Goal: Task Accomplishment & Management: Complete application form

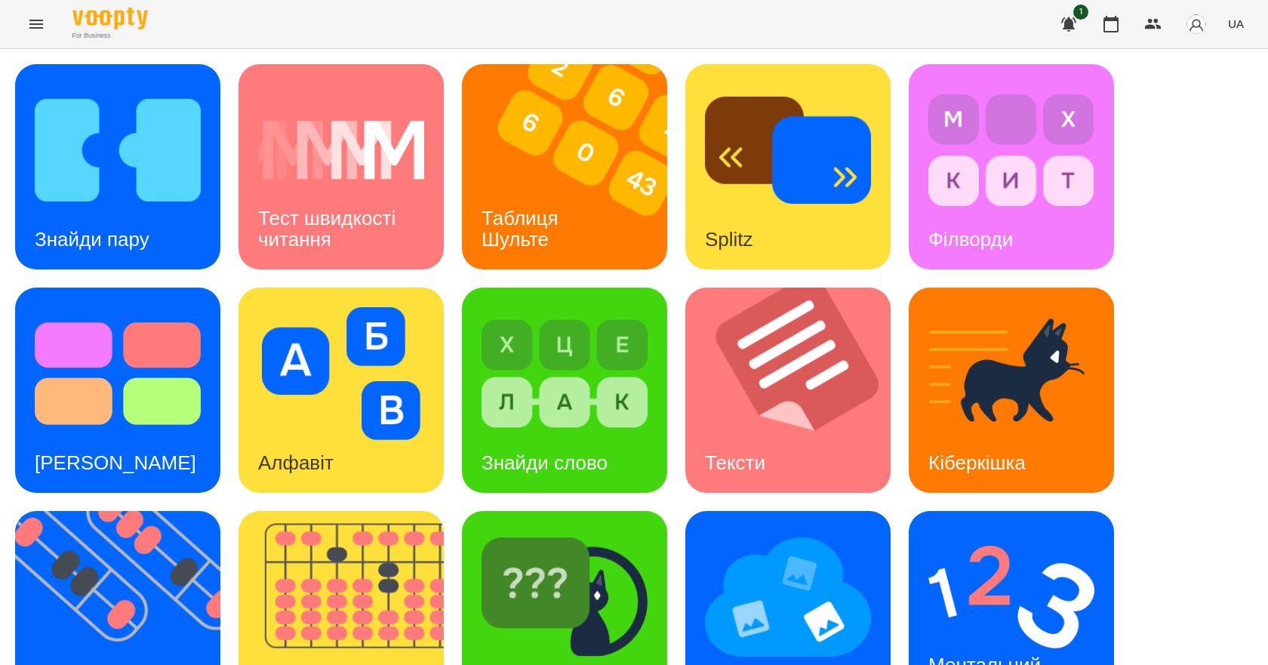
click at [109, 222] on div "Знайди пару" at bounding box center [92, 240] width 154 height 60
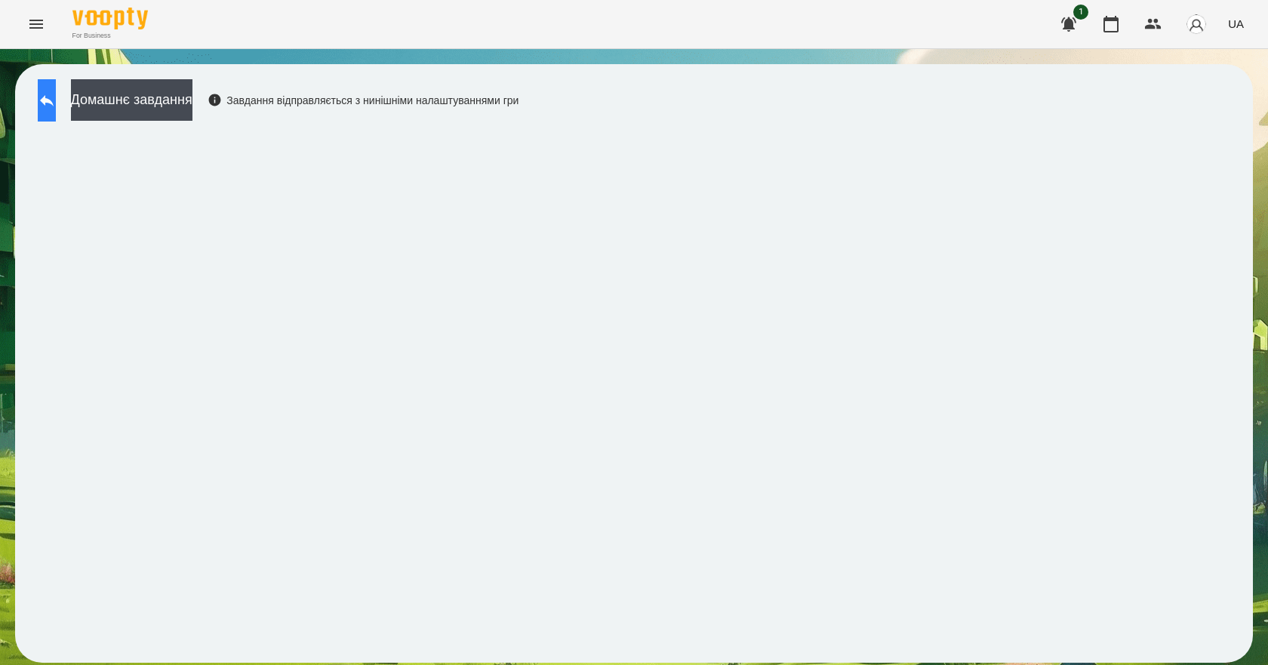
click at [56, 103] on icon at bounding box center [47, 100] width 18 height 18
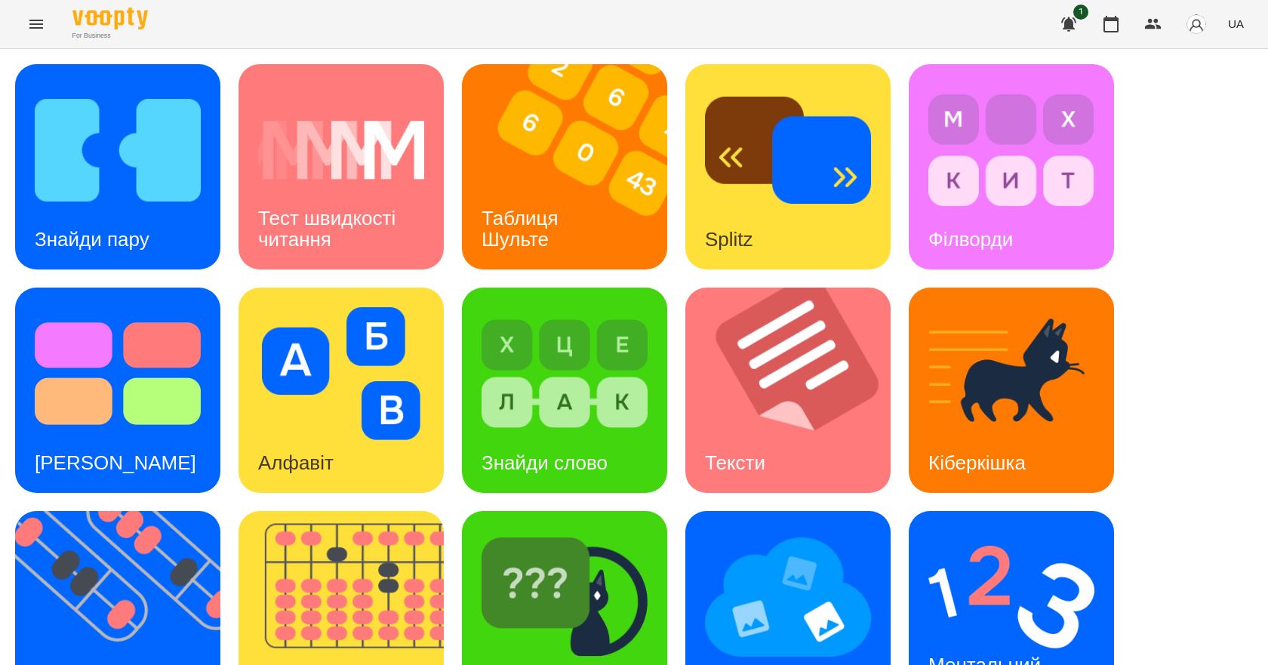
scroll to position [290, 0]
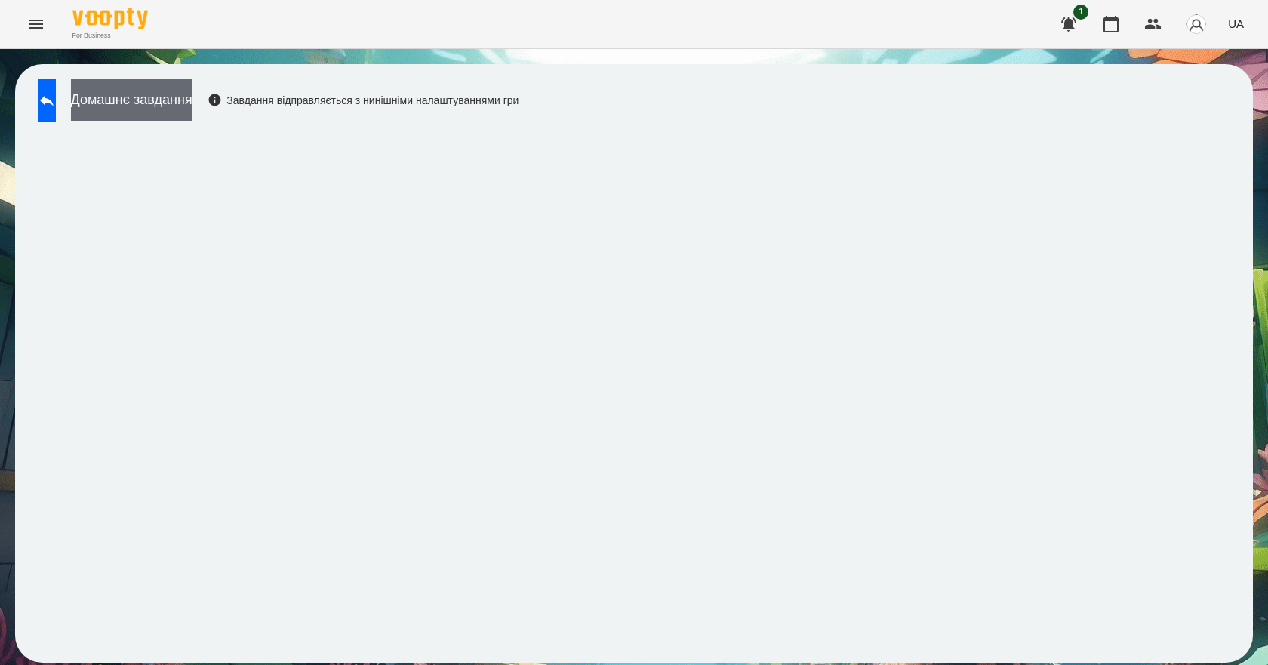
click at [155, 93] on button "Домашнє завдання" at bounding box center [131, 100] width 121 height 42
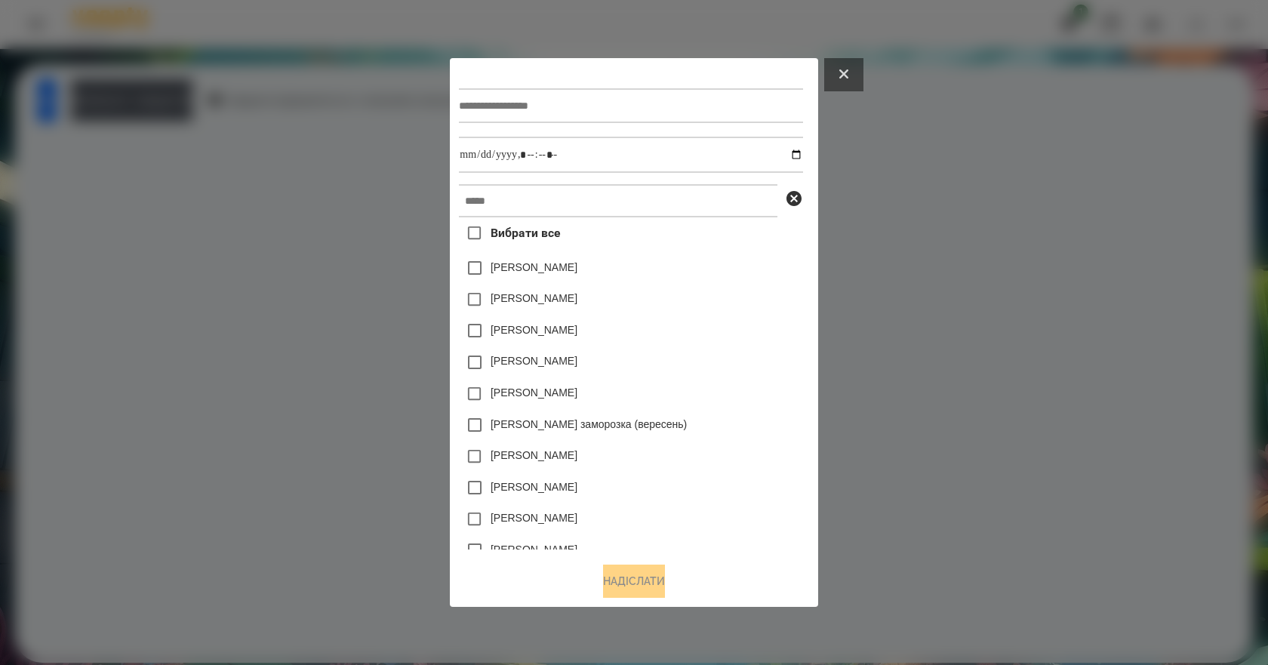
click at [848, 71] on icon at bounding box center [843, 73] width 9 height 9
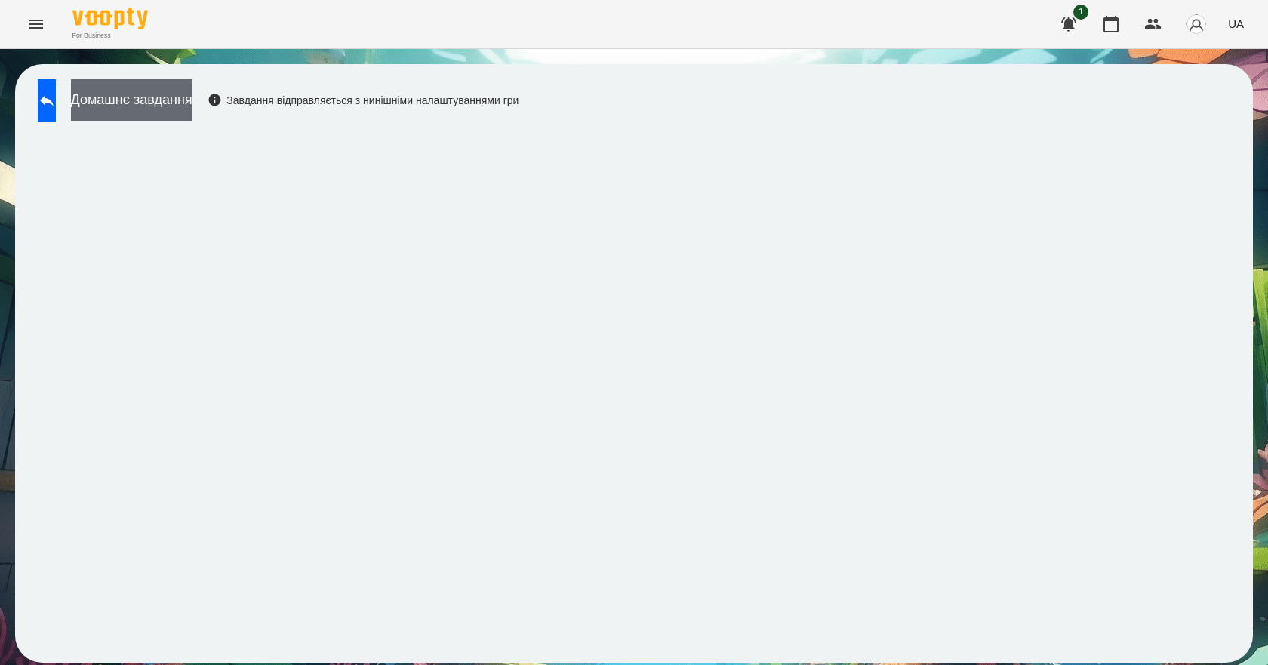
click at [192, 94] on button "Домашнє завдання" at bounding box center [131, 100] width 121 height 42
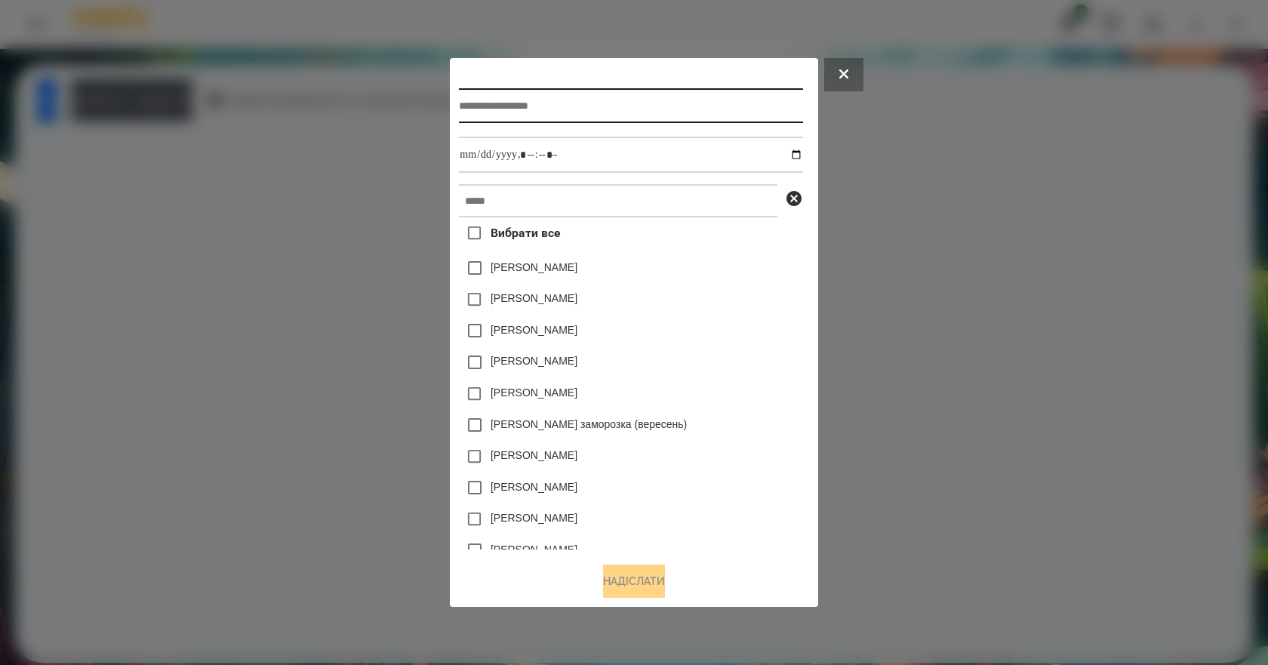
click at [510, 109] on input "text" at bounding box center [630, 105] width 343 height 35
type input "*******"
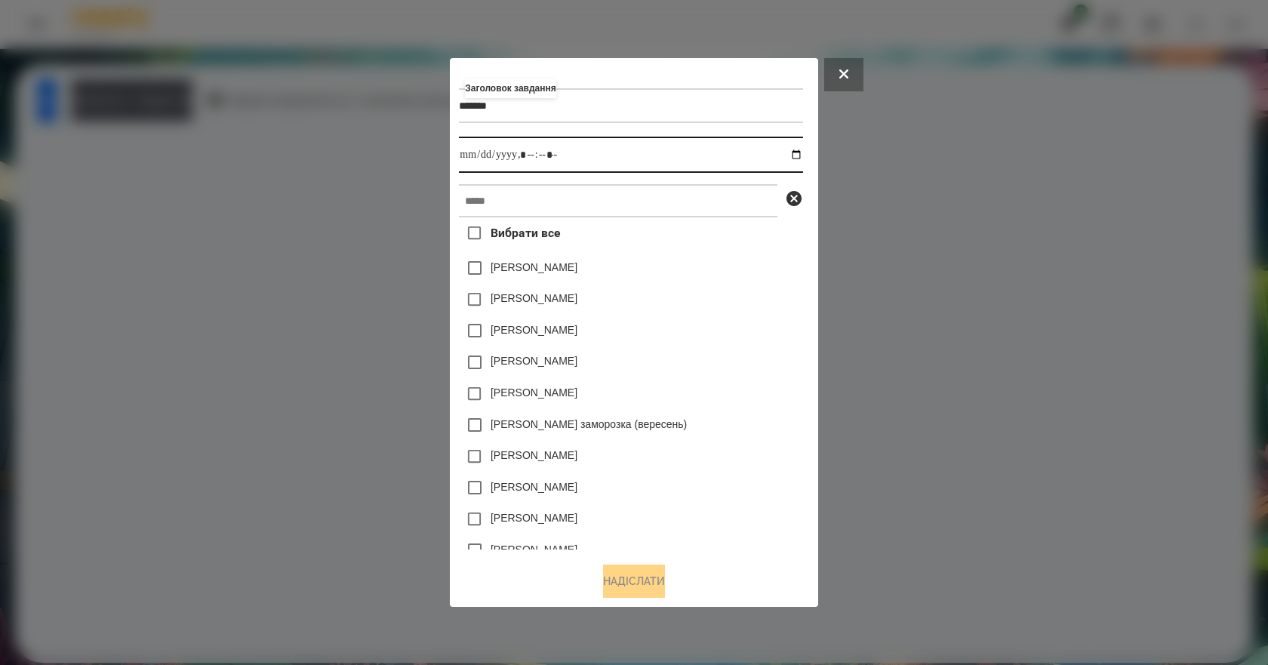
click at [801, 153] on input "datetime-local" at bounding box center [630, 155] width 343 height 36
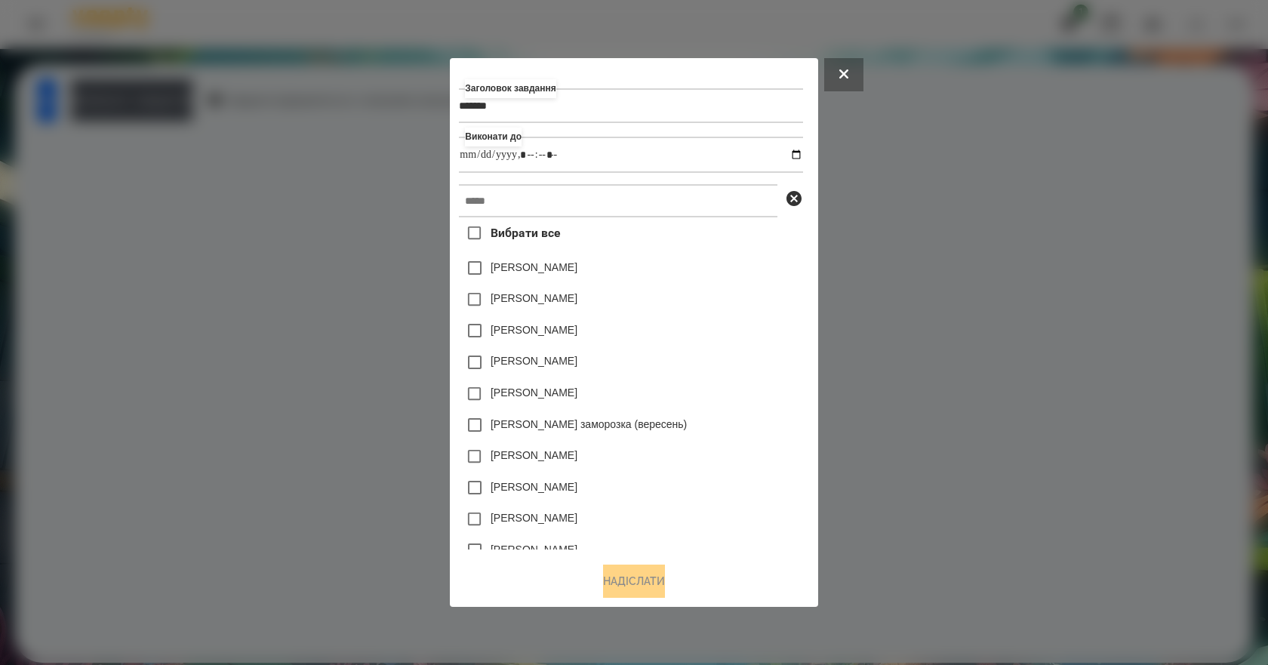
type input "**********"
click at [769, 309] on div "[PERSON_NAME]" at bounding box center [630, 300] width 343 height 32
click at [571, 205] on input "text" at bounding box center [618, 200] width 318 height 33
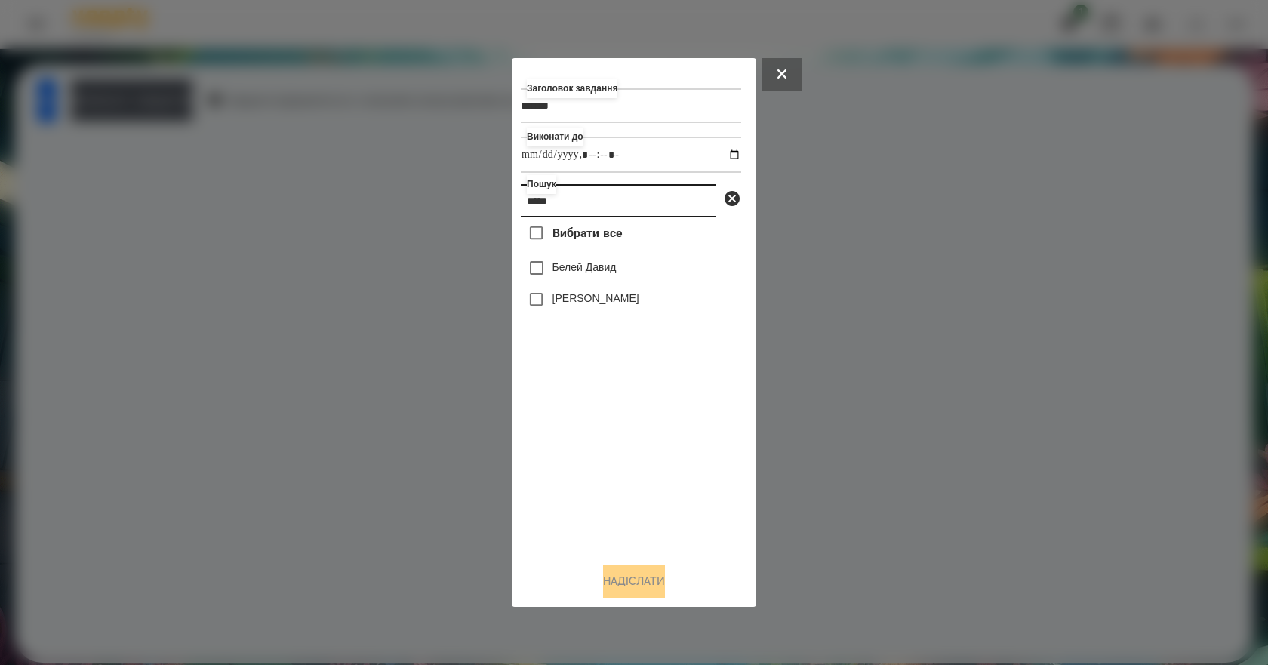
type input "*****"
click at [616, 303] on label "[PERSON_NAME]" at bounding box center [595, 298] width 87 height 15
click at [645, 589] on button "Надіслати" at bounding box center [634, 580] width 62 height 33
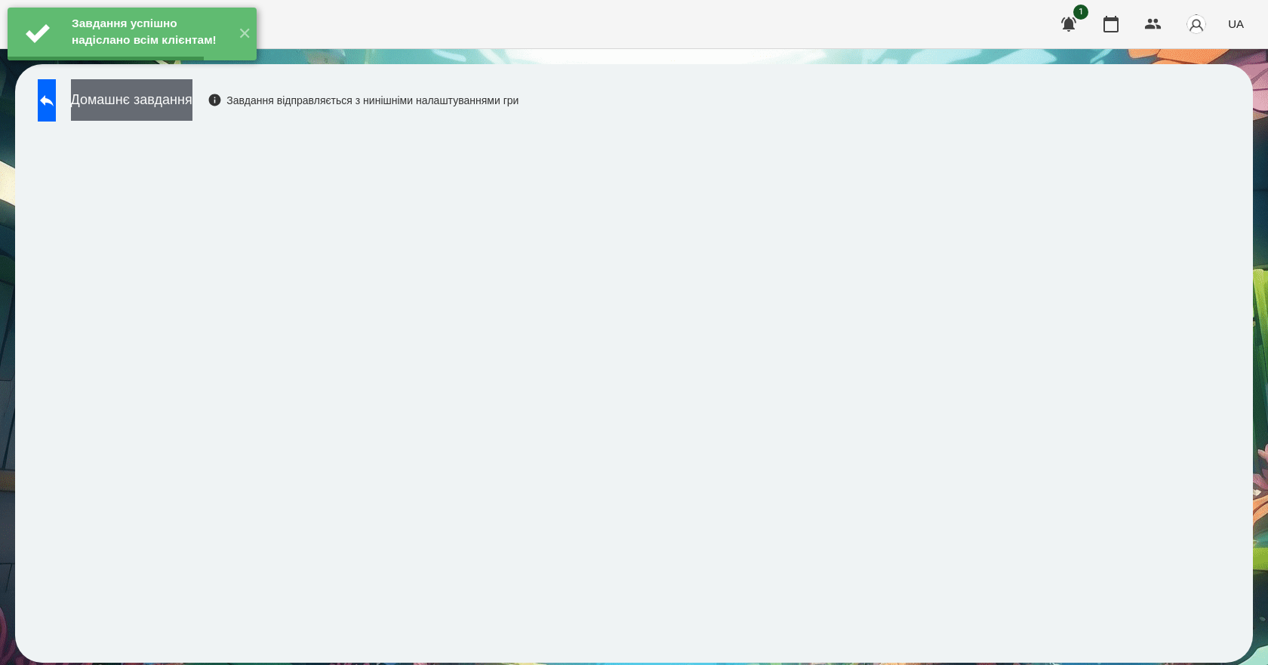
click at [183, 97] on button "Домашнє завдання" at bounding box center [131, 100] width 121 height 42
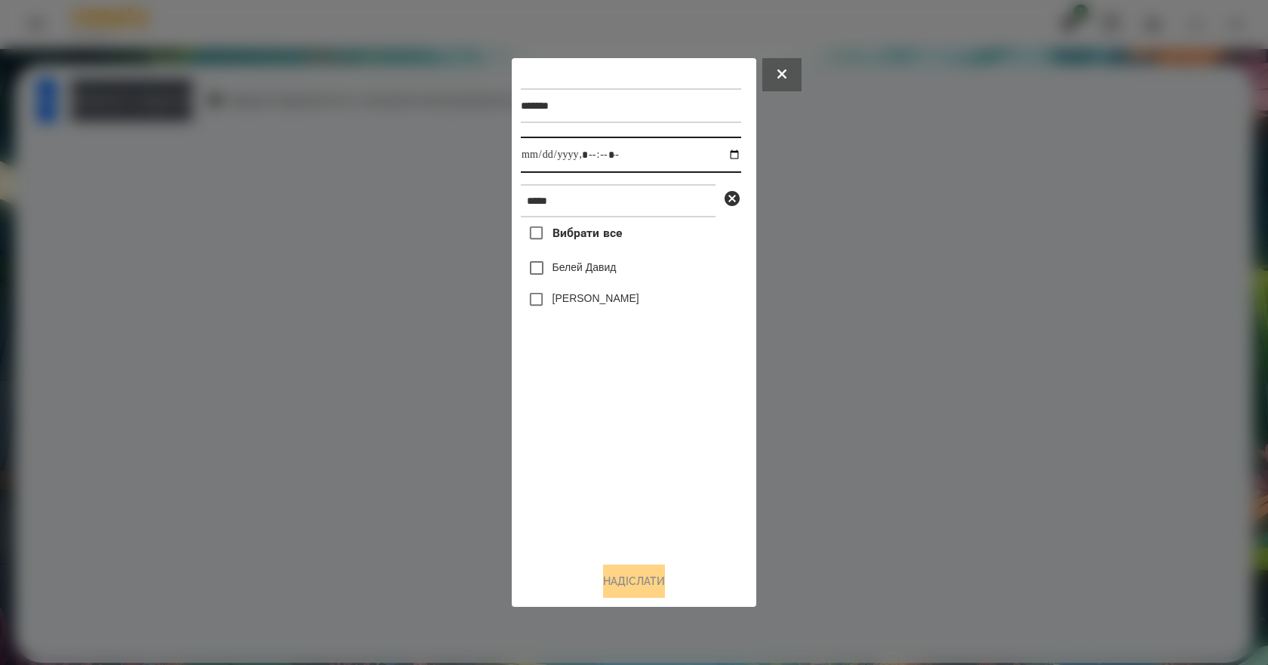
click at [726, 156] on input "datetime-local" at bounding box center [631, 155] width 220 height 36
type input "**********"
drag, startPoint x: 614, startPoint y: 464, endPoint x: 617, endPoint y: 448, distance: 16.3
click at [614, 465] on div "Вибрати все [PERSON_NAME] [PERSON_NAME]" at bounding box center [631, 383] width 220 height 333
click at [602, 304] on label "[PERSON_NAME]" at bounding box center [595, 298] width 87 height 15
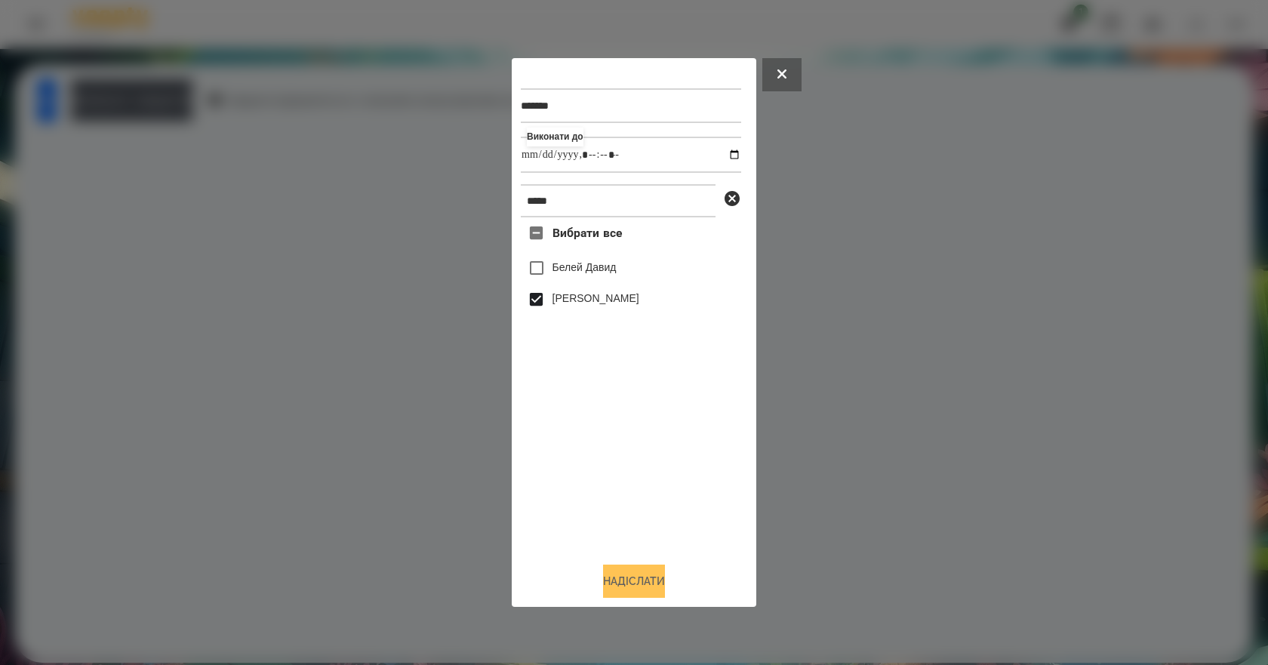
click at [632, 591] on button "Надіслати" at bounding box center [634, 580] width 62 height 33
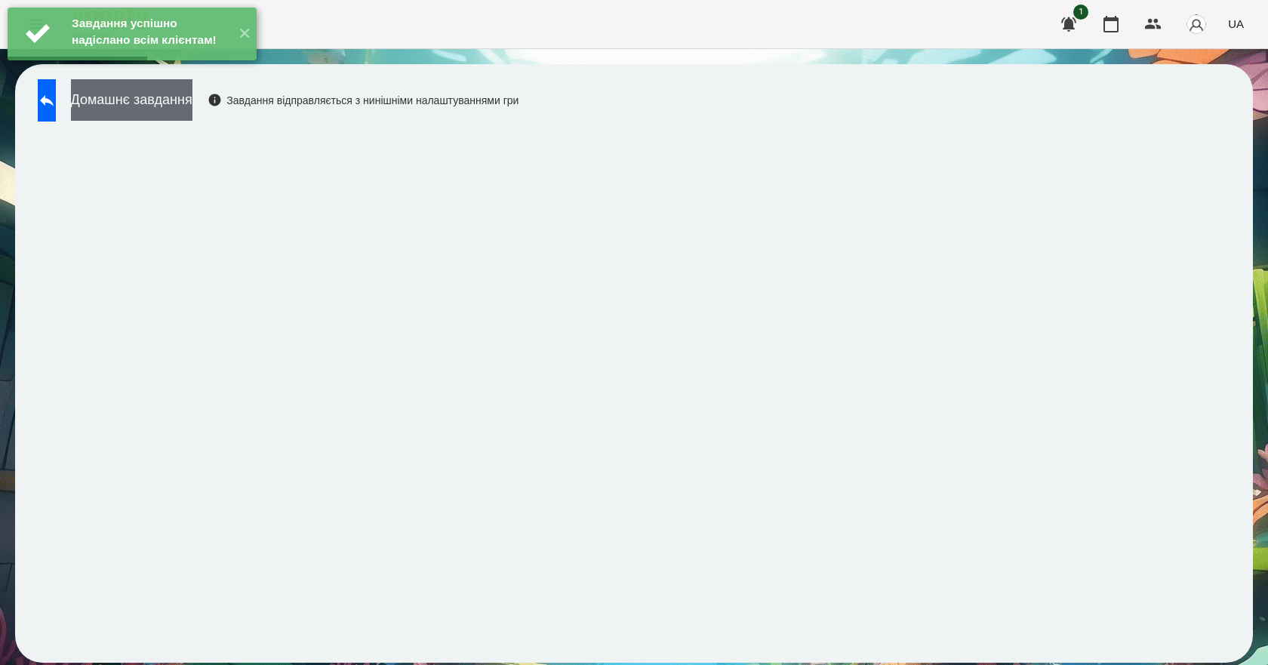
click at [192, 101] on button "Домашнє завдання" at bounding box center [131, 100] width 121 height 42
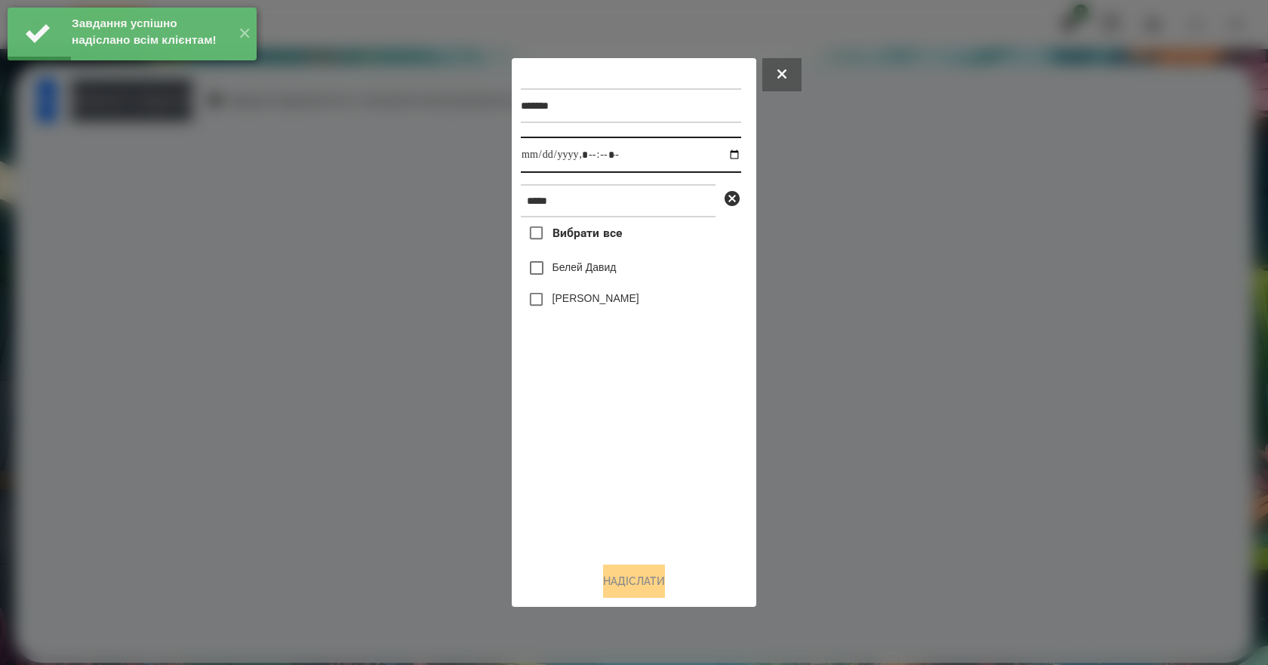
click at [720, 152] on input "datetime-local" at bounding box center [631, 155] width 220 height 36
type input "**********"
click at [601, 452] on div "Вибрати все [PERSON_NAME] [PERSON_NAME]" at bounding box center [631, 383] width 220 height 333
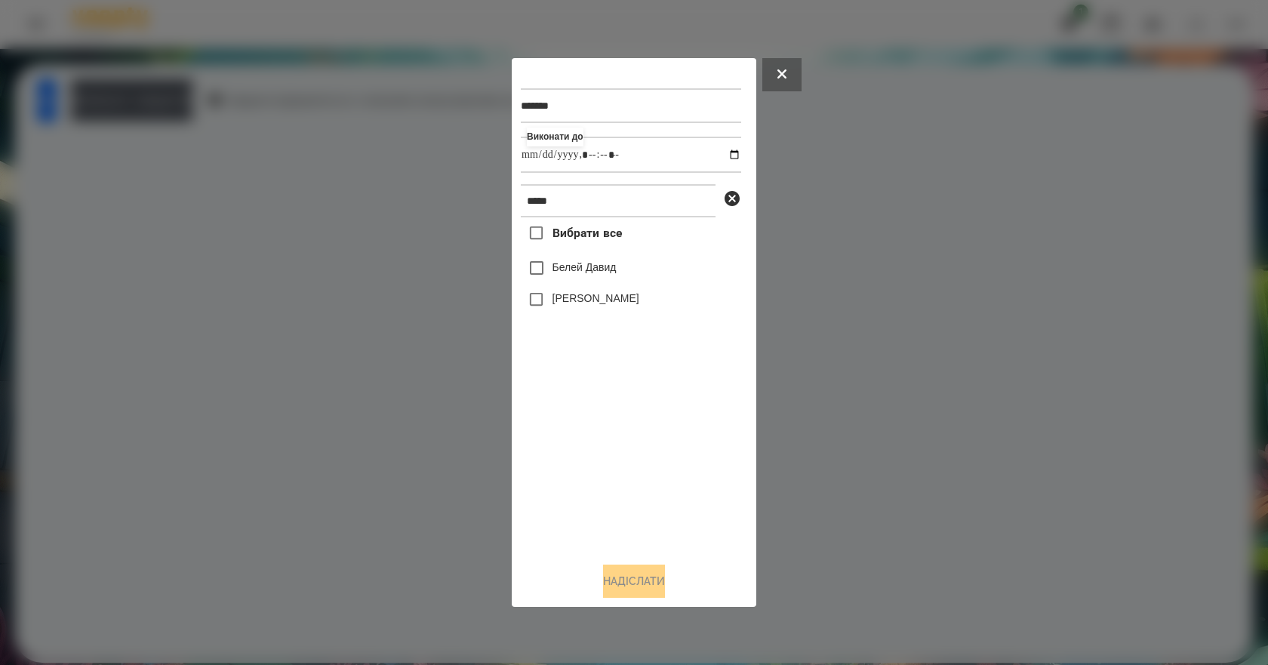
click at [577, 294] on label "[PERSON_NAME]" at bounding box center [595, 298] width 87 height 15
click at [635, 583] on button "Надіслати" at bounding box center [634, 580] width 62 height 33
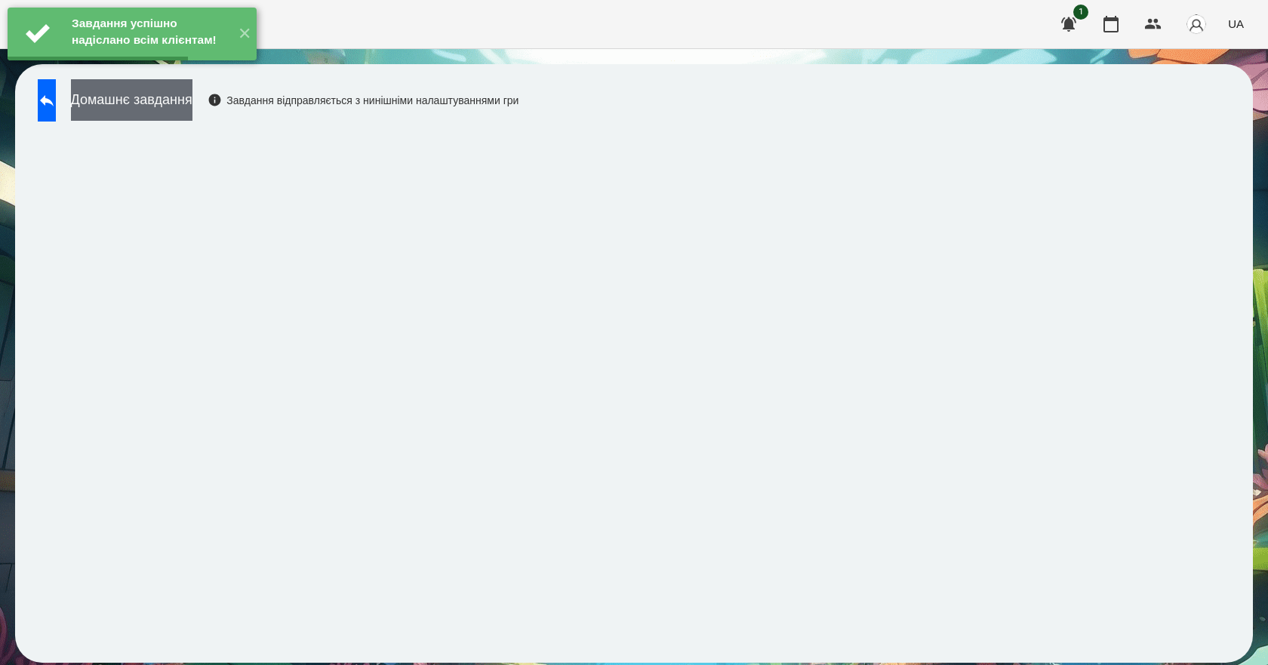
click at [192, 116] on button "Домашнє завдання" at bounding box center [131, 100] width 121 height 42
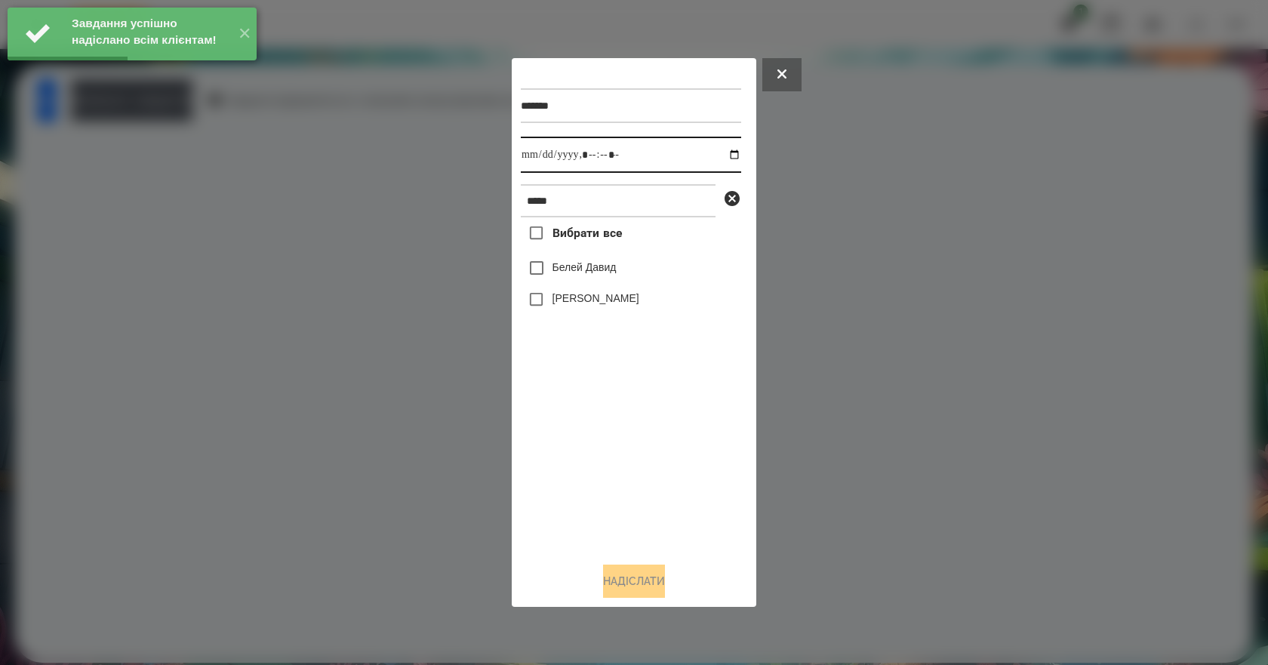
click at [722, 152] on input "datetime-local" at bounding box center [631, 155] width 220 height 36
type input "**********"
click at [603, 472] on div "Вибрати все [PERSON_NAME] [PERSON_NAME]" at bounding box center [631, 383] width 220 height 333
click at [597, 297] on label "[PERSON_NAME]" at bounding box center [595, 298] width 87 height 15
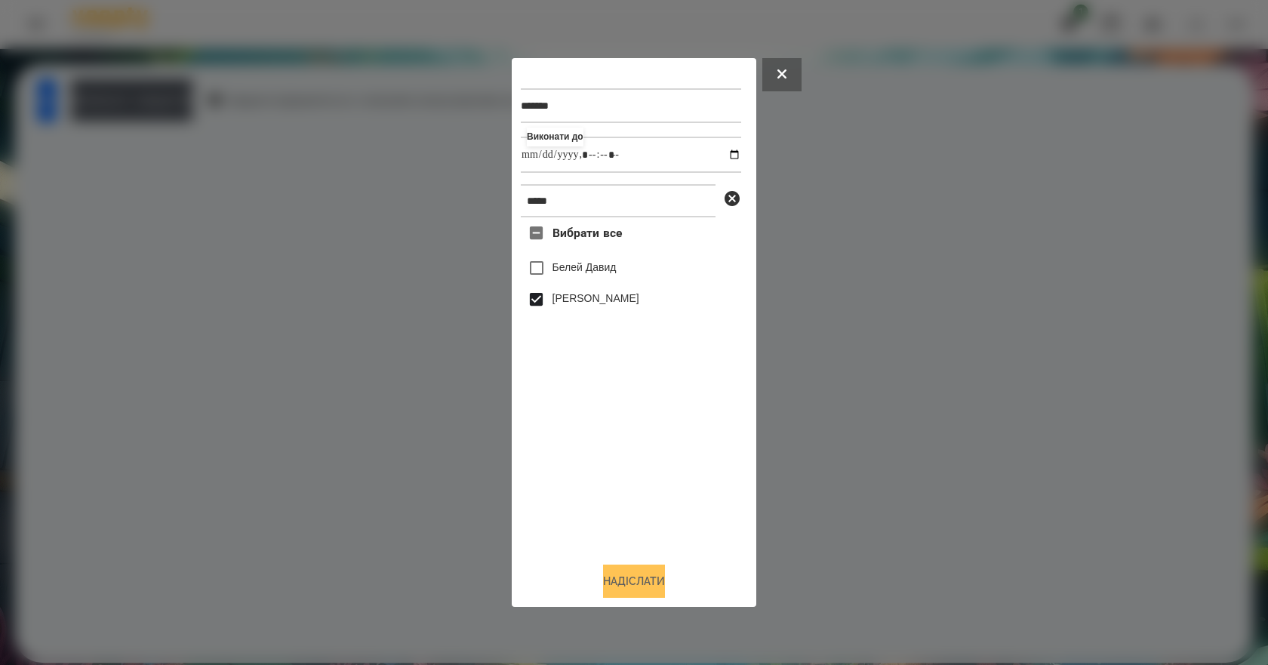
click at [633, 587] on button "Надіслати" at bounding box center [634, 580] width 62 height 33
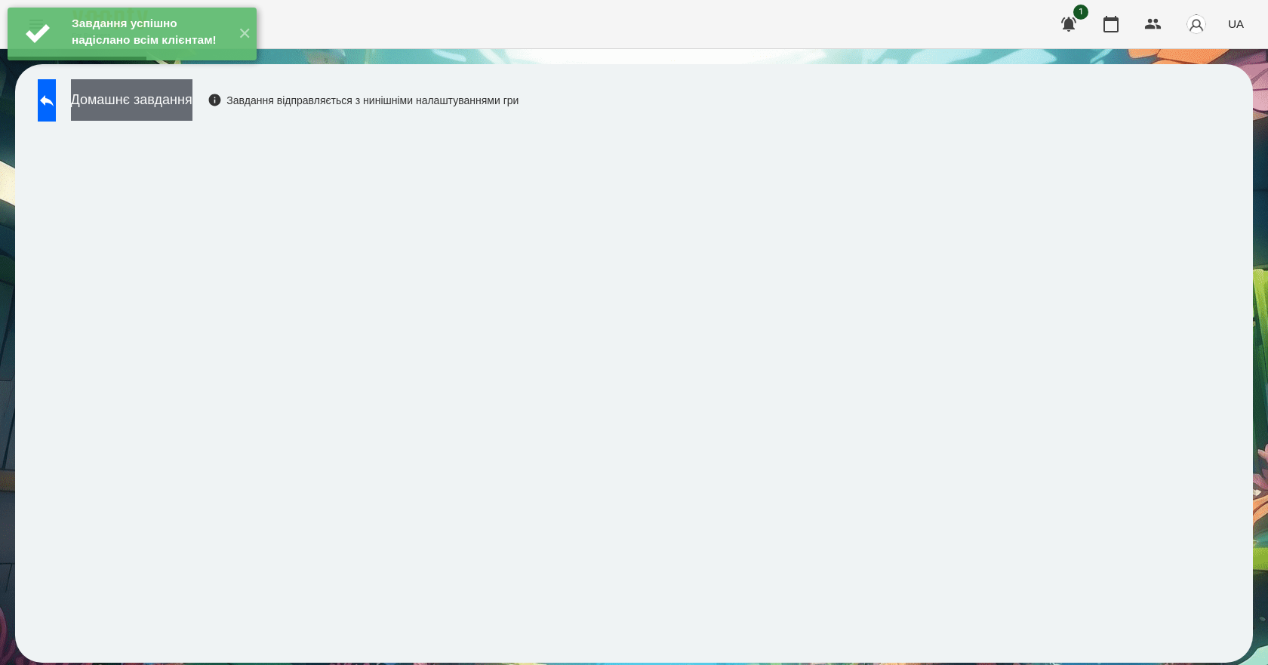
click at [192, 109] on button "Домашнє завдання" at bounding box center [131, 100] width 121 height 42
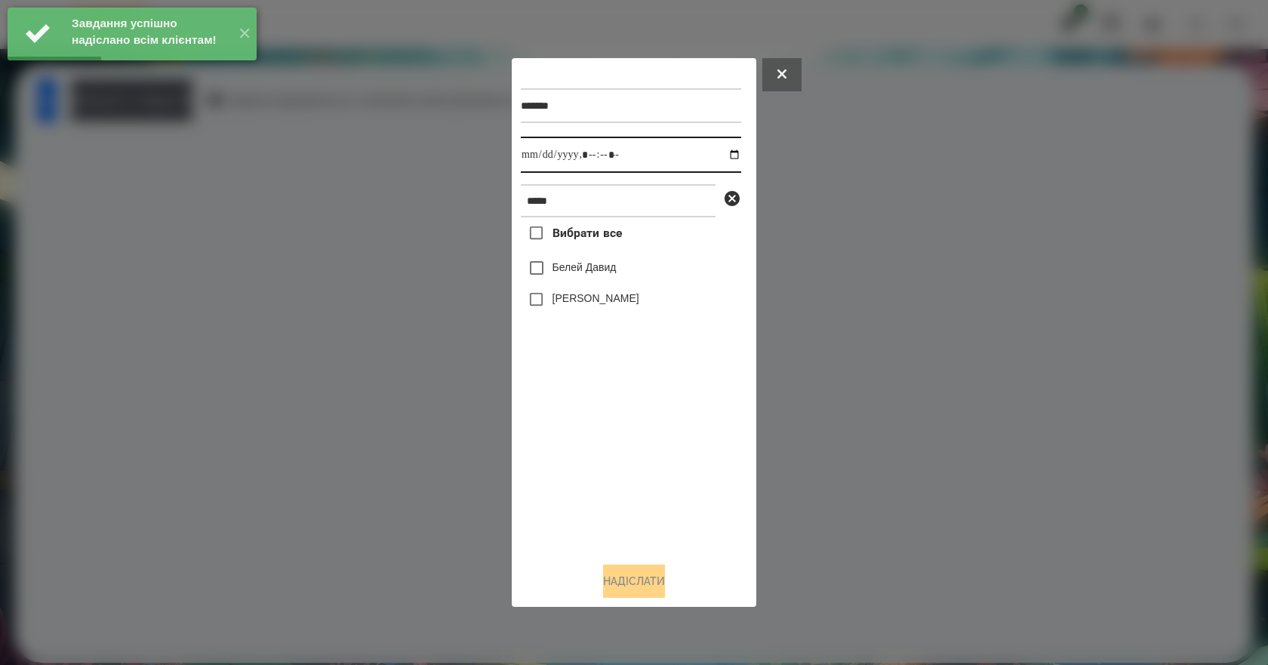
click at [732, 157] on input "datetime-local" at bounding box center [631, 155] width 220 height 36
click at [725, 153] on input "datetime-local" at bounding box center [631, 155] width 220 height 36
type input "**********"
click at [640, 485] on div "Вибрати все [PERSON_NAME] [PERSON_NAME]" at bounding box center [631, 383] width 220 height 333
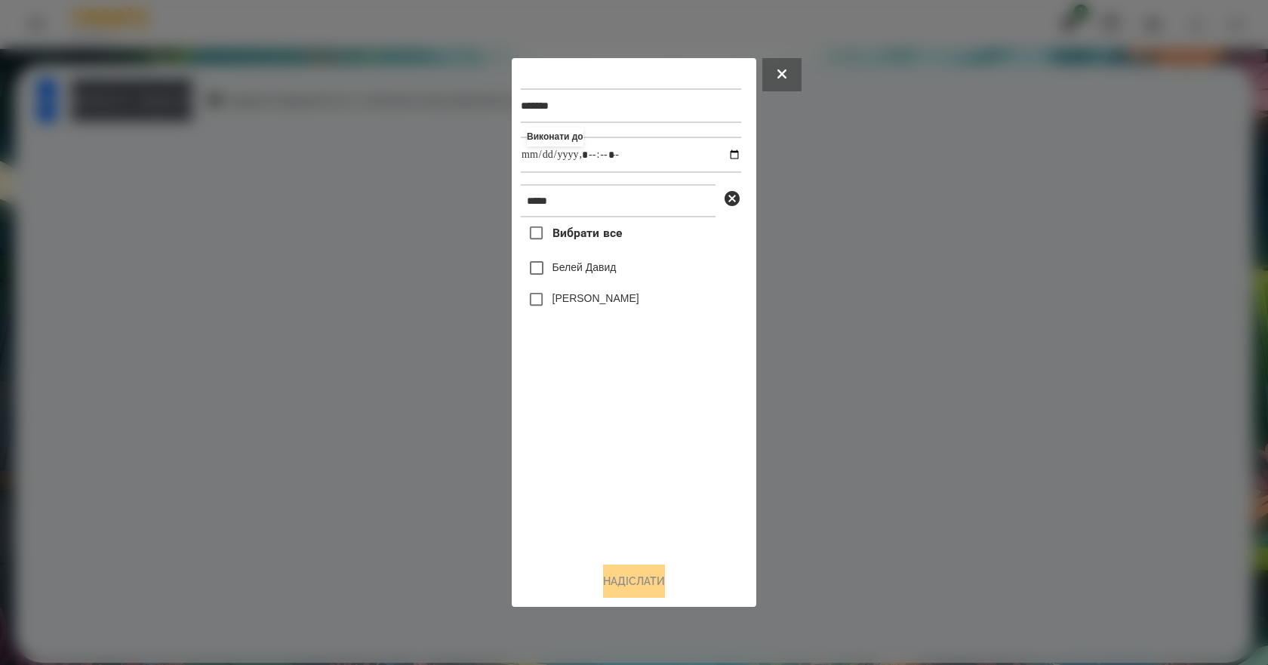
click at [592, 304] on label "[PERSON_NAME]" at bounding box center [595, 298] width 87 height 15
click at [644, 586] on button "Надіслати" at bounding box center [634, 580] width 62 height 33
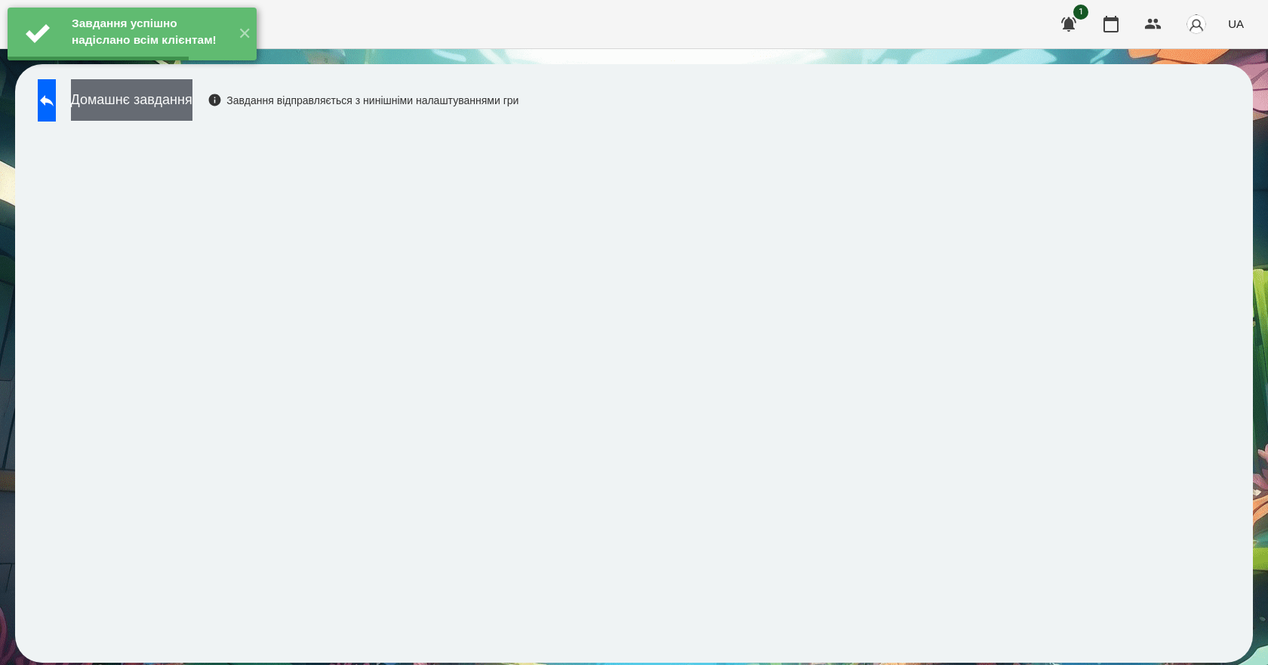
click at [192, 118] on button "Домашнє завдання" at bounding box center [131, 100] width 121 height 42
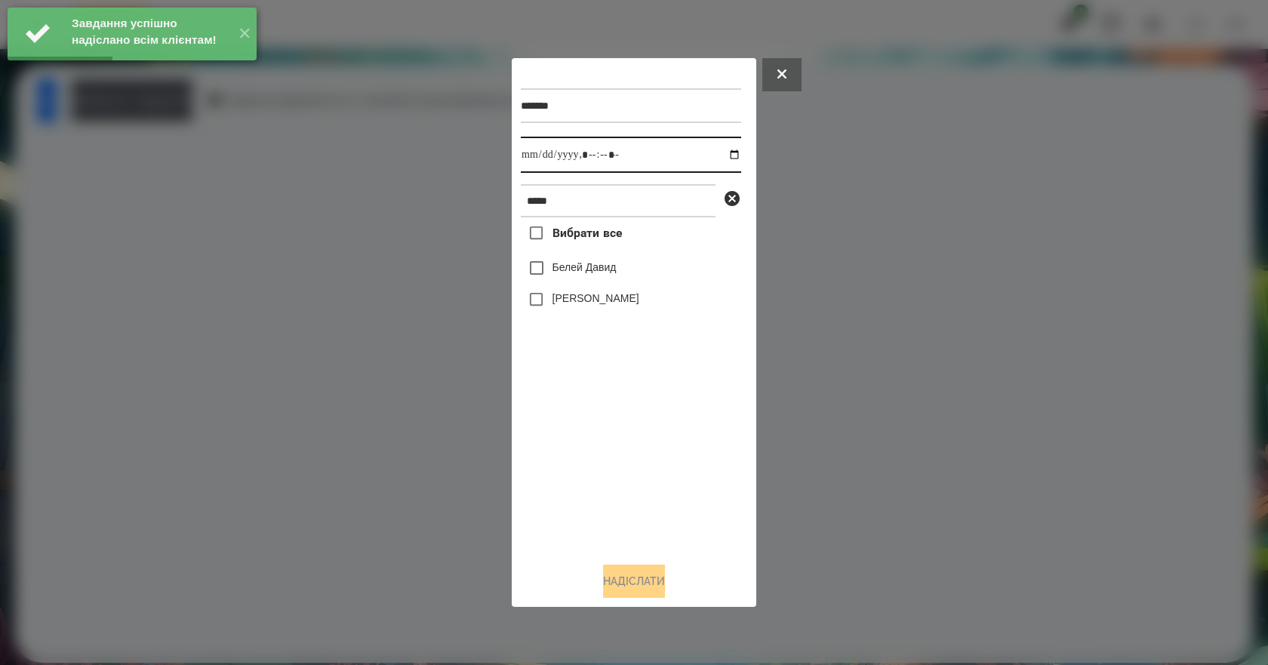
click at [724, 153] on input "datetime-local" at bounding box center [631, 155] width 220 height 36
type input "**********"
click at [554, 455] on div "Вибрати все [PERSON_NAME] [PERSON_NAME]" at bounding box center [631, 383] width 220 height 333
click at [595, 306] on label "[PERSON_NAME]" at bounding box center [595, 298] width 87 height 15
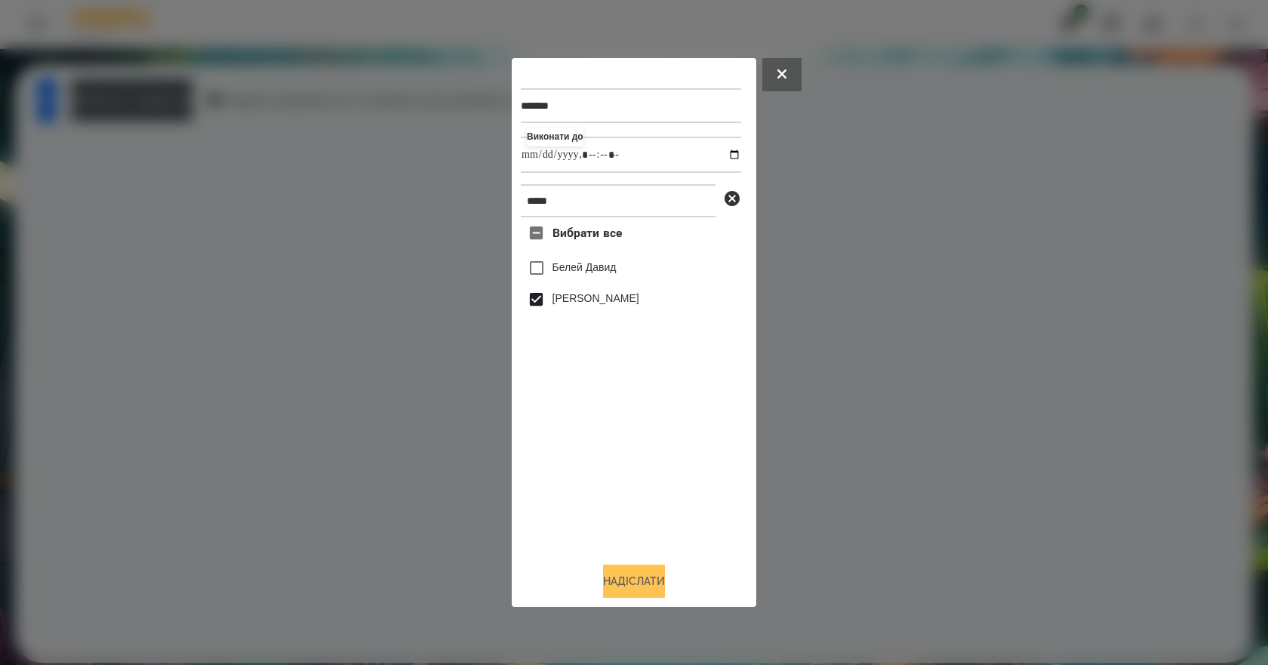
click at [631, 574] on button "Надіслати" at bounding box center [634, 580] width 62 height 33
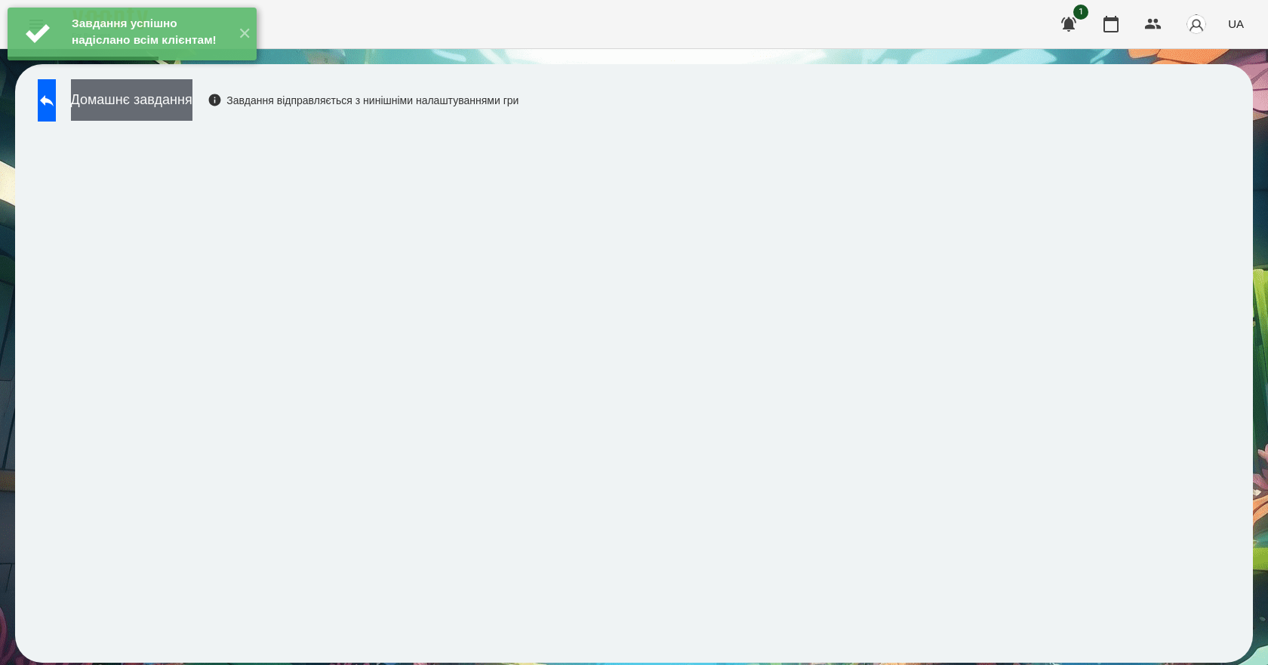
click at [192, 121] on button "Домашнє завдання" at bounding box center [131, 100] width 121 height 42
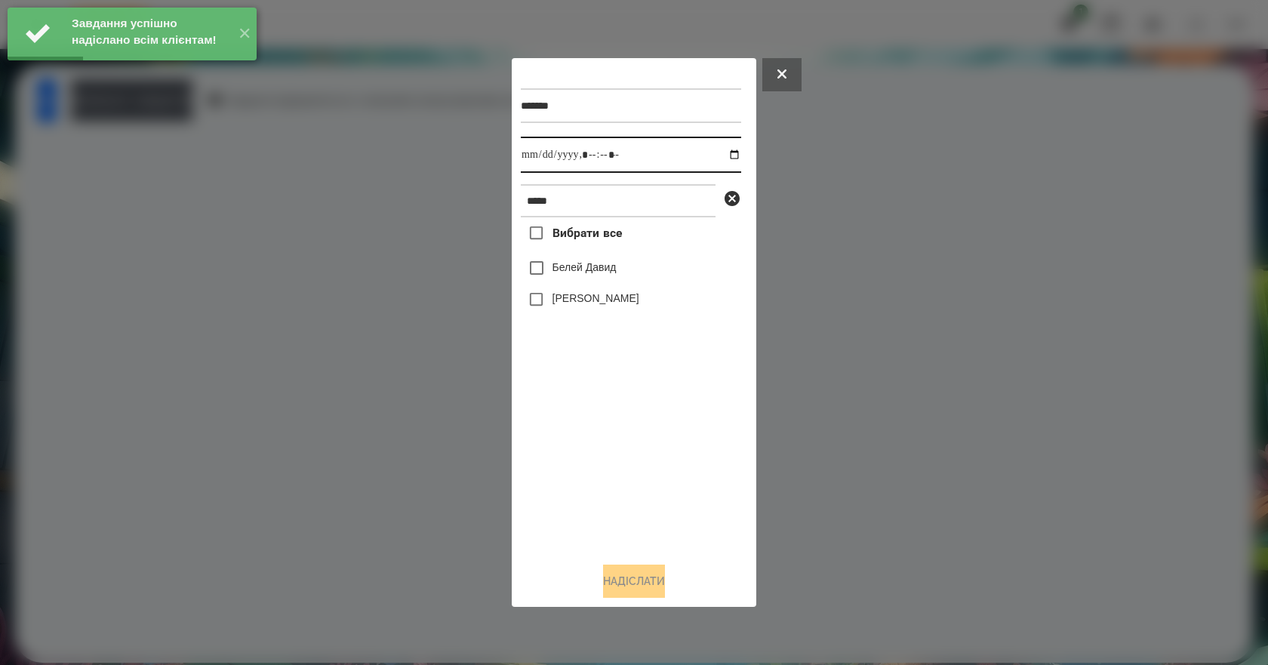
click at [722, 148] on input "datetime-local" at bounding box center [631, 155] width 220 height 36
type input "**********"
click at [574, 466] on div "Вибрати все [PERSON_NAME] [PERSON_NAME]" at bounding box center [631, 383] width 220 height 333
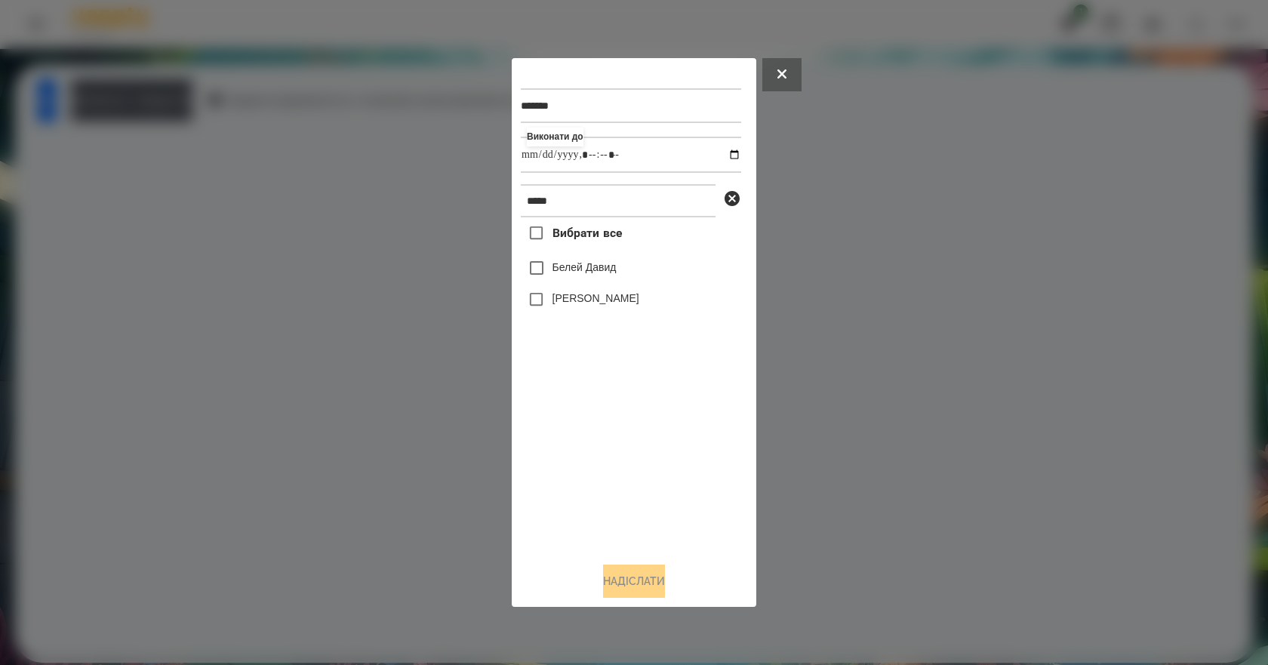
click at [591, 305] on label "[PERSON_NAME]" at bounding box center [595, 298] width 87 height 15
click at [647, 582] on button "Надіслати" at bounding box center [634, 580] width 62 height 33
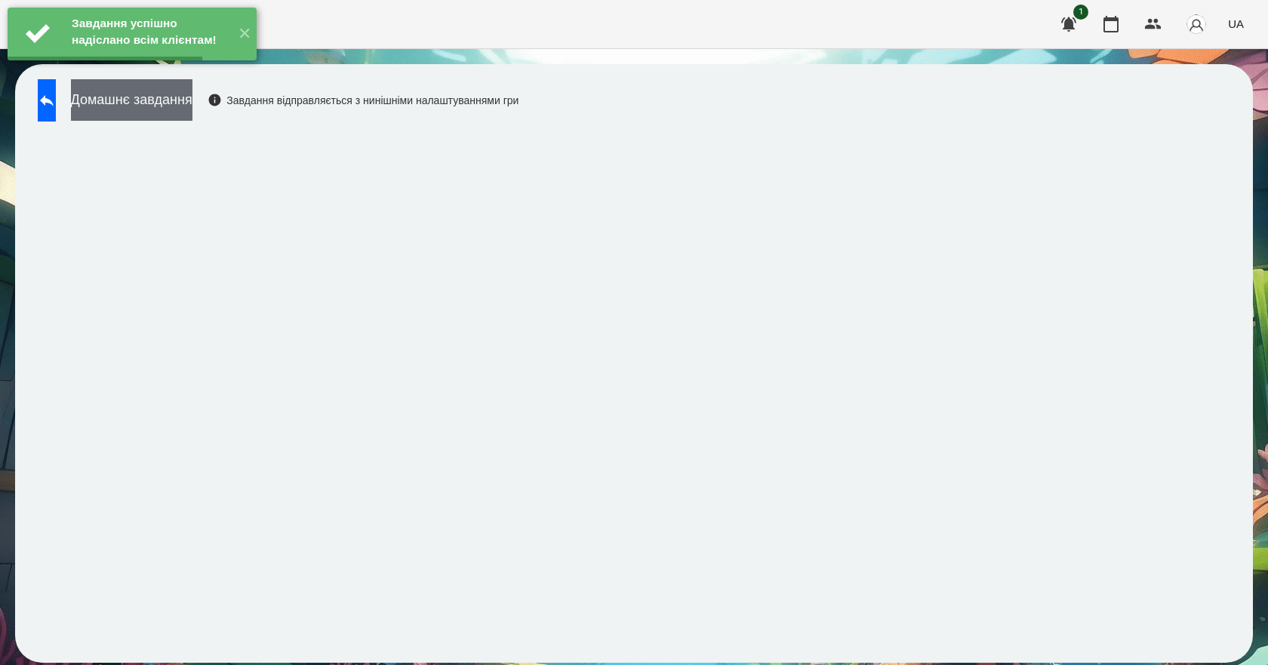
click at [192, 119] on button "Домашнє завдання" at bounding box center [131, 100] width 121 height 42
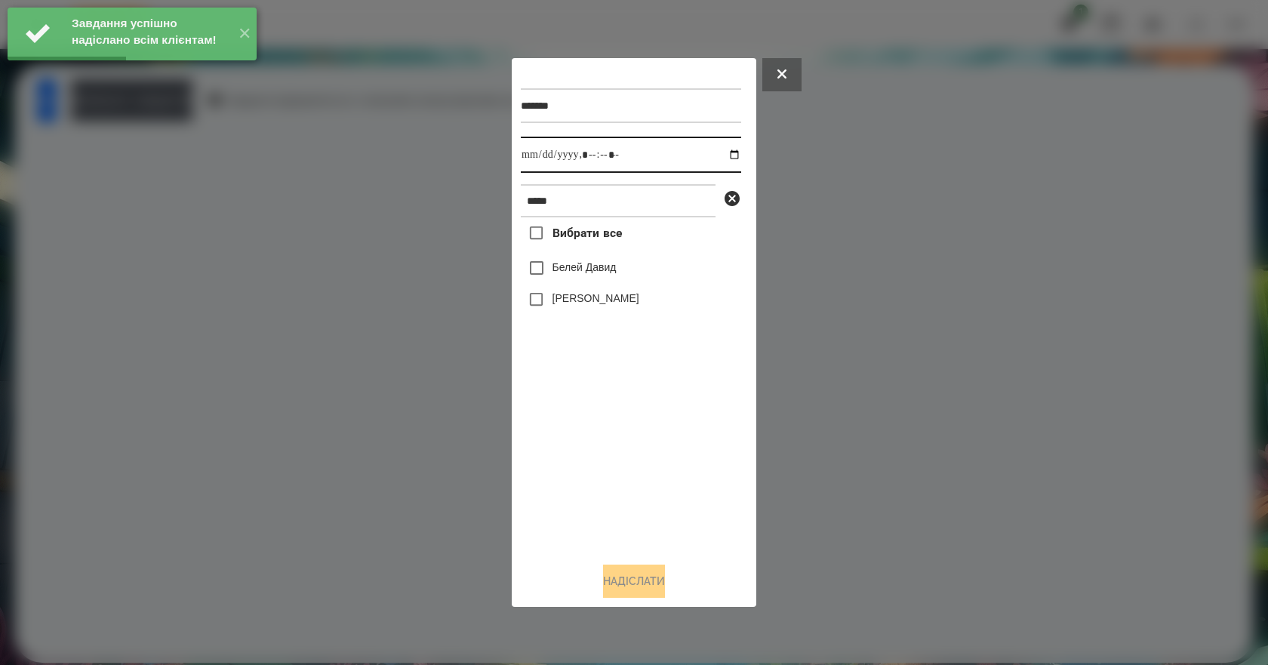
click at [723, 149] on input "datetime-local" at bounding box center [631, 155] width 220 height 36
type input "**********"
click at [587, 448] on div "Вибрати все [PERSON_NAME] [PERSON_NAME]" at bounding box center [631, 383] width 220 height 333
click at [593, 300] on label "[PERSON_NAME]" at bounding box center [595, 298] width 87 height 15
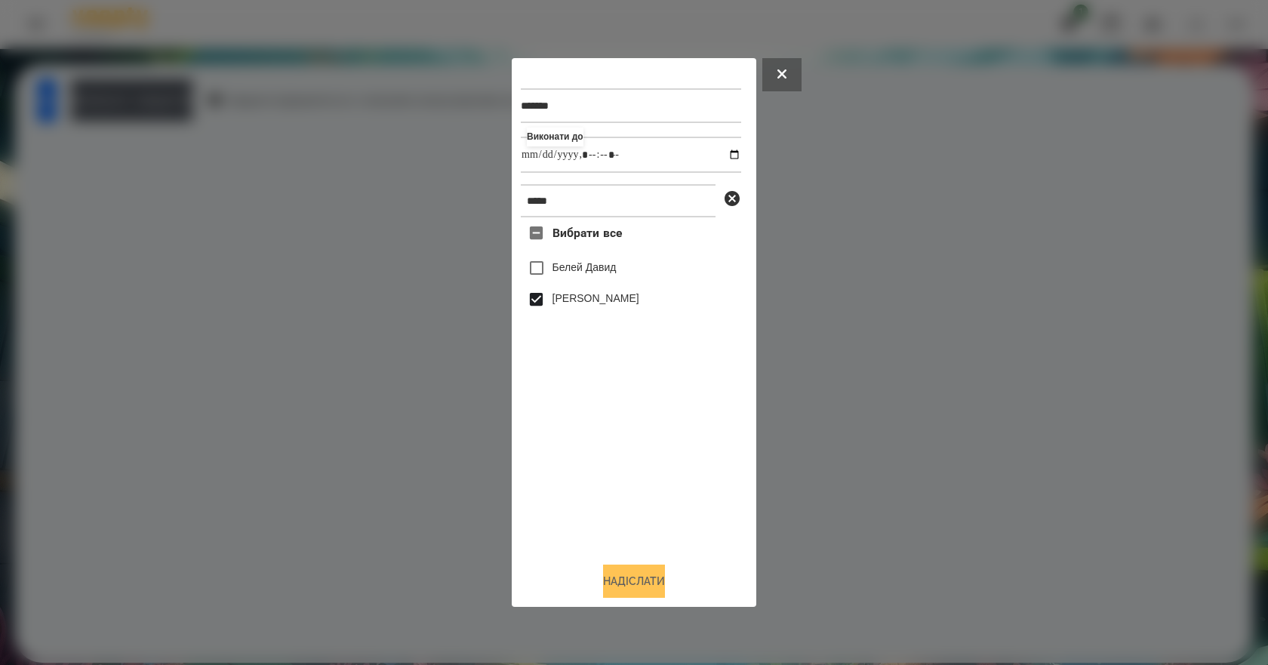
click at [647, 580] on button "Надіслати" at bounding box center [634, 580] width 62 height 33
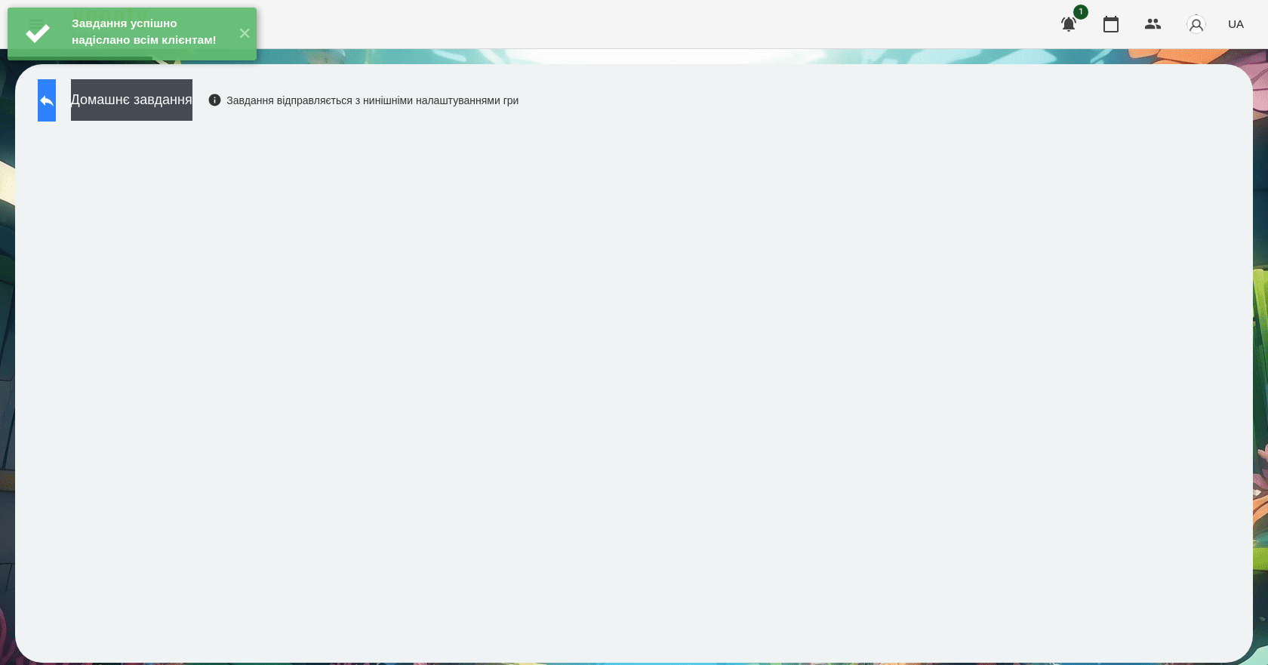
click at [56, 111] on button at bounding box center [47, 100] width 18 height 42
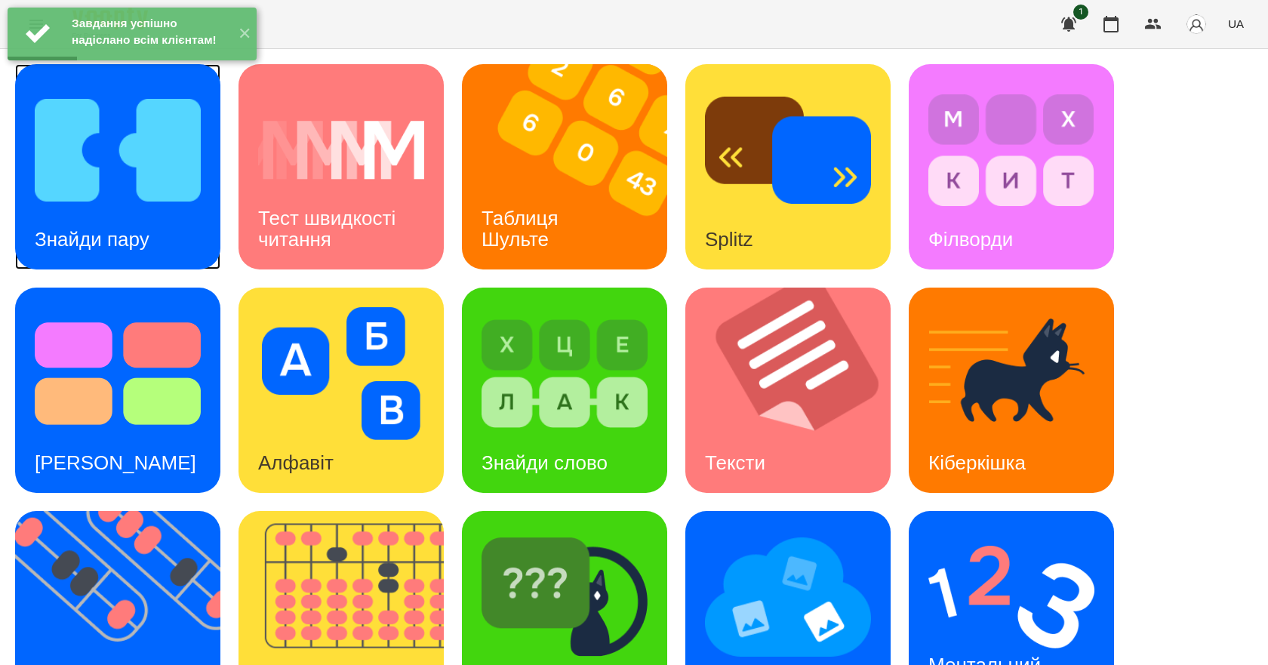
click at [118, 247] on h3 "Знайди пару" at bounding box center [92, 239] width 115 height 23
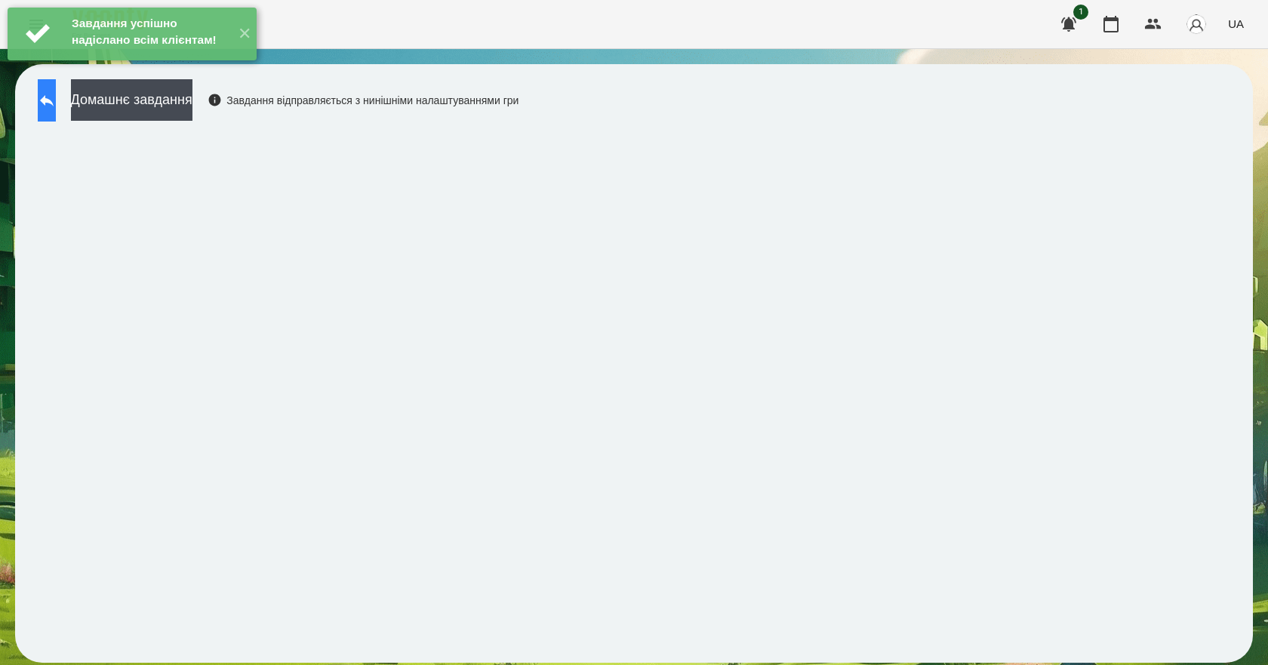
click at [56, 109] on button at bounding box center [47, 100] width 18 height 42
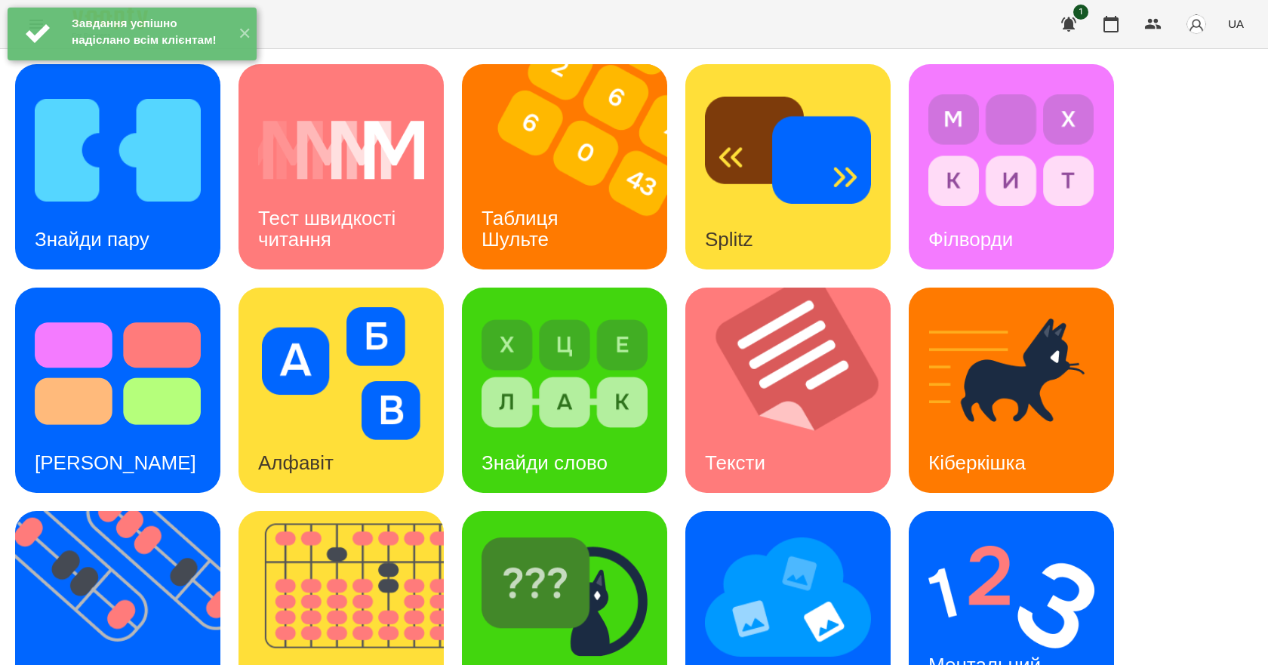
scroll to position [290, 0]
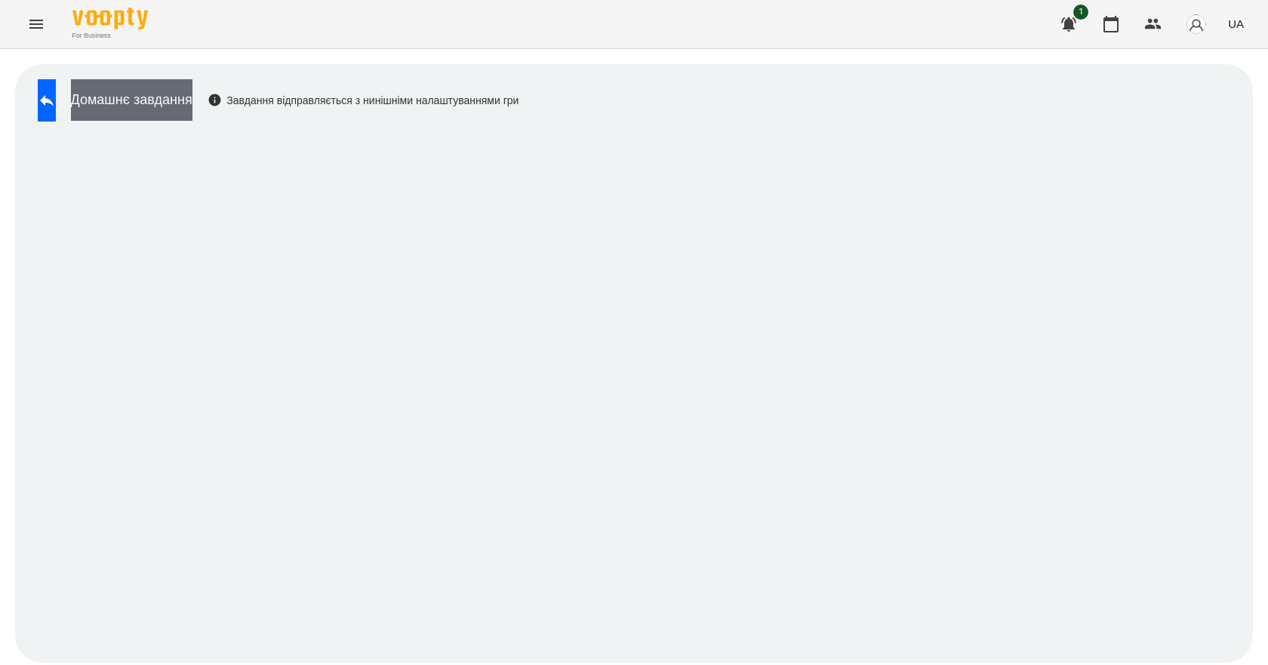
click at [163, 109] on button "Домашнє завдання" at bounding box center [131, 100] width 121 height 42
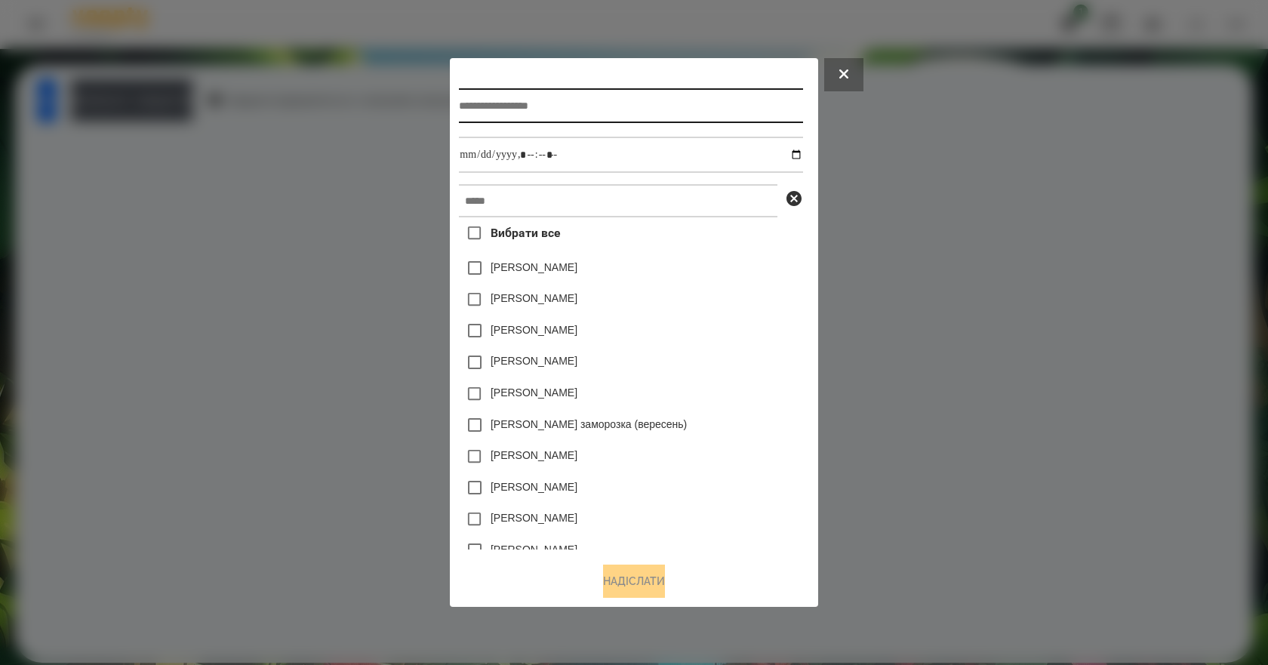
click at [570, 108] on input "text" at bounding box center [630, 105] width 343 height 35
type input "*******"
click at [848, 72] on icon at bounding box center [843, 73] width 9 height 9
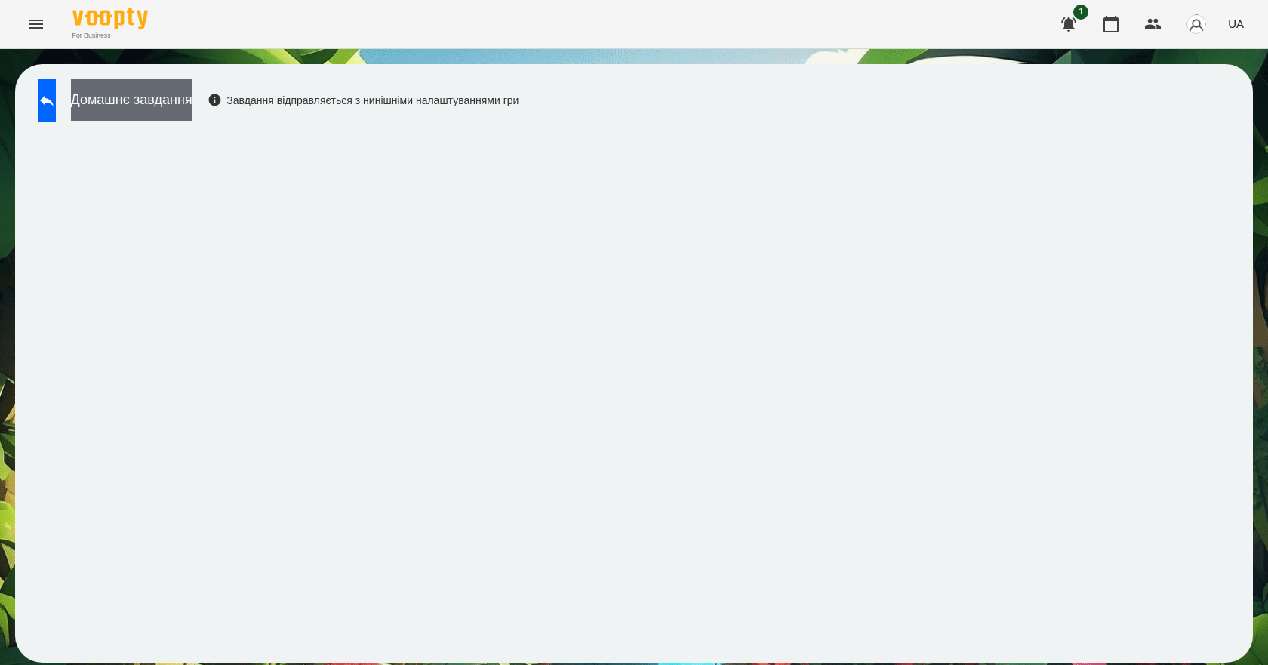
click at [157, 94] on button "Домашнє завдання" at bounding box center [131, 100] width 121 height 42
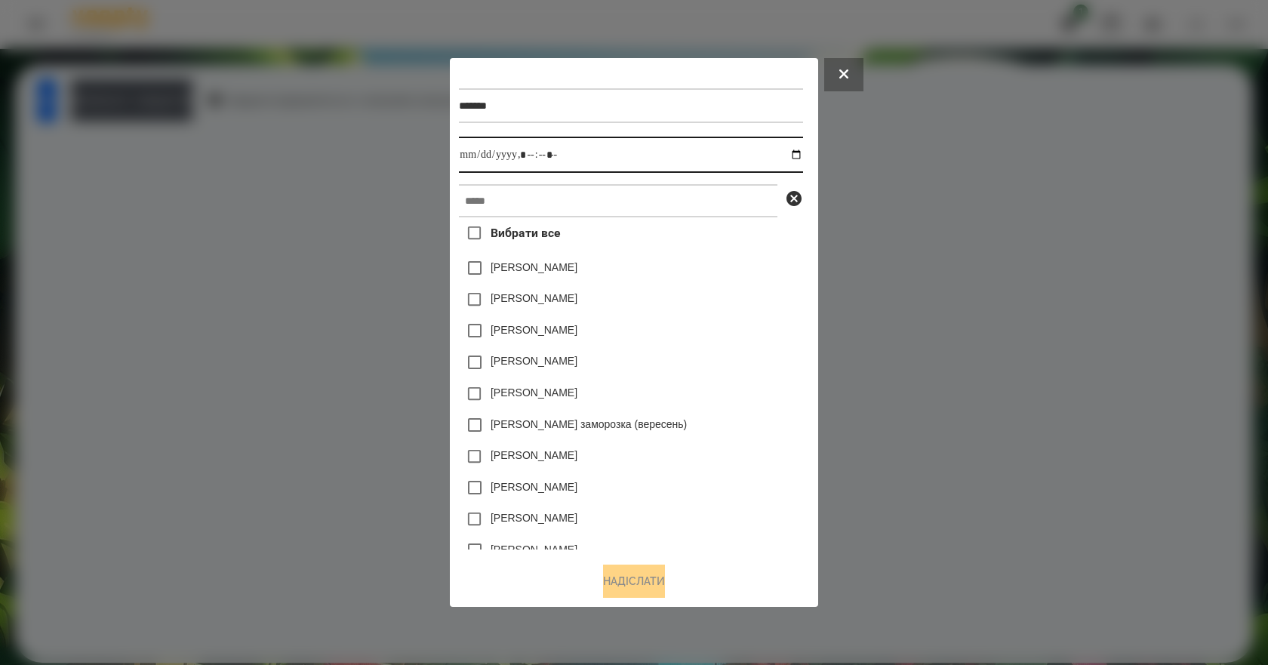
click at [564, 137] on input "datetime-local" at bounding box center [630, 155] width 343 height 36
click at [801, 155] on input "datetime-local" at bounding box center [630, 155] width 343 height 36
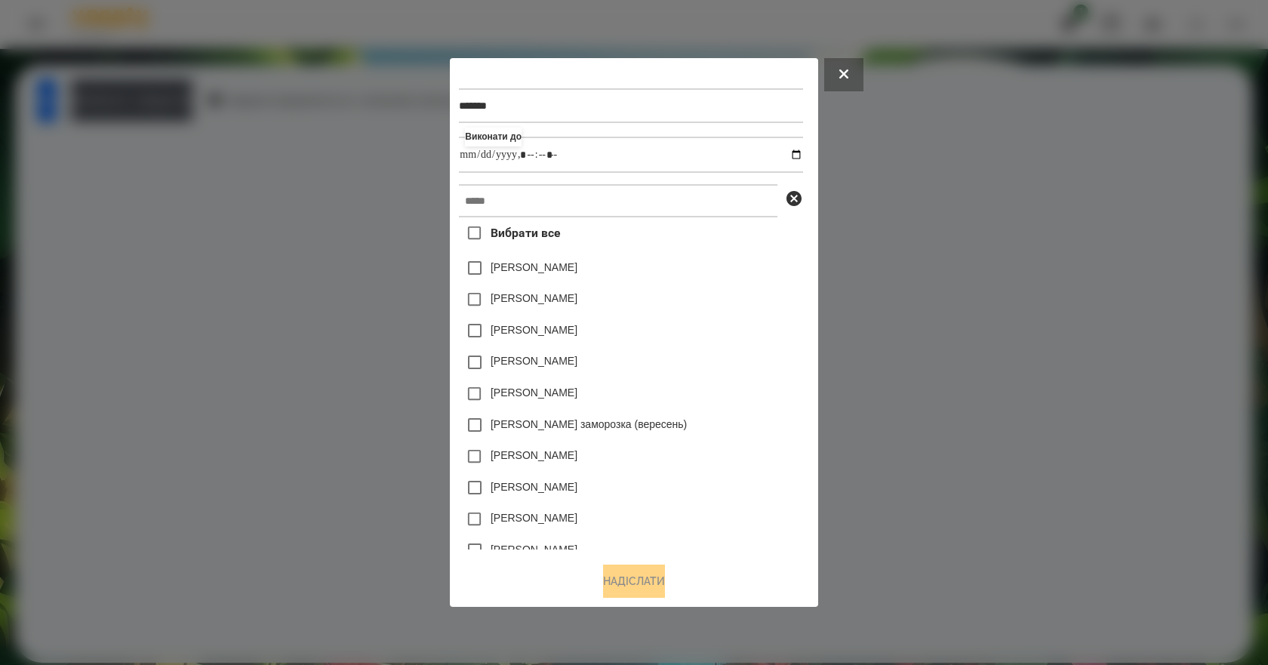
type input "**********"
click at [780, 326] on div "[PERSON_NAME]" at bounding box center [630, 331] width 343 height 32
click at [522, 201] on input "text" at bounding box center [618, 200] width 318 height 33
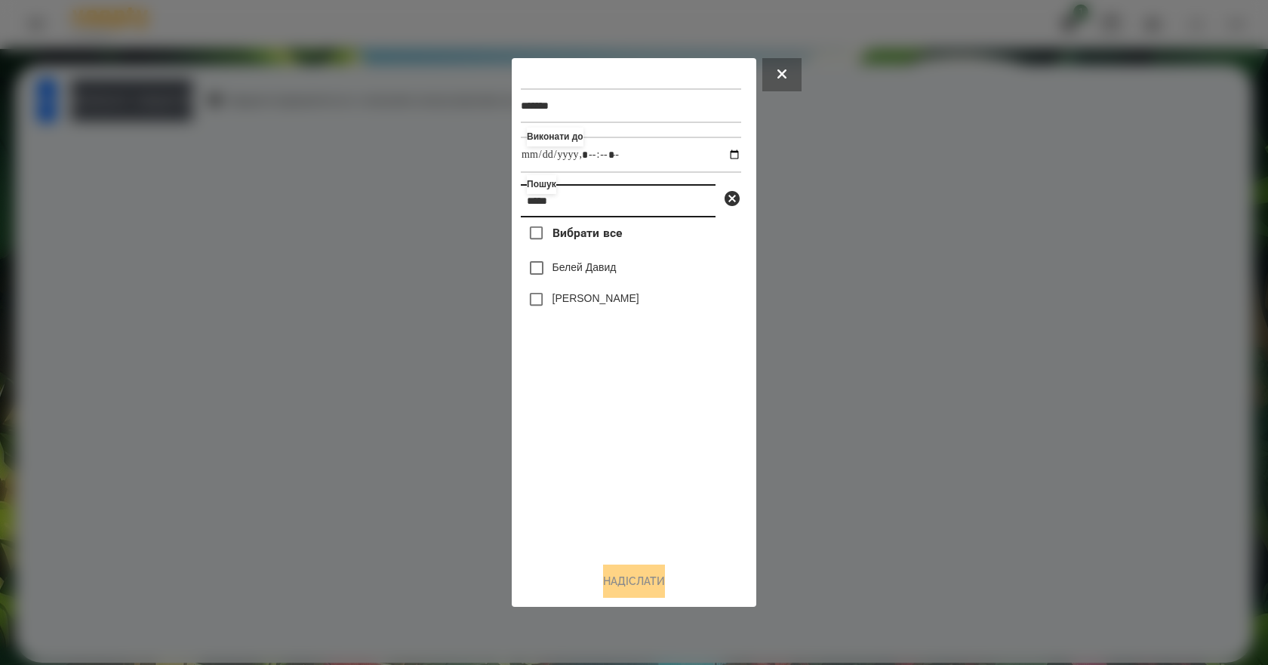
type input "*****"
click at [585, 265] on label "Белей Давид" at bounding box center [584, 267] width 64 height 15
click at [660, 575] on button "Надіслати" at bounding box center [634, 580] width 62 height 33
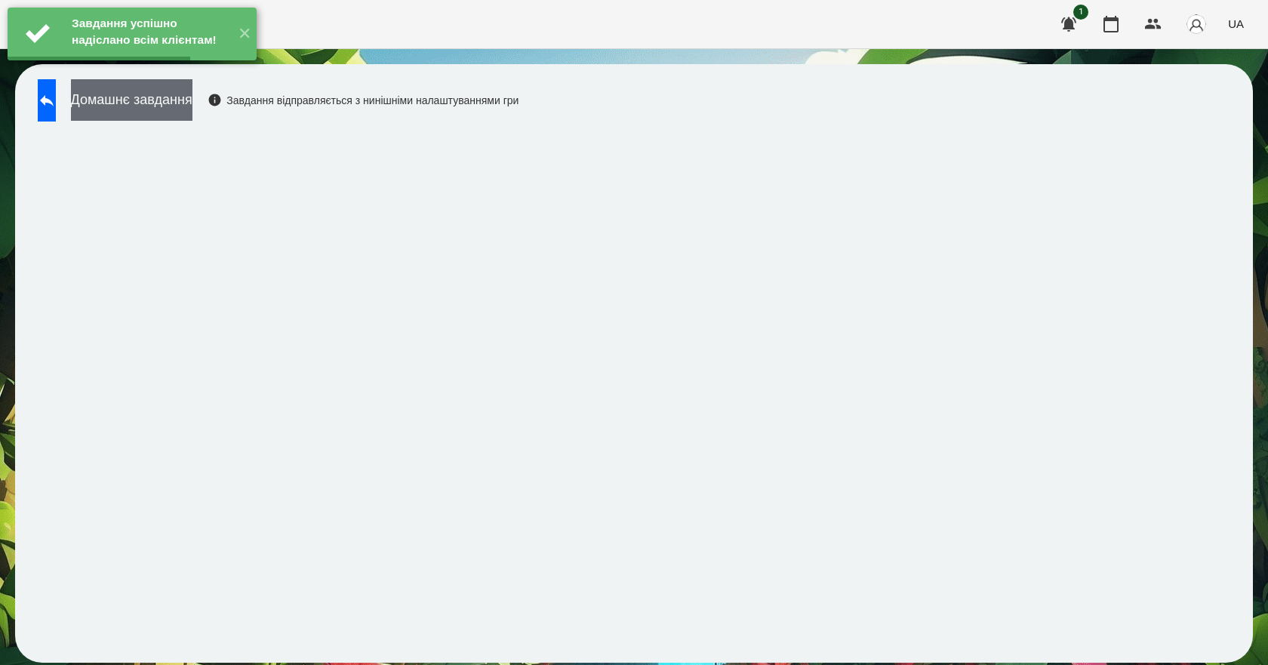
click at [170, 93] on button "Домашнє завдання" at bounding box center [131, 100] width 121 height 42
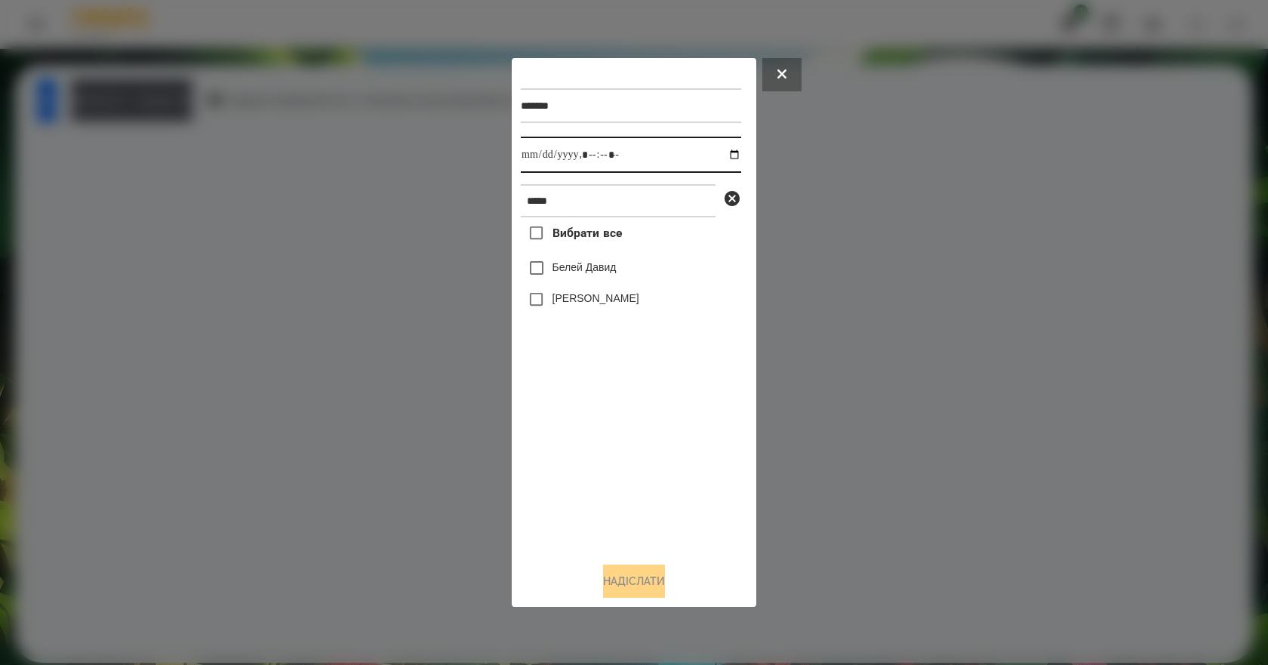
click at [721, 152] on input "datetime-local" at bounding box center [631, 155] width 220 height 36
type input "**********"
drag, startPoint x: 570, startPoint y: 471, endPoint x: 578, endPoint y: 404, distance: 66.9
click at [570, 471] on div "Вибрати все [PERSON_NAME] [PERSON_NAME]" at bounding box center [631, 383] width 220 height 333
click at [598, 282] on div "Белей Давид" at bounding box center [631, 268] width 220 height 32
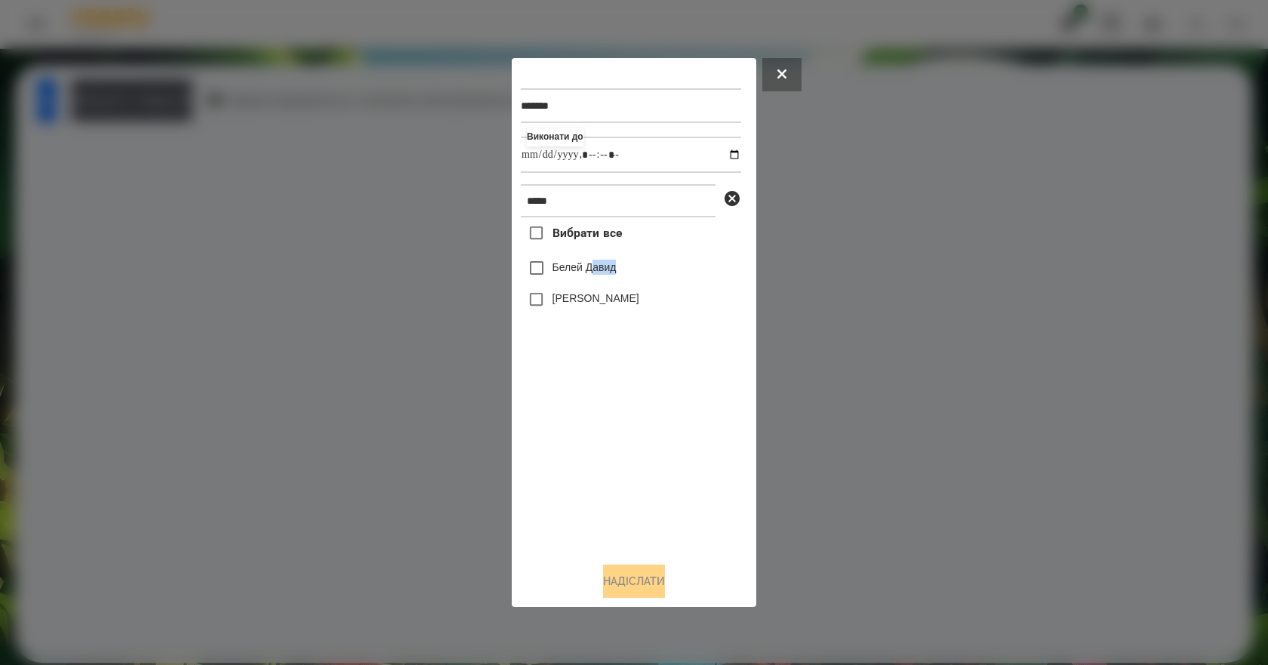
click at [603, 275] on label "Белей Давид" at bounding box center [584, 267] width 64 height 15
click at [622, 588] on button "Надіслати" at bounding box center [634, 580] width 62 height 33
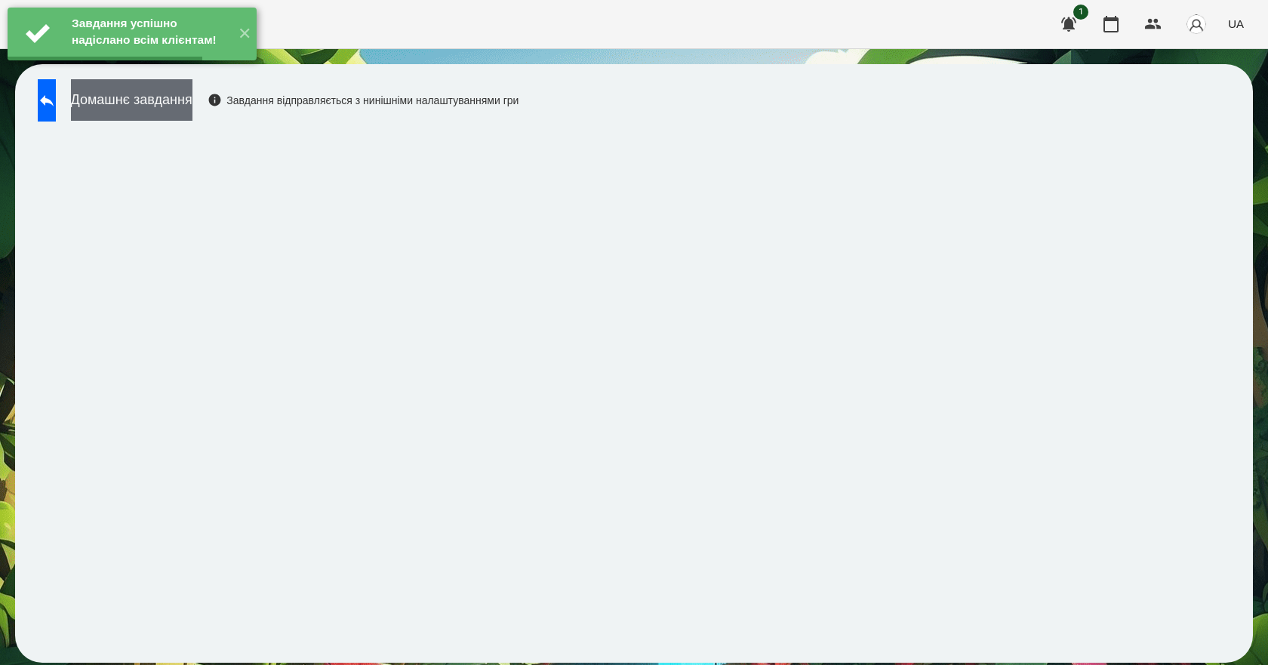
click at [192, 98] on button "Домашнє завдання" at bounding box center [131, 100] width 121 height 42
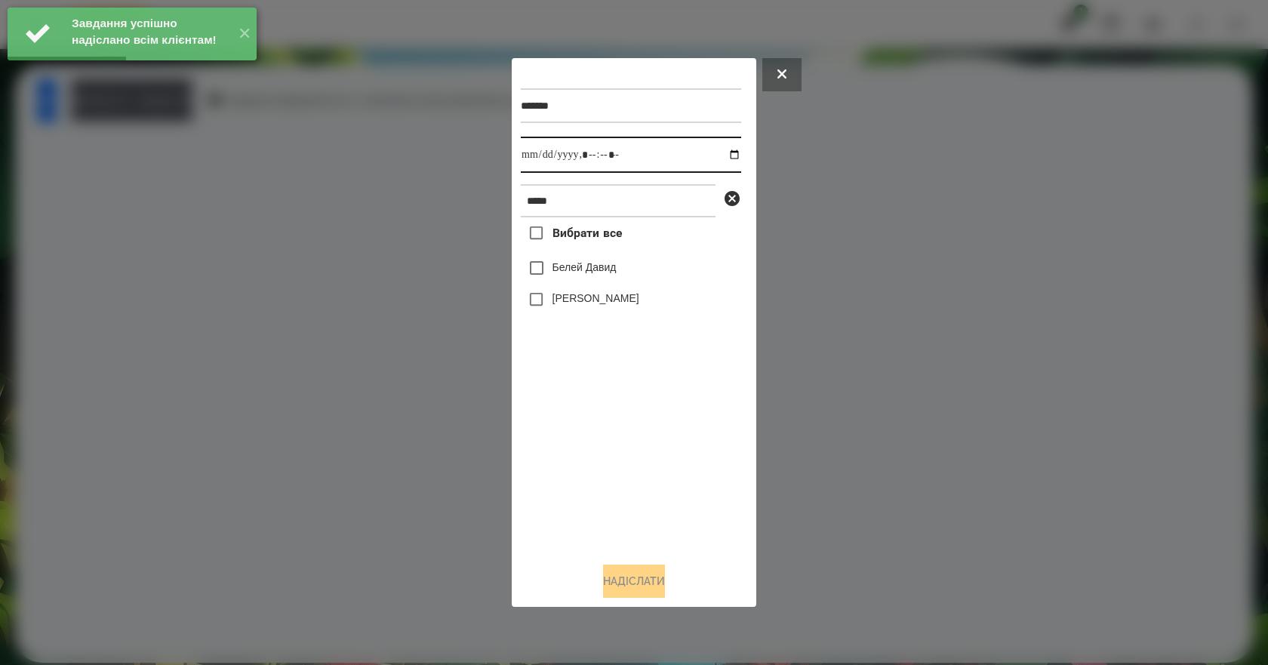
click at [718, 150] on input "datetime-local" at bounding box center [631, 155] width 220 height 36
type input "**********"
drag, startPoint x: 598, startPoint y: 505, endPoint x: 597, endPoint y: 490, distance: 15.2
click at [597, 490] on div "Вибрати все [PERSON_NAME] [PERSON_NAME]" at bounding box center [631, 383] width 220 height 333
click at [582, 267] on label "Белей Давид" at bounding box center [584, 267] width 64 height 15
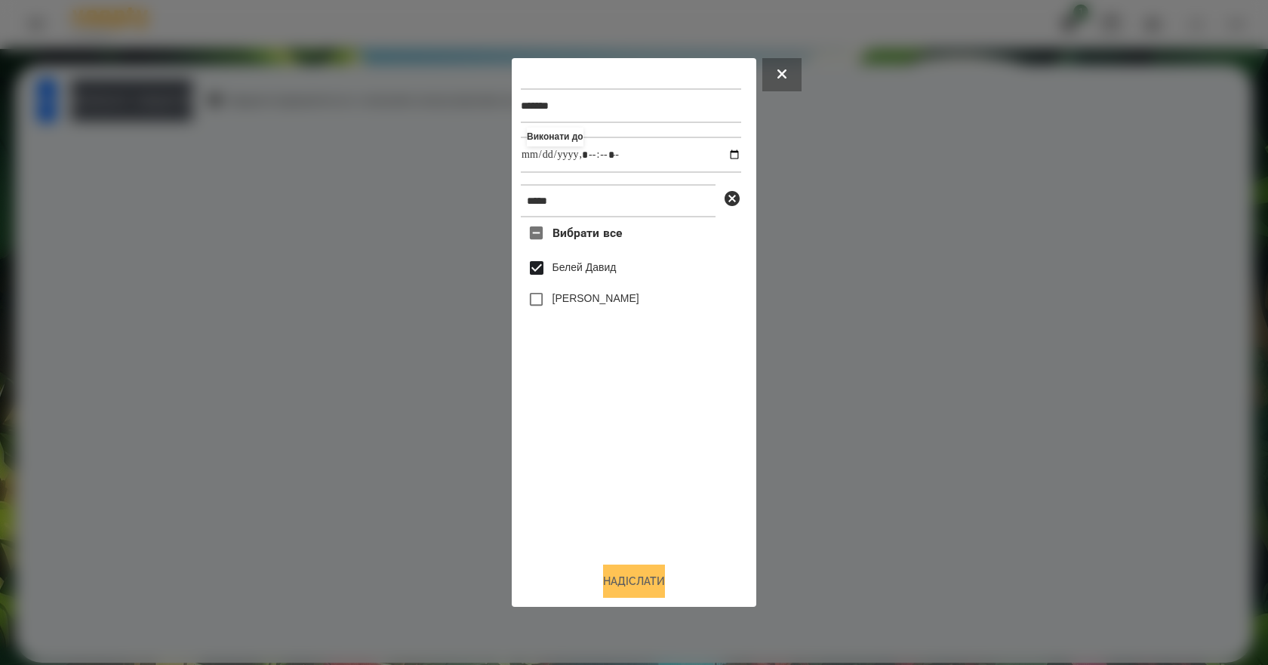
click at [622, 588] on button "Надіслати" at bounding box center [634, 580] width 62 height 33
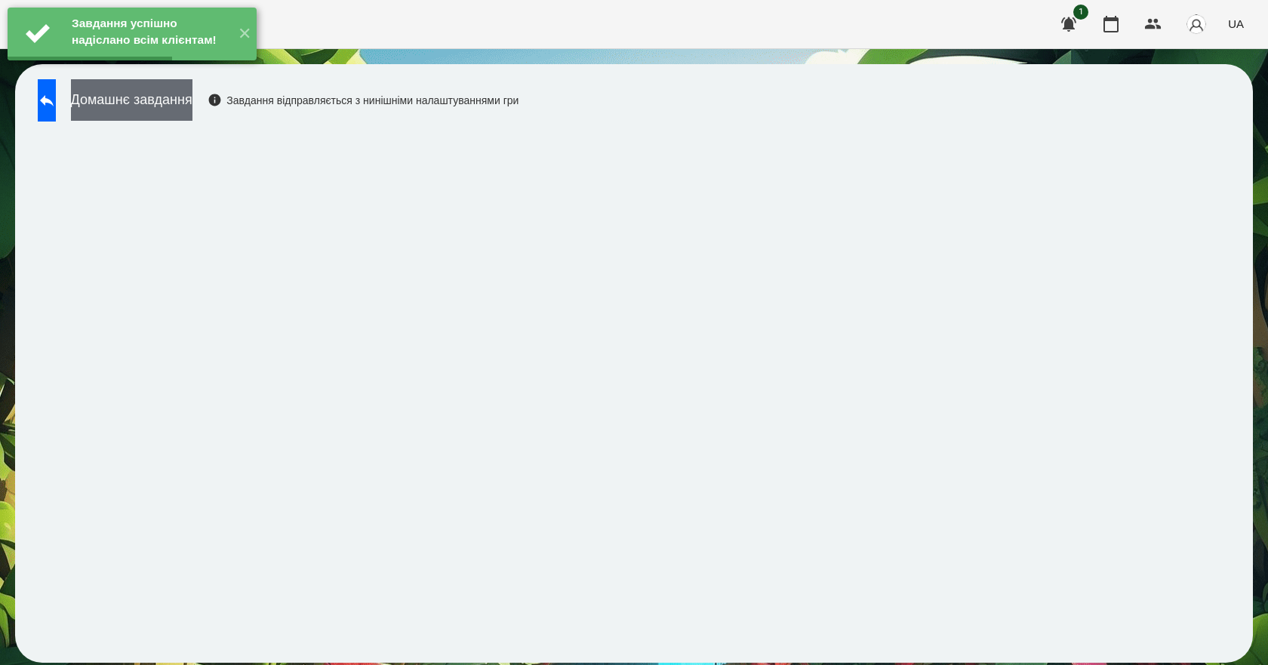
click at [192, 111] on button "Домашнє завдання" at bounding box center [131, 100] width 121 height 42
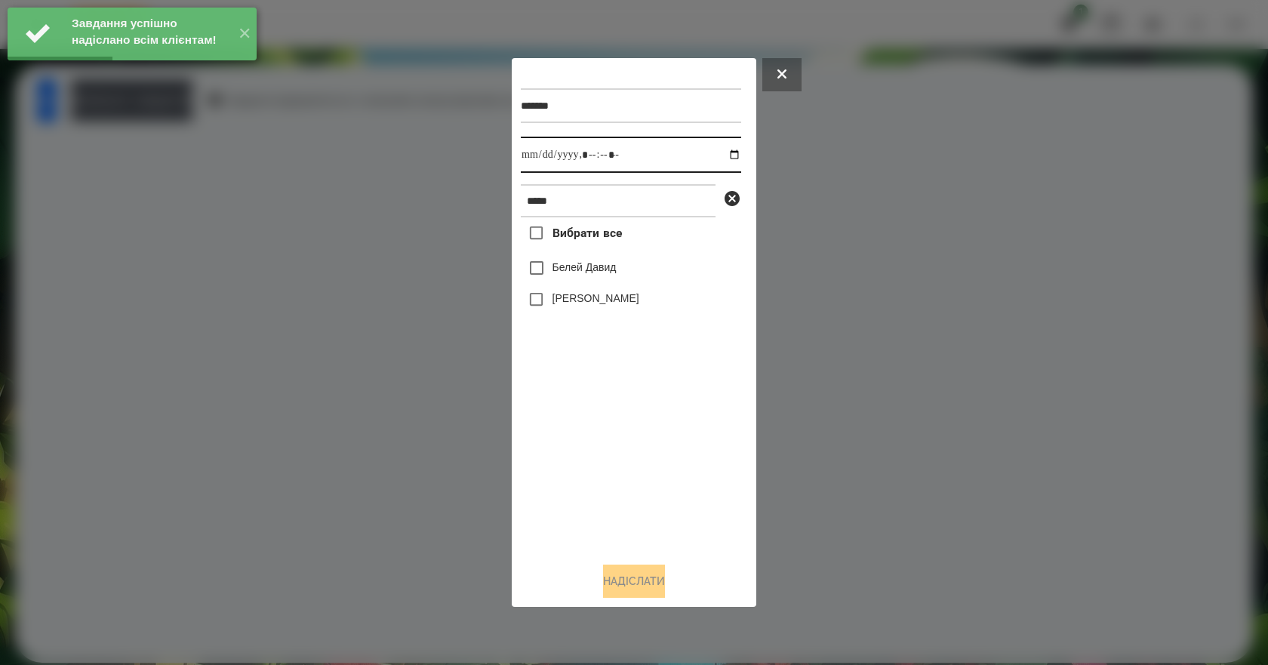
click at [726, 156] on input "datetime-local" at bounding box center [631, 155] width 220 height 36
type input "**********"
drag, startPoint x: 635, startPoint y: 494, endPoint x: 623, endPoint y: 357, distance: 137.9
click at [635, 494] on div "Вибрати все [PERSON_NAME] [PERSON_NAME]" at bounding box center [631, 383] width 220 height 333
click at [607, 274] on label "Белей Давид" at bounding box center [584, 267] width 64 height 15
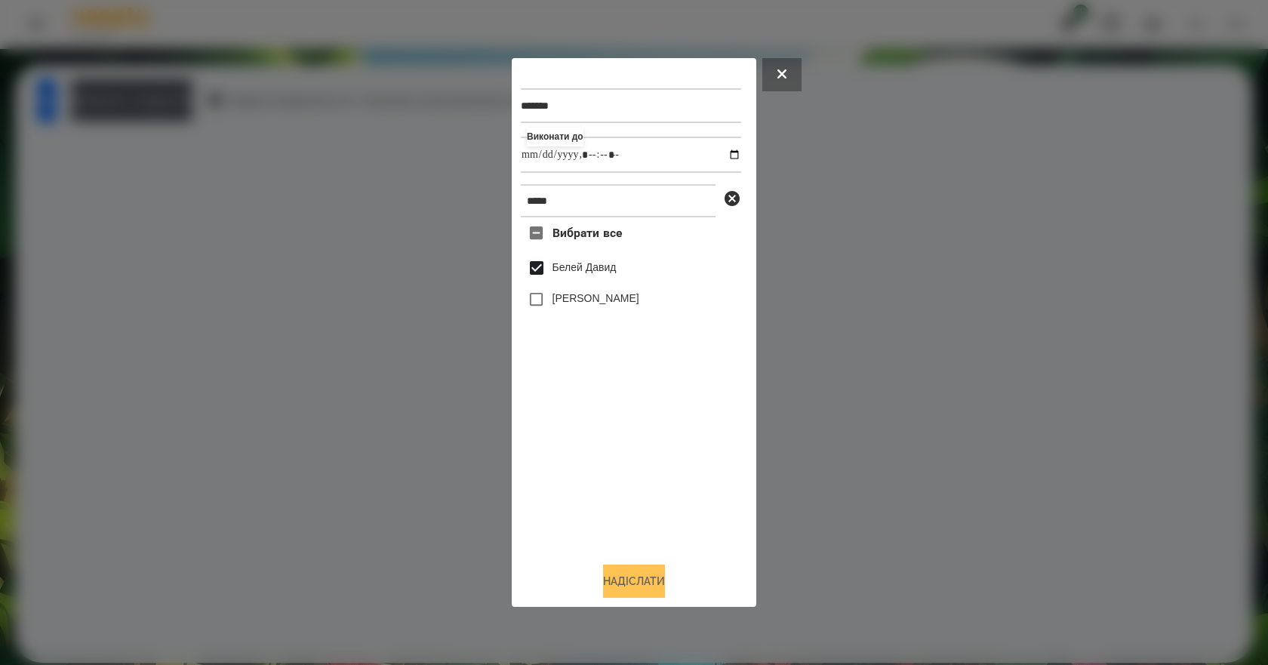
click at [665, 579] on button "Надіслати" at bounding box center [634, 580] width 62 height 33
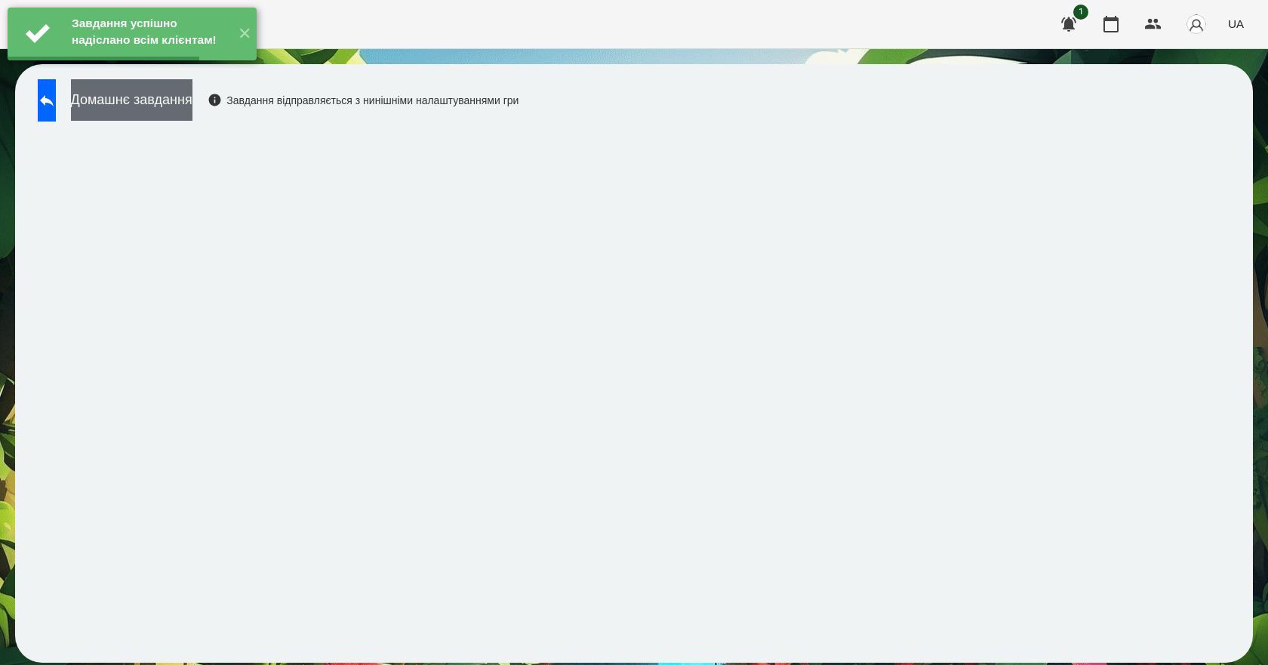
click at [192, 106] on button "Домашнє завдання" at bounding box center [131, 100] width 121 height 42
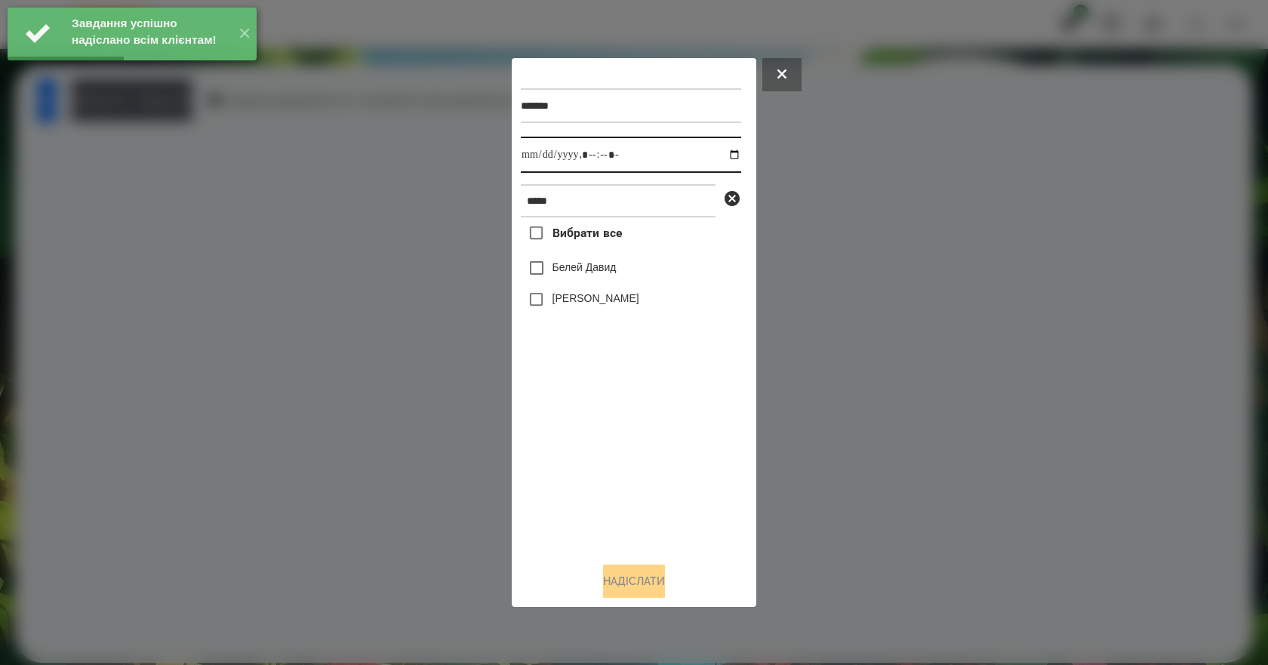
click at [728, 149] on input "datetime-local" at bounding box center [631, 155] width 220 height 36
type input "**********"
click at [650, 506] on div "Вибрати все [PERSON_NAME] [PERSON_NAME]" at bounding box center [631, 383] width 220 height 333
click at [594, 265] on label "Белей Давид" at bounding box center [584, 267] width 64 height 15
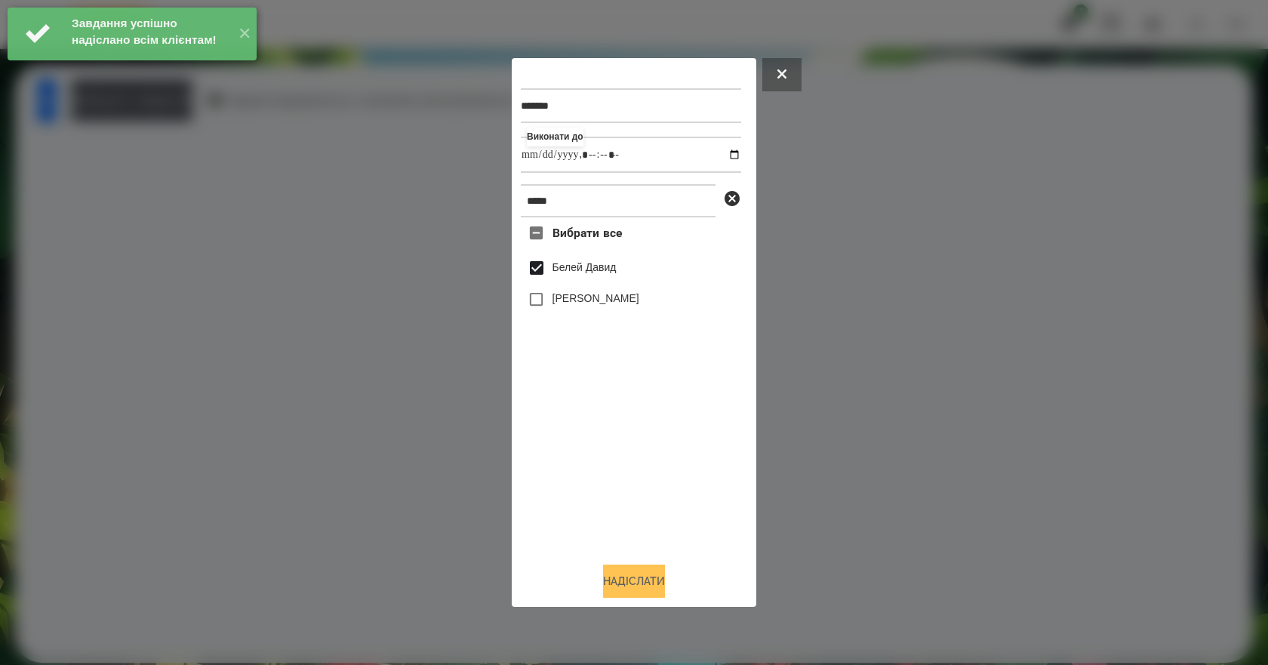
click at [641, 590] on button "Надіслати" at bounding box center [634, 580] width 62 height 33
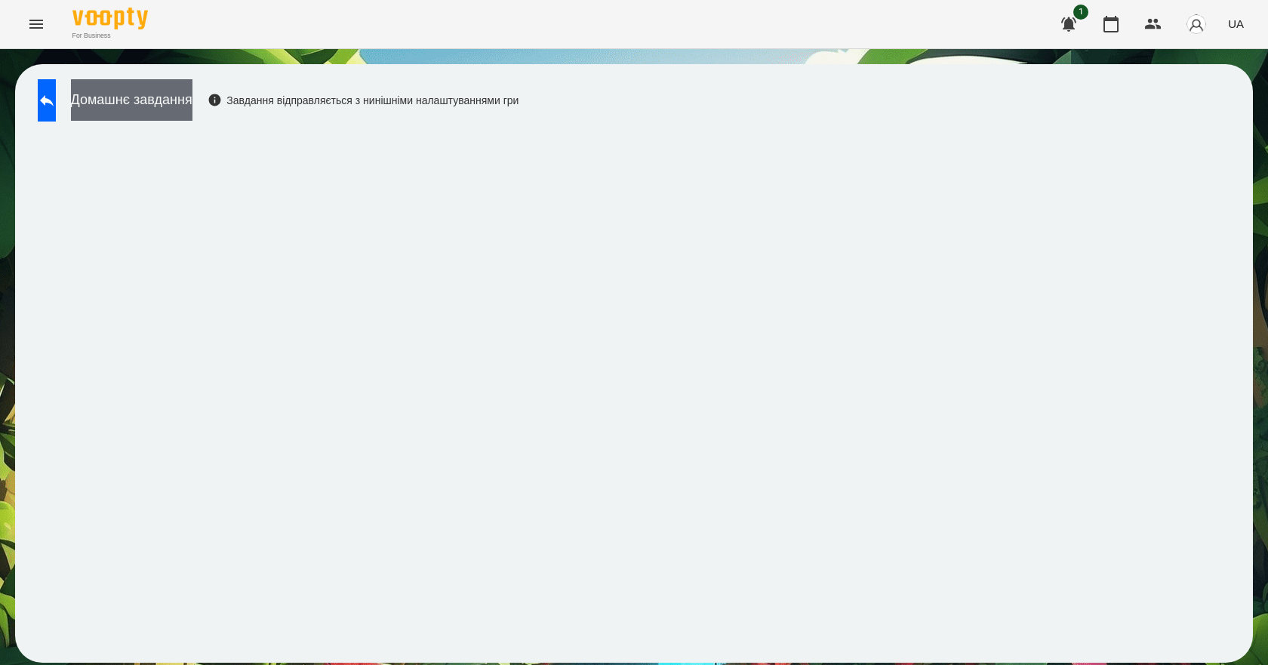
click at [144, 110] on button "Домашнє завдання" at bounding box center [131, 100] width 121 height 42
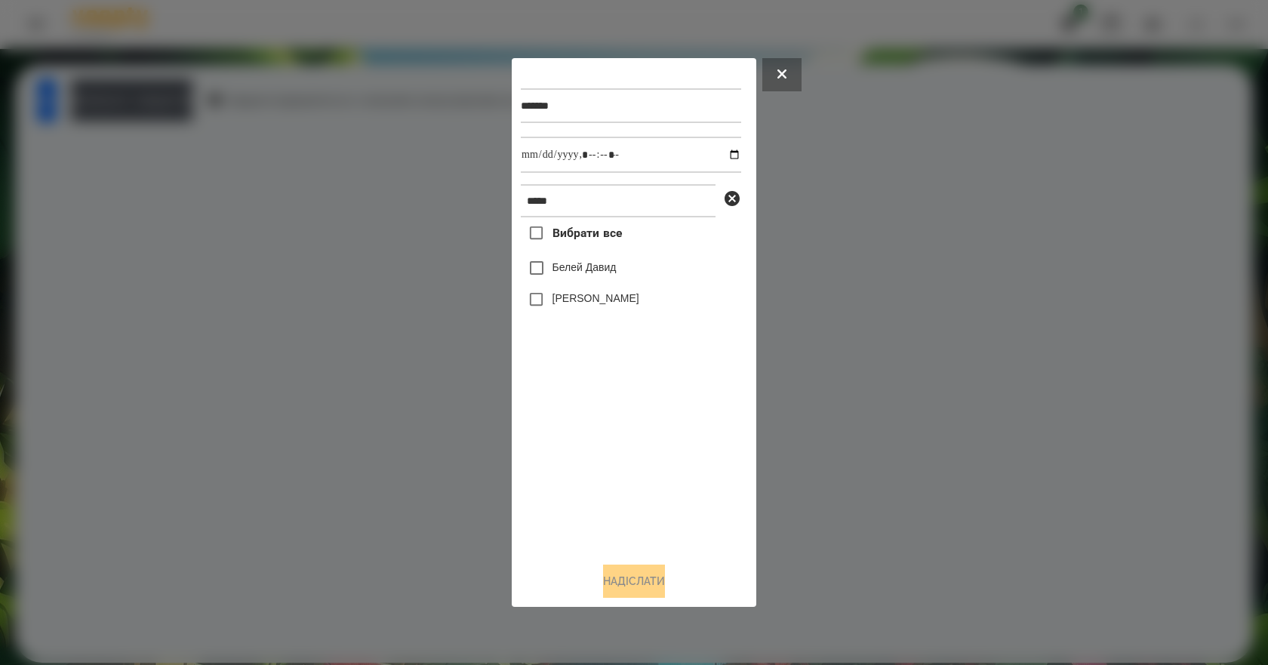
click at [607, 265] on label "Белей Давид" at bounding box center [584, 267] width 64 height 15
click at [645, 571] on button "Надіслати" at bounding box center [634, 580] width 62 height 33
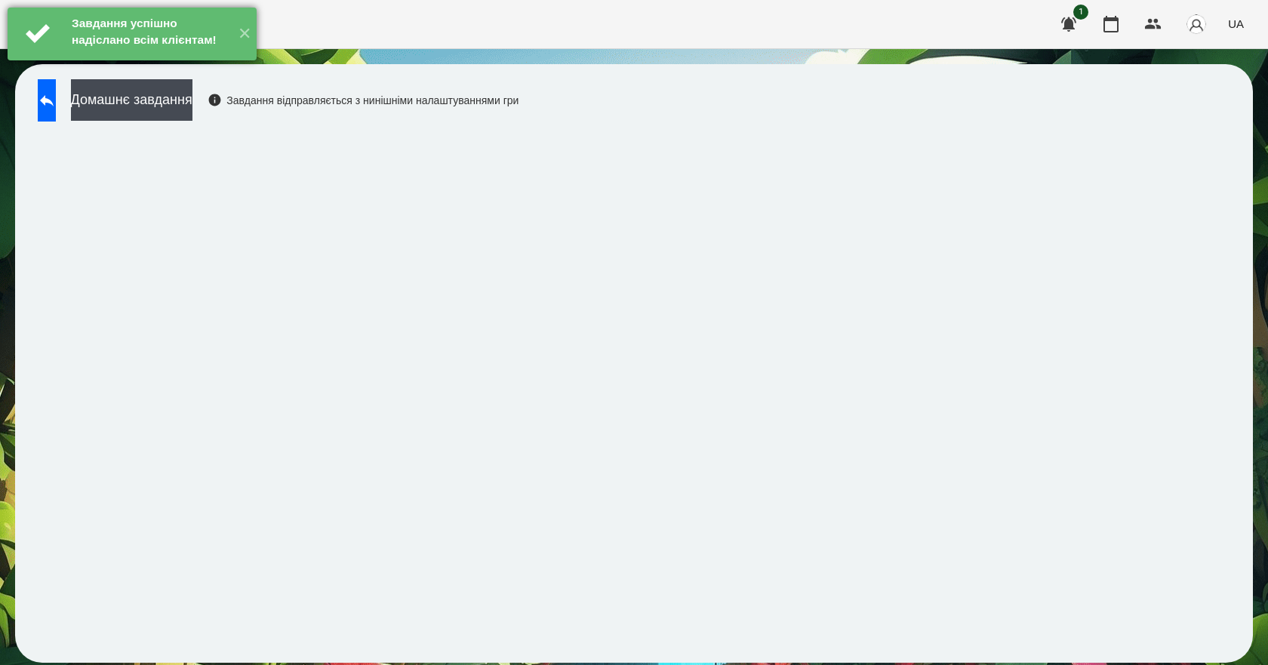
click at [140, 60] on div "Завдання успішно надіслано всім клієнтам!" at bounding box center [149, 34] width 162 height 52
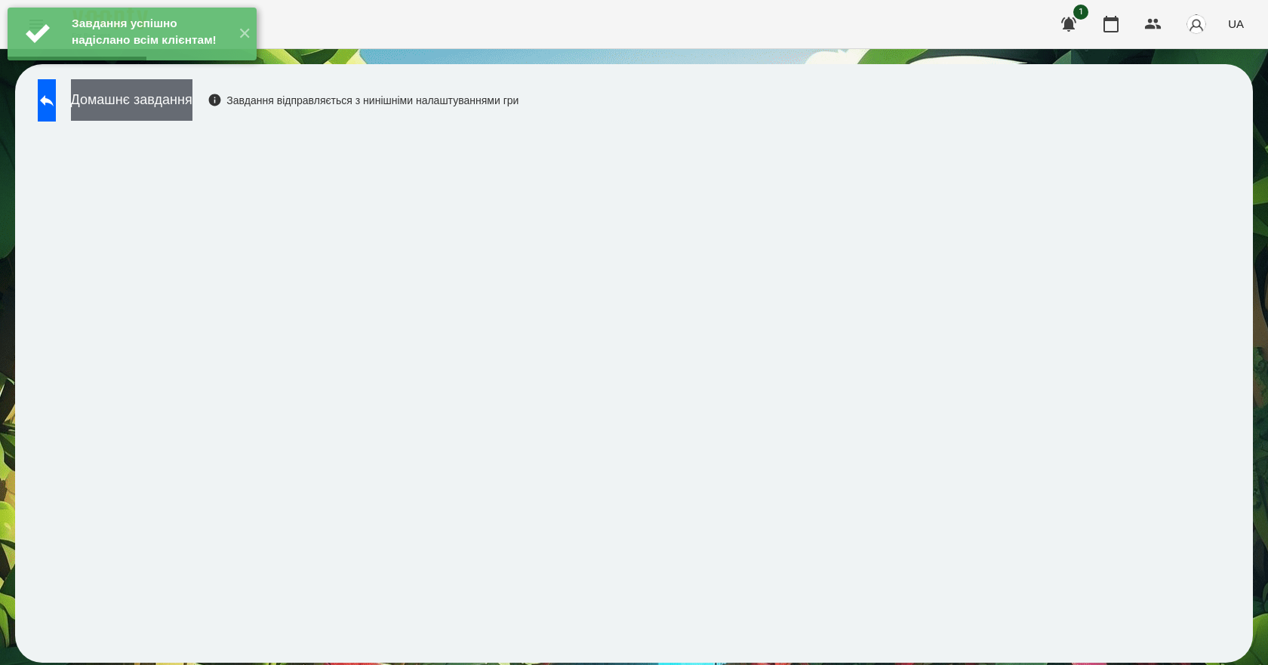
click at [138, 95] on button "Домашнє завдання" at bounding box center [131, 100] width 121 height 42
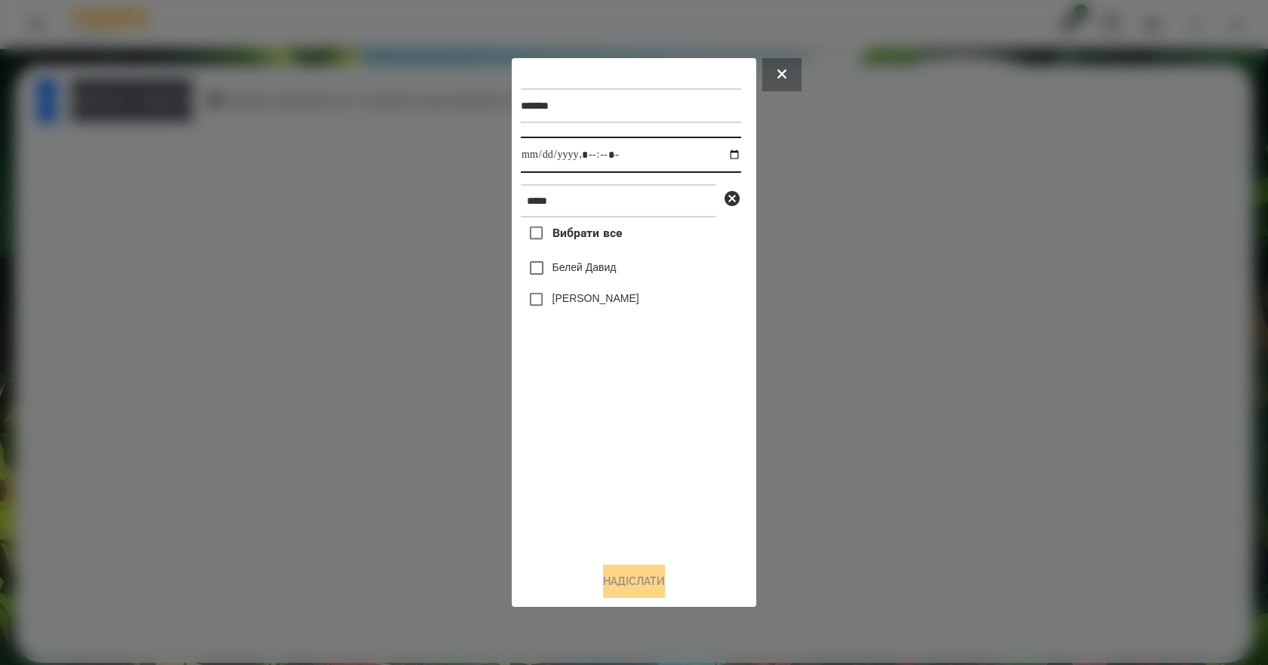
click at [729, 151] on input "datetime-local" at bounding box center [631, 155] width 220 height 36
type input "**********"
click at [573, 416] on div "Вибрати все [PERSON_NAME] [PERSON_NAME]" at bounding box center [631, 383] width 220 height 333
click at [601, 275] on label "Белей Давид" at bounding box center [584, 267] width 64 height 15
click at [651, 596] on button "Надіслати" at bounding box center [634, 580] width 62 height 33
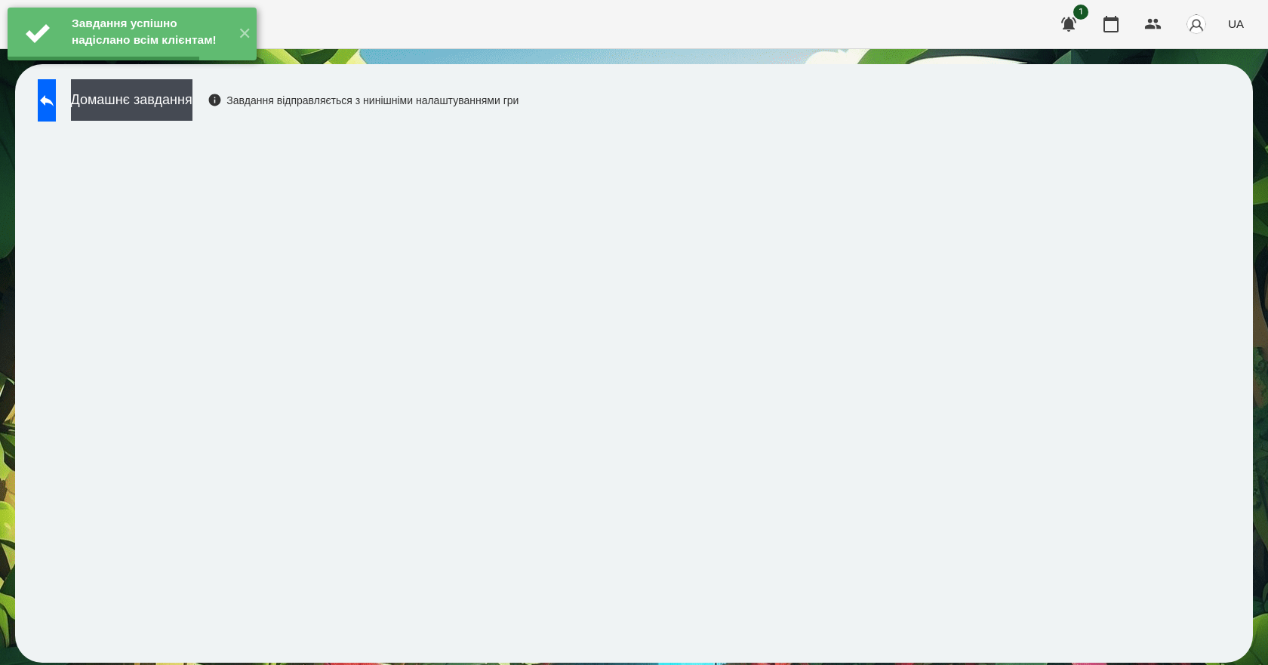
click at [183, 100] on button "Домашнє завдання" at bounding box center [131, 100] width 121 height 42
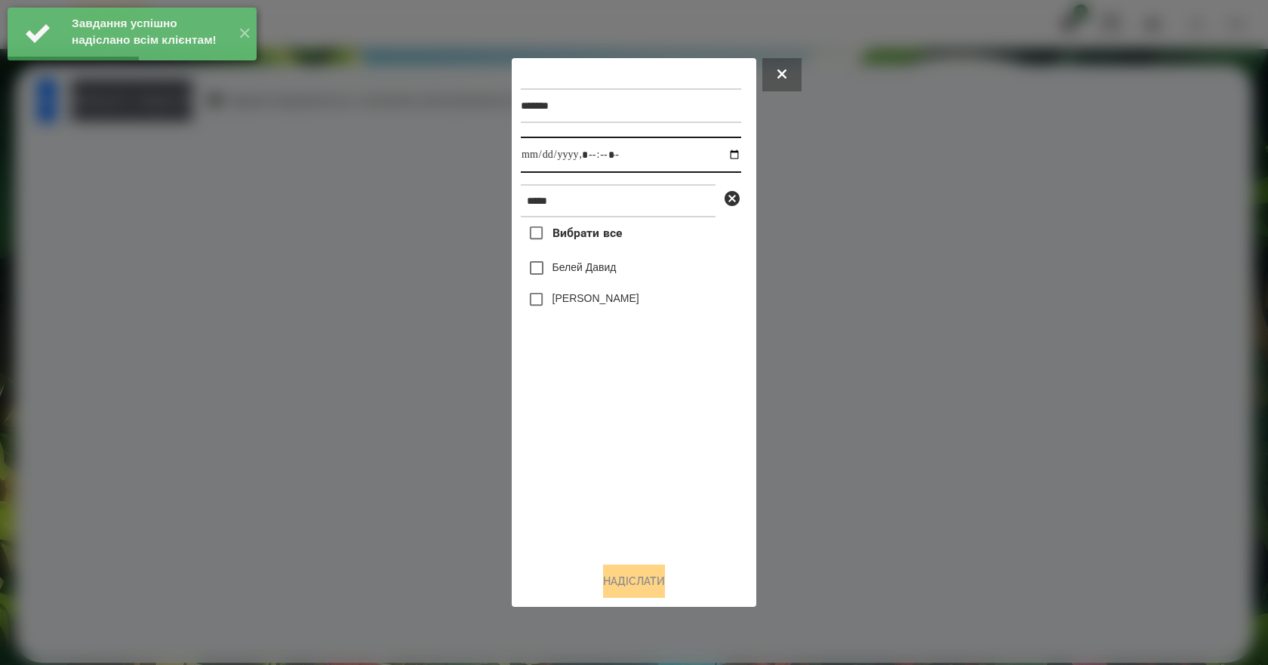
click at [718, 149] on input "datetime-local" at bounding box center [631, 155] width 220 height 36
type input "**********"
click at [550, 441] on div "Вибрати все [PERSON_NAME] [PERSON_NAME]" at bounding box center [631, 383] width 220 height 333
click at [617, 274] on label "Белей Давид" at bounding box center [584, 267] width 64 height 15
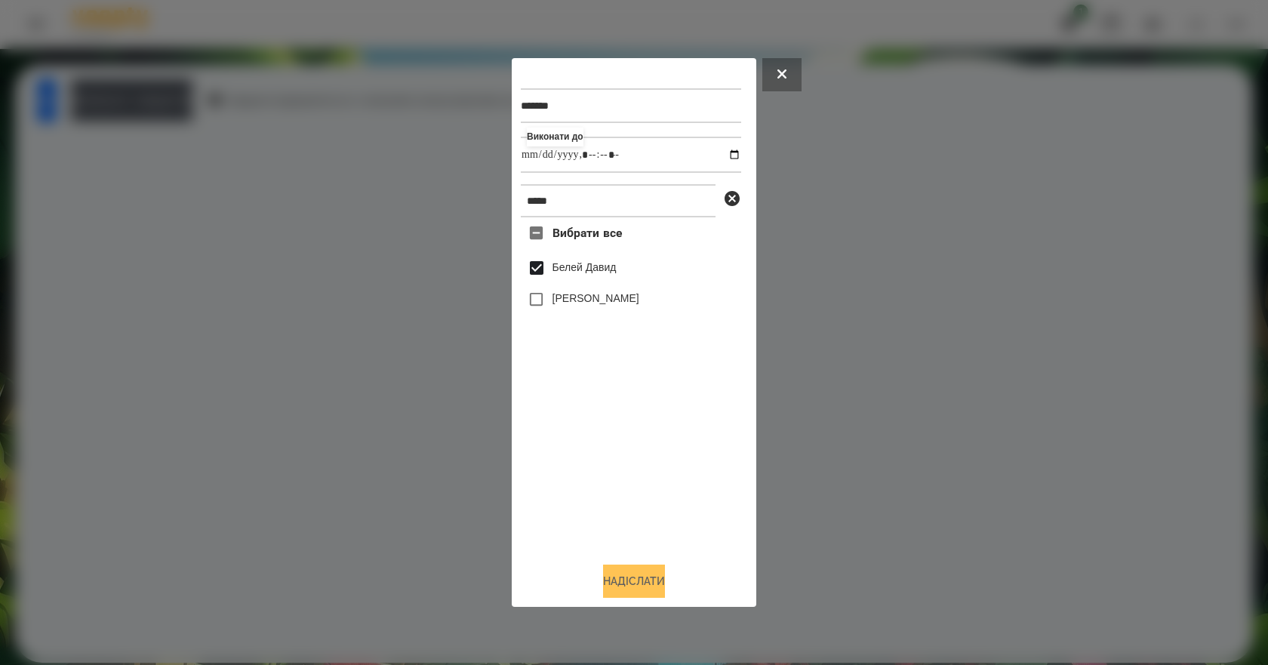
click at [641, 586] on button "Надіслати" at bounding box center [634, 580] width 62 height 33
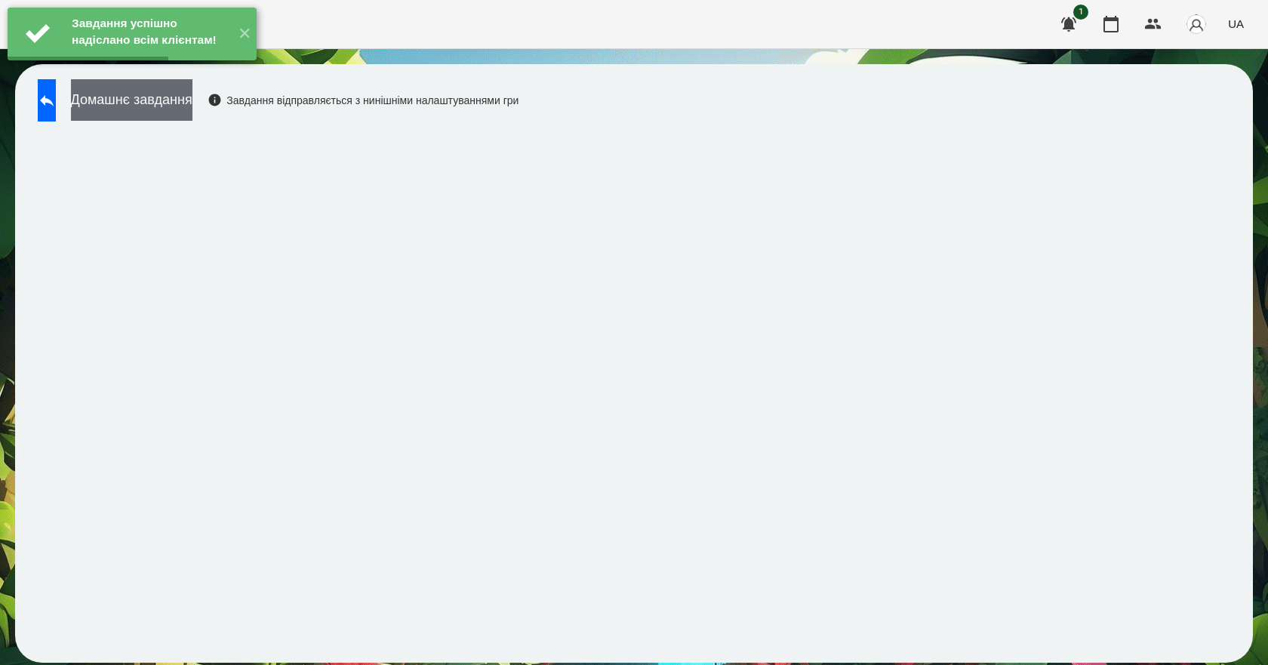
click at [146, 99] on button "Домашнє завдання" at bounding box center [131, 100] width 121 height 42
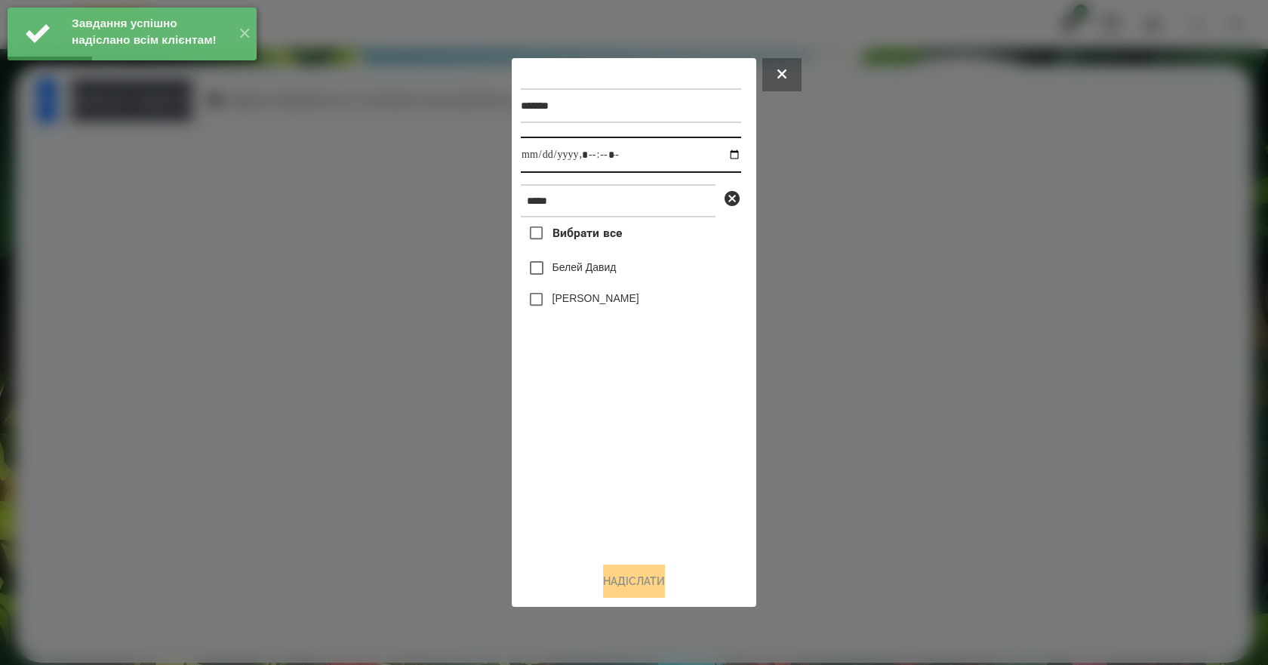
click at [730, 152] on input "datetime-local" at bounding box center [631, 155] width 220 height 36
type input "**********"
click at [596, 466] on div "Вибрати все [PERSON_NAME] [PERSON_NAME]" at bounding box center [631, 383] width 220 height 333
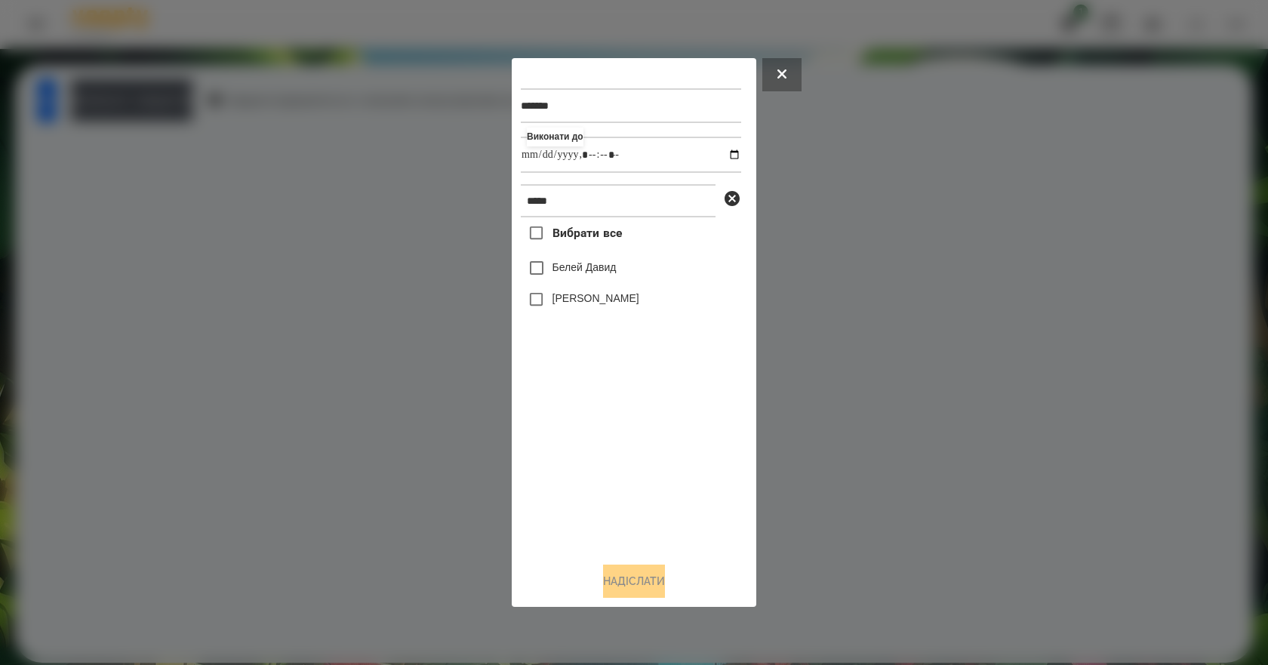
click at [585, 275] on label "Белей Давид" at bounding box center [584, 267] width 64 height 15
click at [625, 589] on button "Надіслати" at bounding box center [634, 580] width 62 height 33
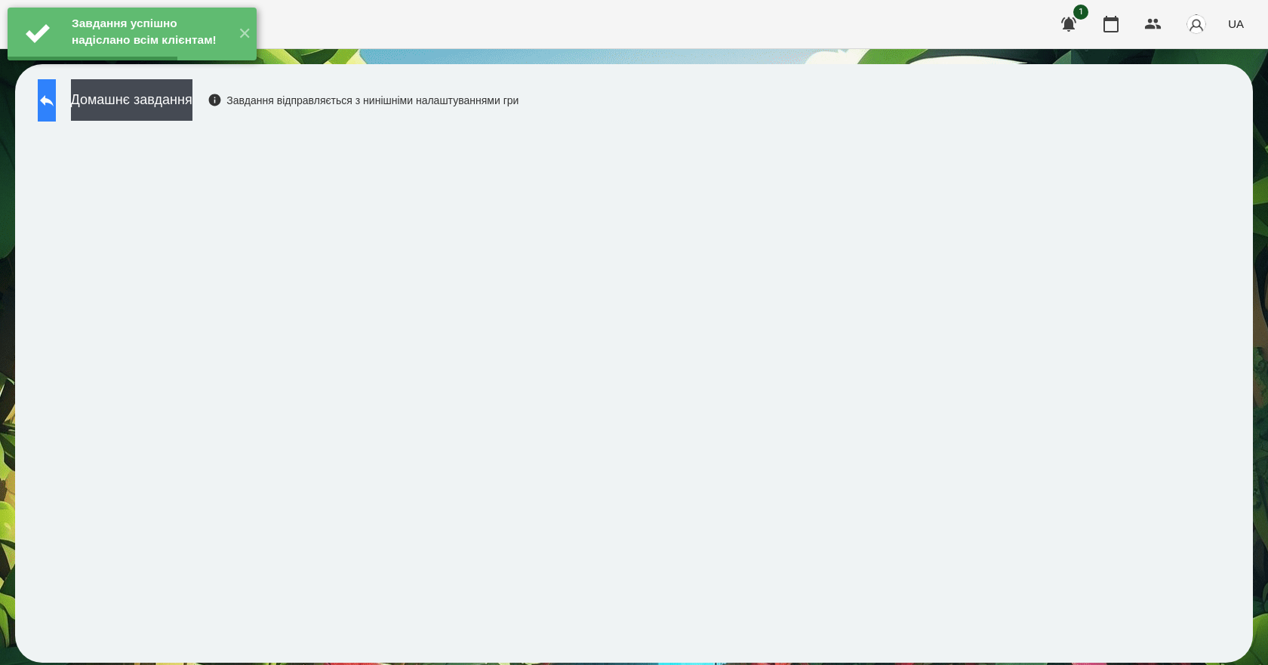
click at [54, 105] on icon at bounding box center [47, 100] width 18 height 18
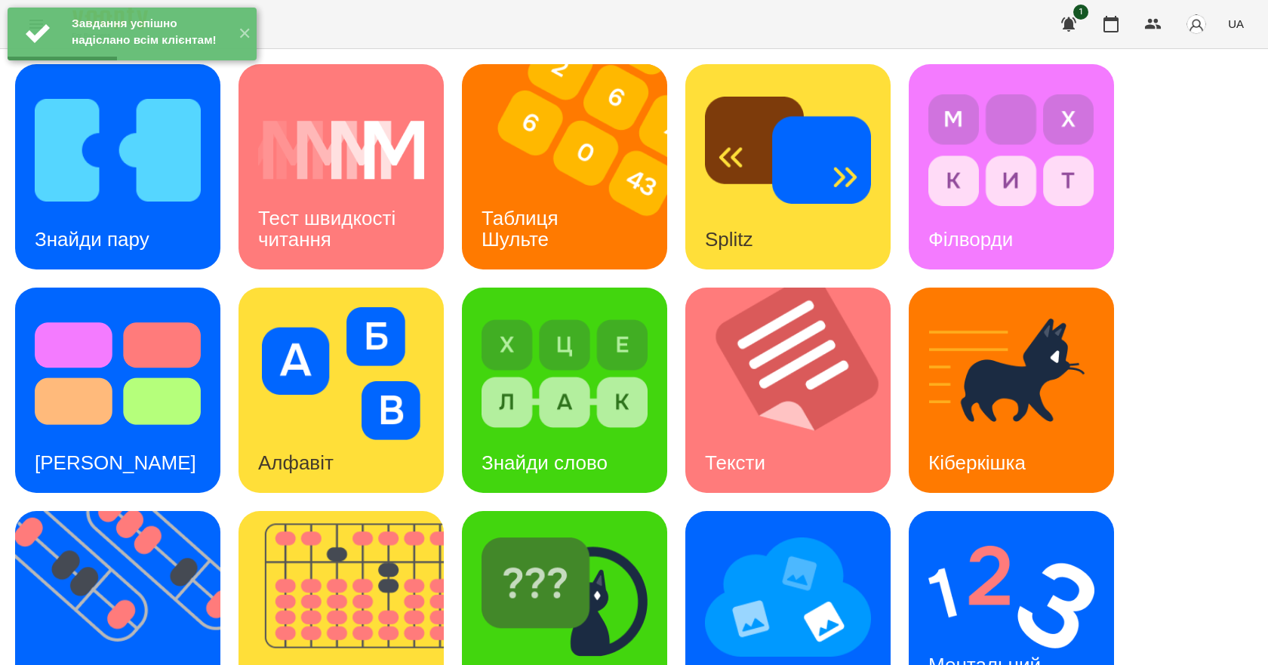
scroll to position [226, 0]
click at [991, 654] on h3 "Ментальний рахунок" at bounding box center [987, 675] width 118 height 43
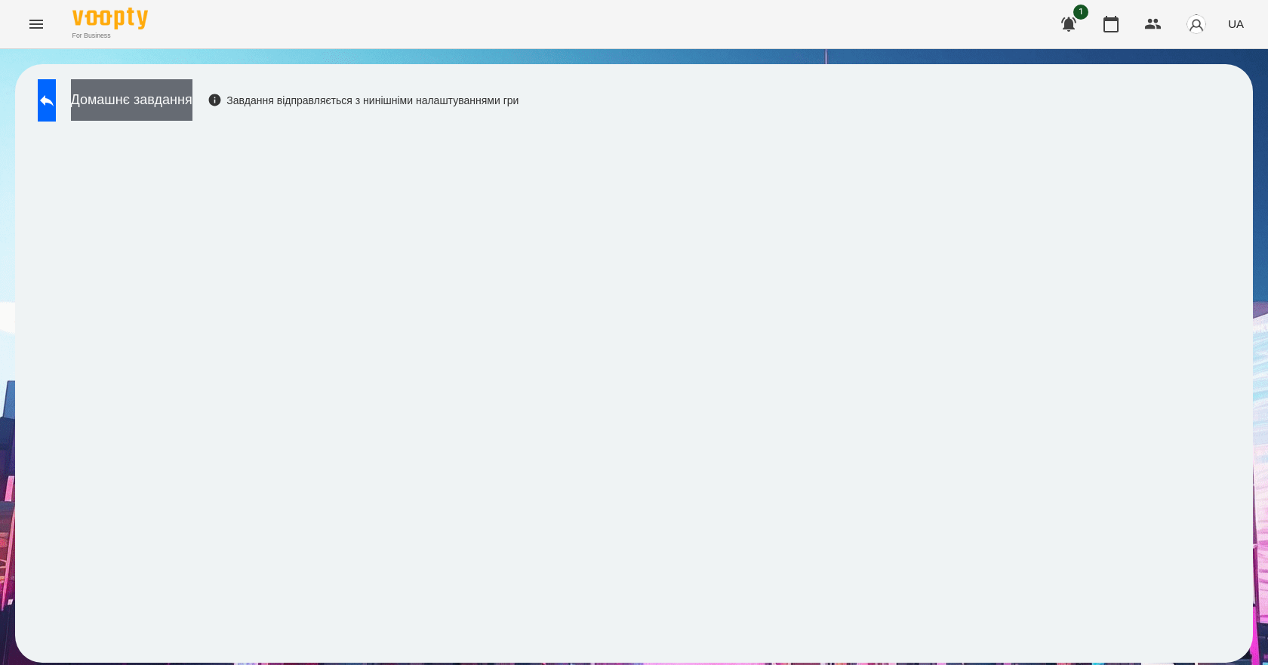
click at [192, 98] on button "Домашнє завдання" at bounding box center [131, 100] width 121 height 42
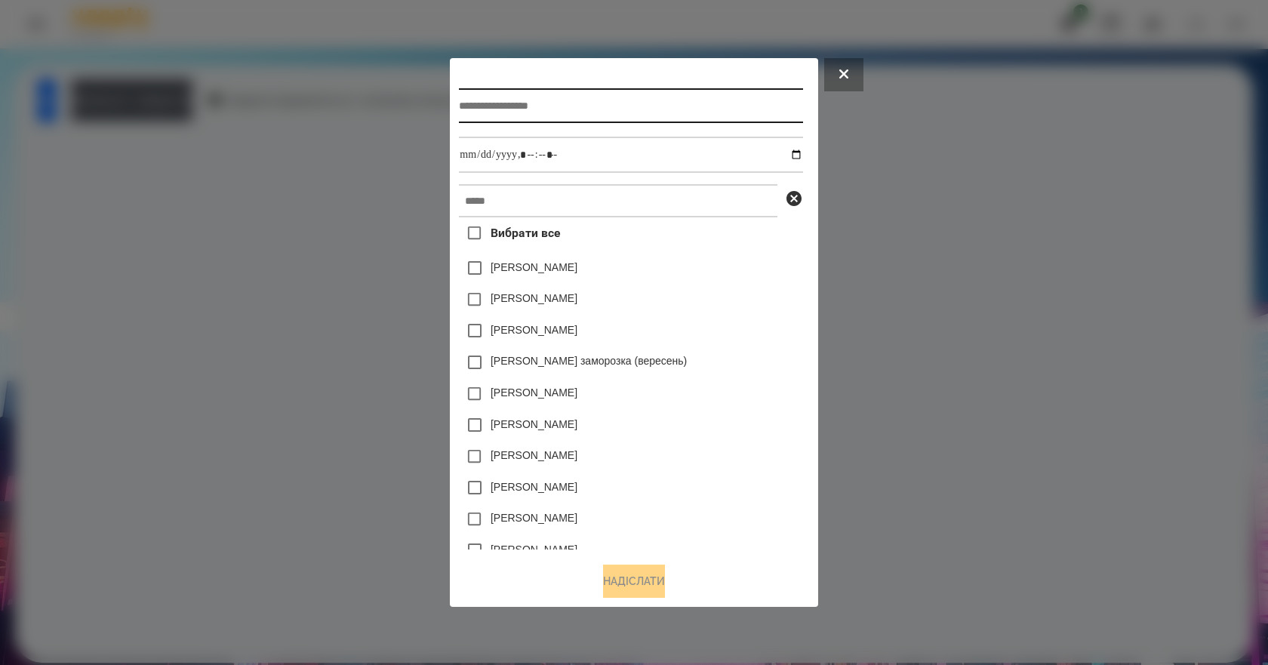
click at [641, 110] on input "text" at bounding box center [630, 105] width 343 height 35
type input "**********"
click at [737, 143] on div "**********" at bounding box center [633, 308] width 349 height 483
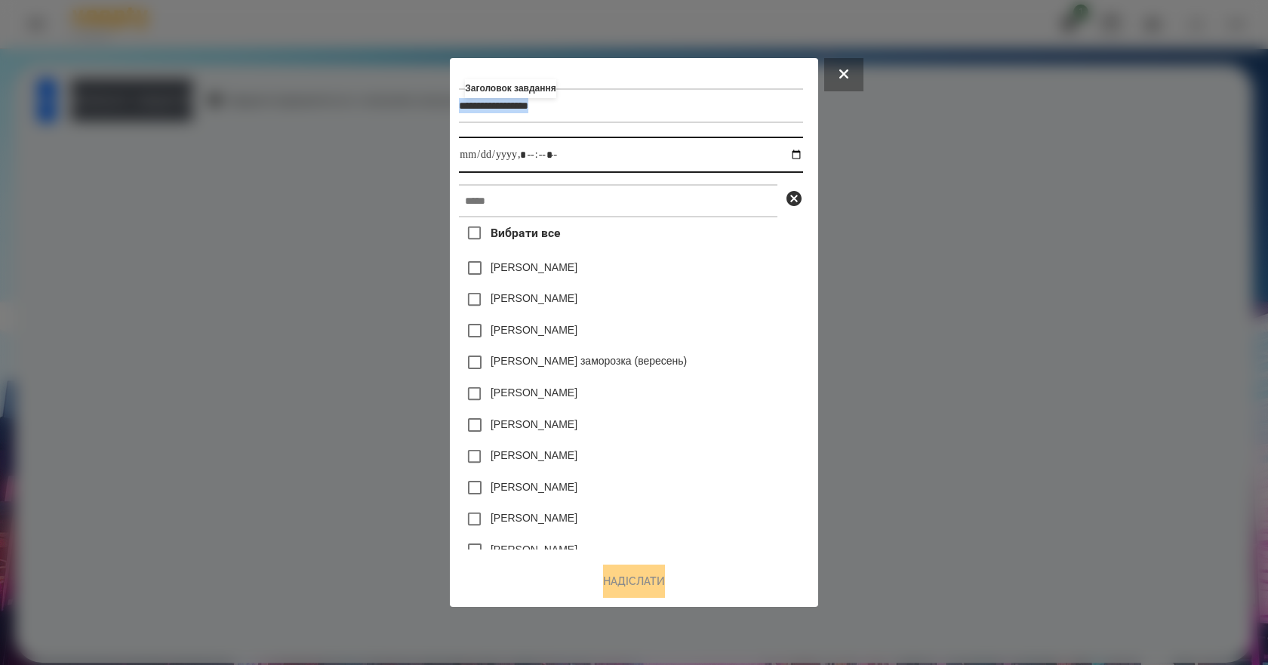
click at [802, 152] on input "datetime-local" at bounding box center [630, 155] width 343 height 36
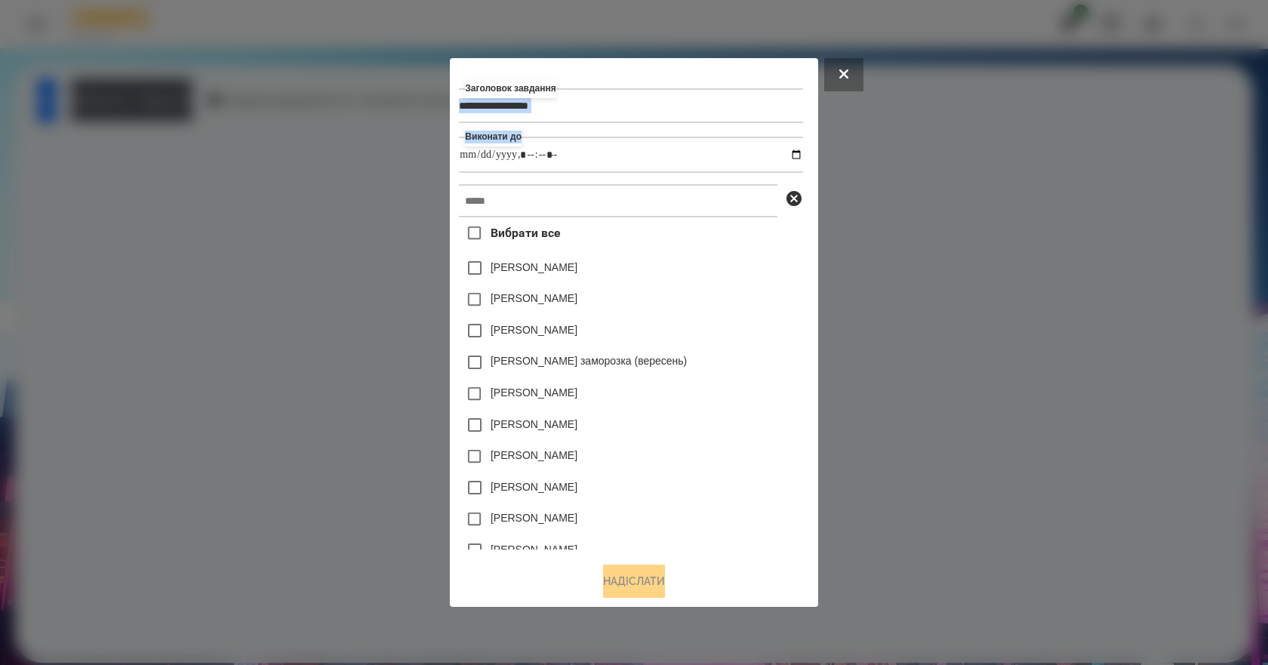
type input "**********"
click at [754, 332] on div "[PERSON_NAME]" at bounding box center [630, 331] width 343 height 32
click at [622, 206] on input "text" at bounding box center [618, 200] width 318 height 33
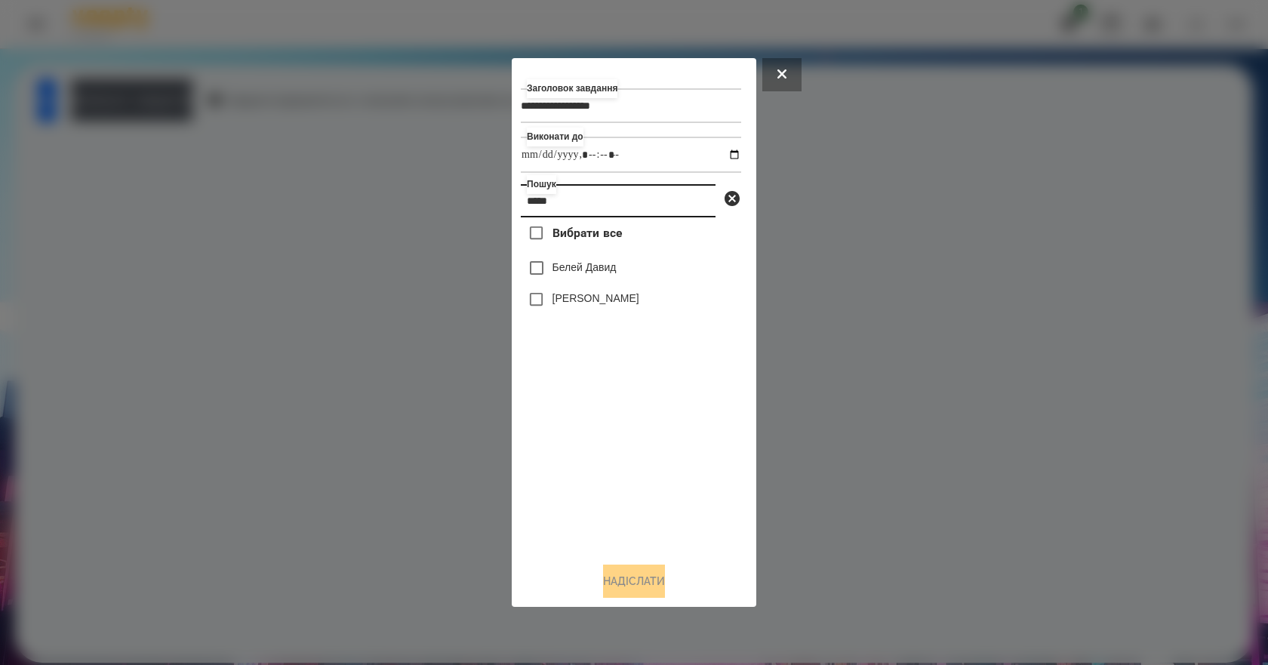
type input "*****"
click at [605, 268] on label "Белей Давид" at bounding box center [584, 267] width 64 height 15
click at [647, 594] on button "Надіслати" at bounding box center [634, 580] width 62 height 33
click at [239, 106] on div at bounding box center [634, 332] width 1268 height 665
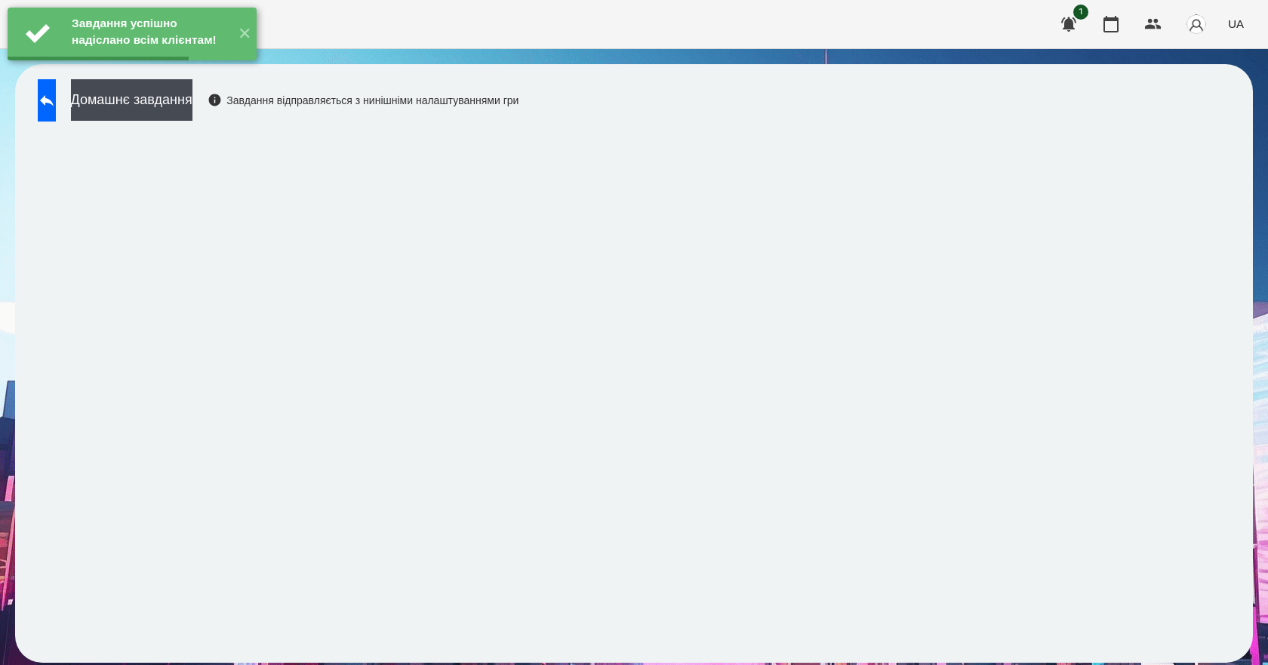
click at [192, 106] on button "Домашнє завдання" at bounding box center [131, 100] width 121 height 42
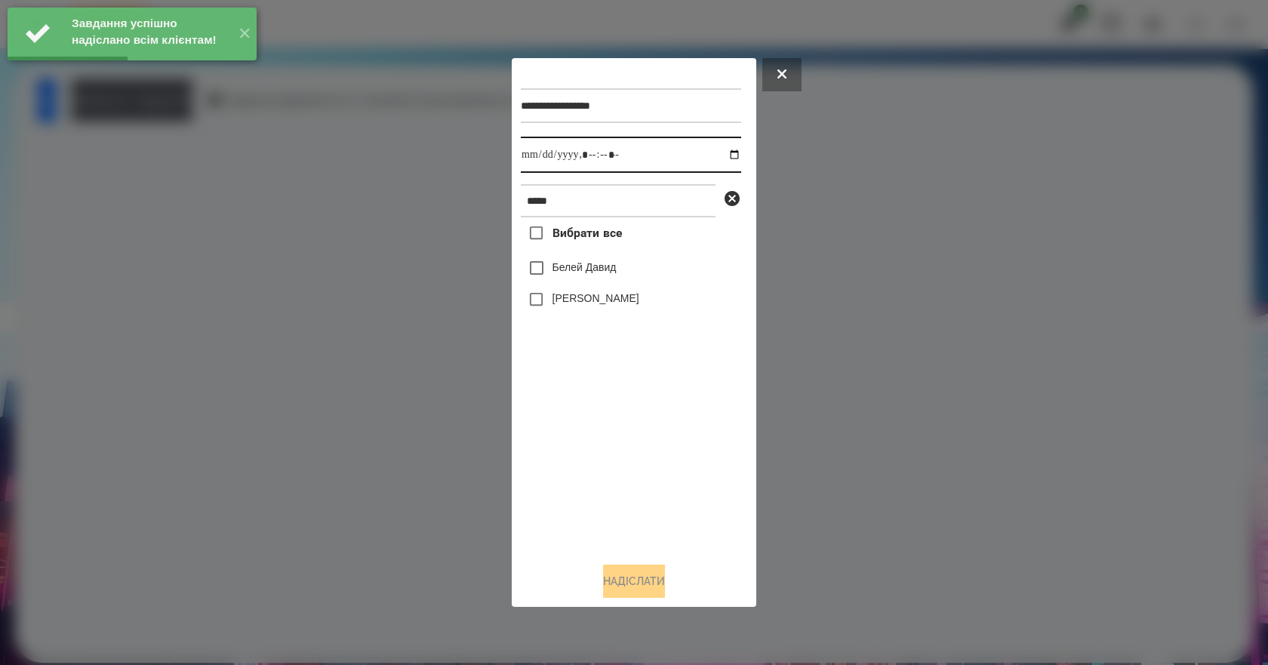
click at [728, 152] on input "datetime-local" at bounding box center [631, 155] width 220 height 36
type input "**********"
click at [588, 481] on div "Вибрати все [PERSON_NAME] [PERSON_NAME]" at bounding box center [631, 383] width 220 height 333
click at [601, 275] on label "Белей Давид" at bounding box center [584, 267] width 64 height 15
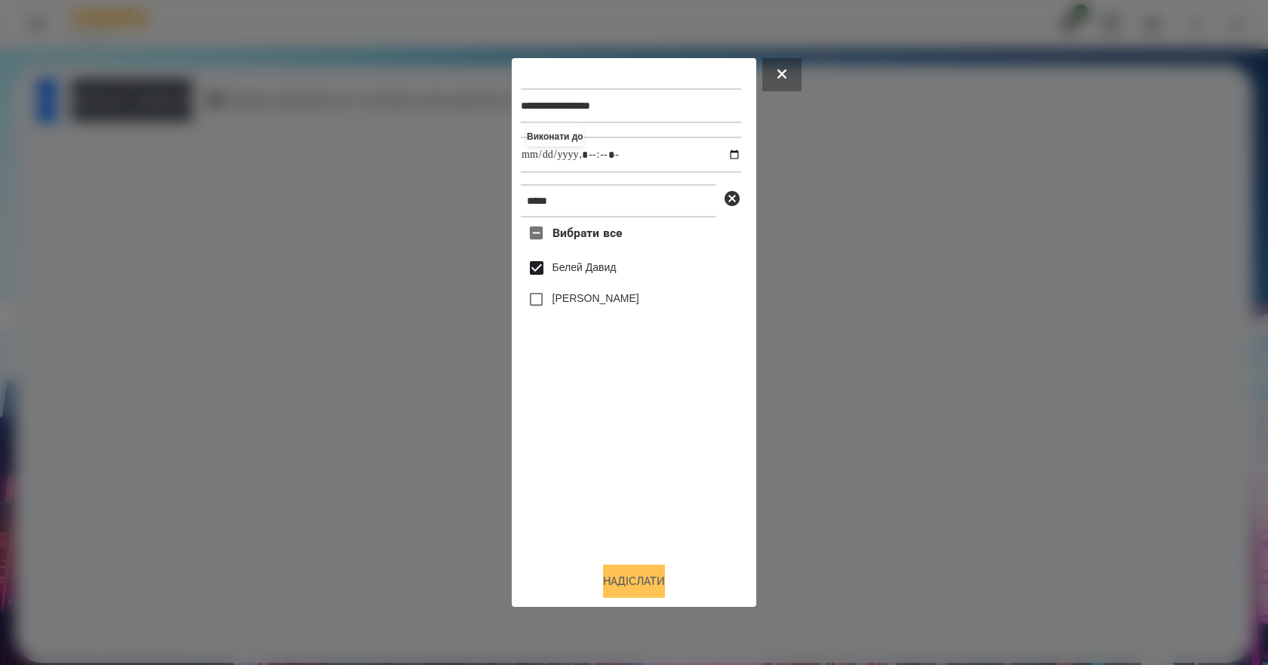
click at [639, 583] on button "Надіслати" at bounding box center [634, 580] width 62 height 33
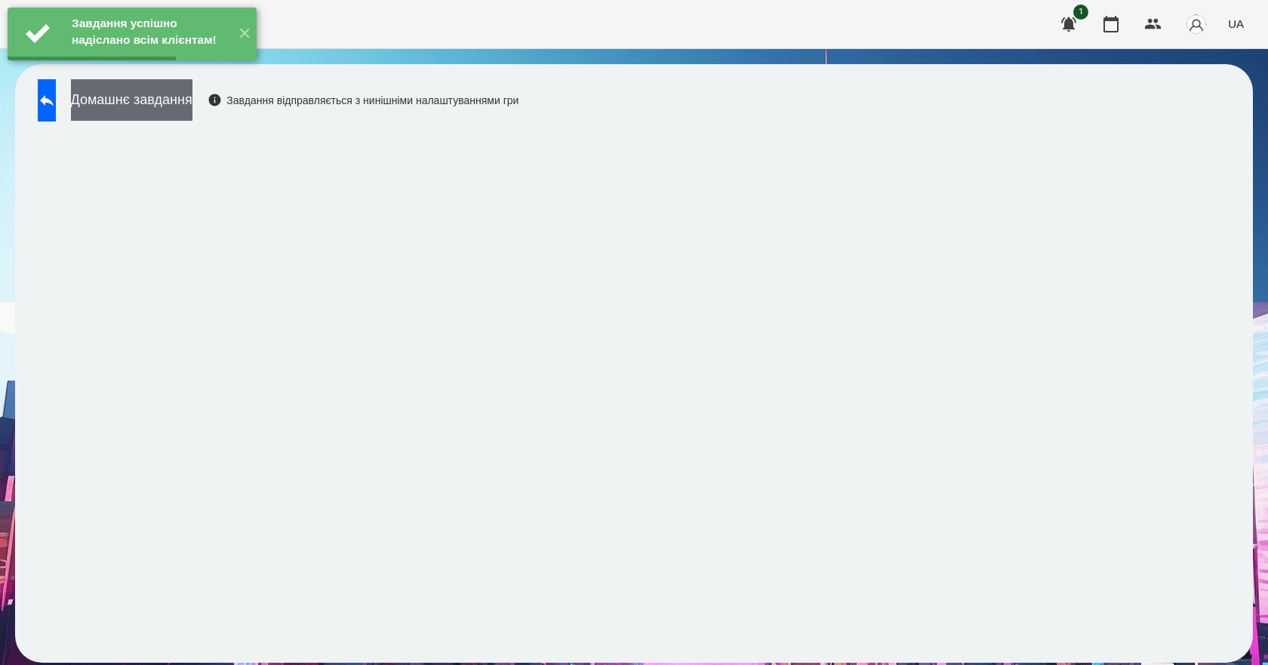
click at [192, 118] on button "Домашнє завдання" at bounding box center [131, 100] width 121 height 42
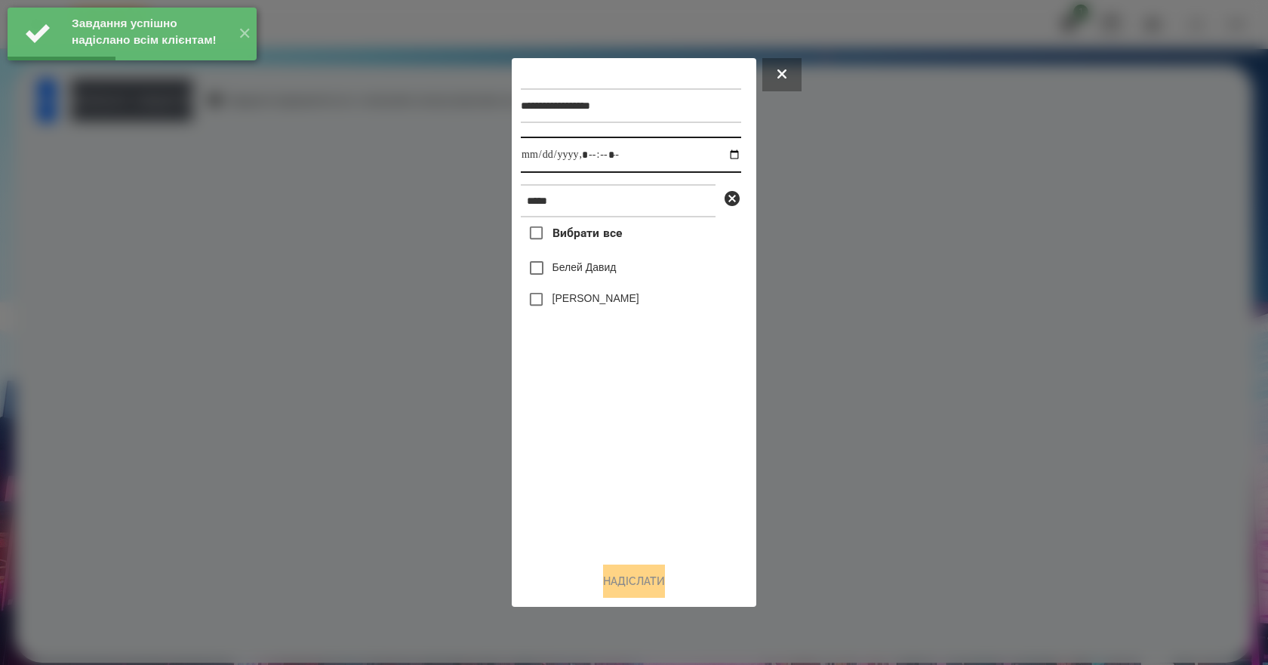
click at [723, 154] on input "datetime-local" at bounding box center [631, 155] width 220 height 36
type input "**********"
click at [586, 500] on div "Вибрати все [PERSON_NAME] [PERSON_NAME]" at bounding box center [631, 383] width 220 height 333
click at [564, 275] on label "Белей Давид" at bounding box center [584, 267] width 64 height 15
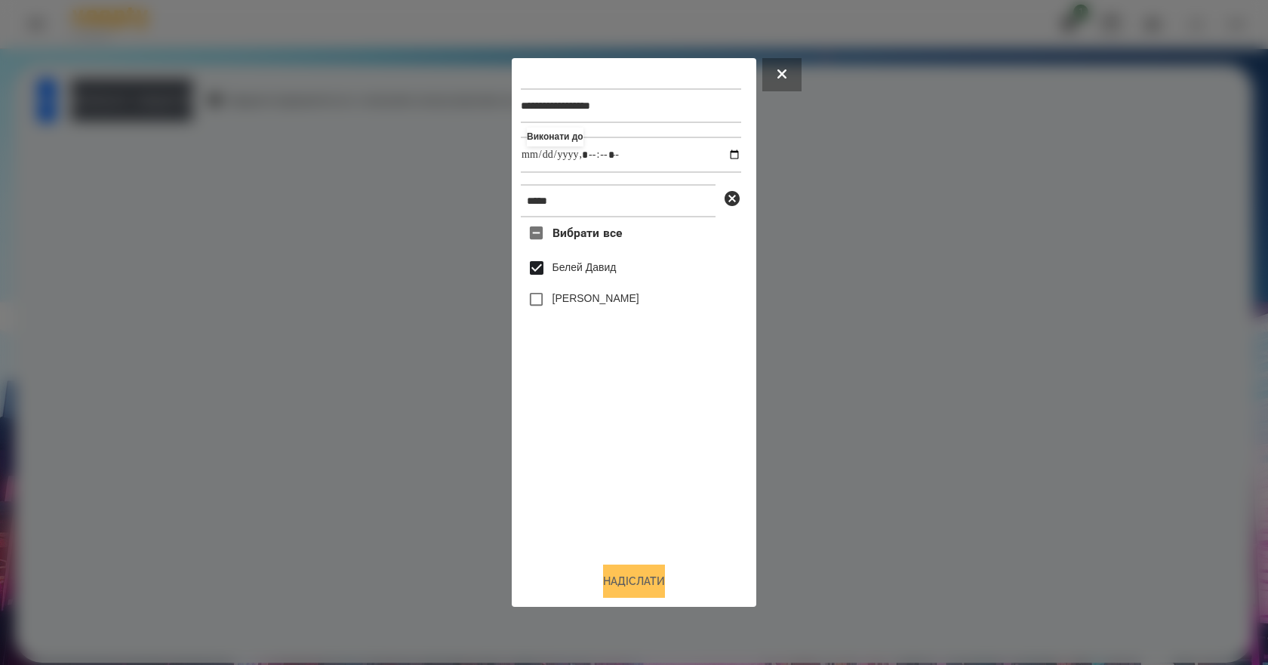
click at [638, 583] on button "Надіслати" at bounding box center [634, 580] width 62 height 33
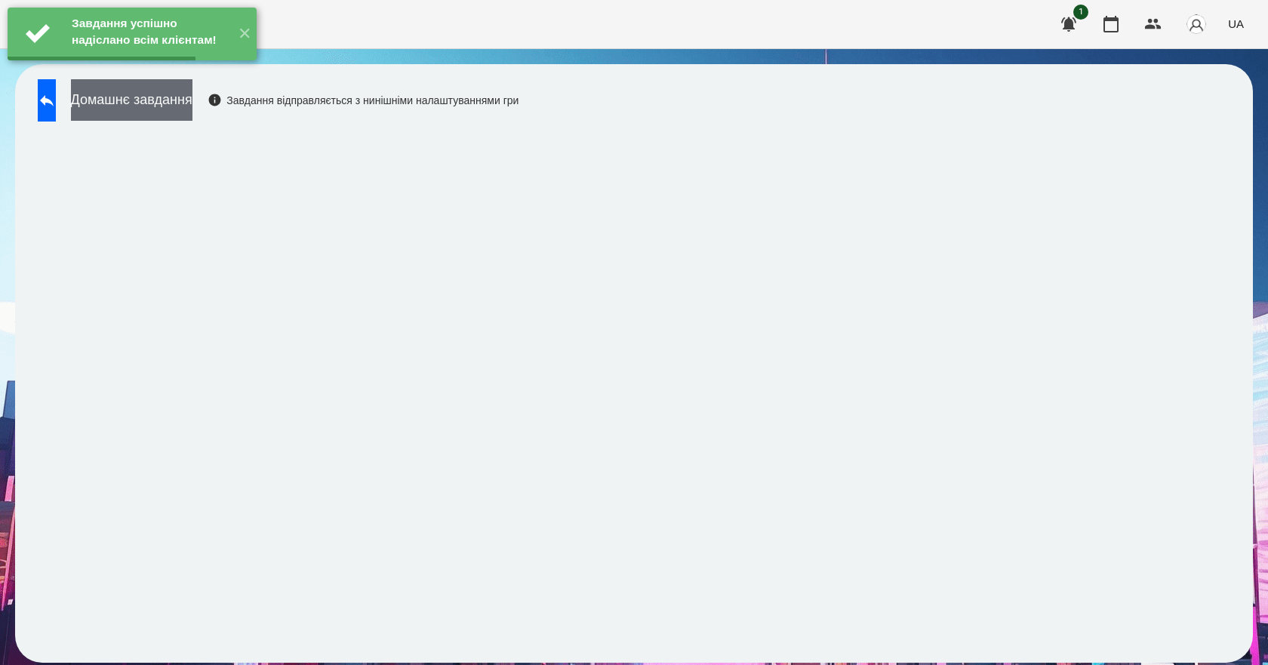
click at [192, 100] on button "Домашнє завдання" at bounding box center [131, 100] width 121 height 42
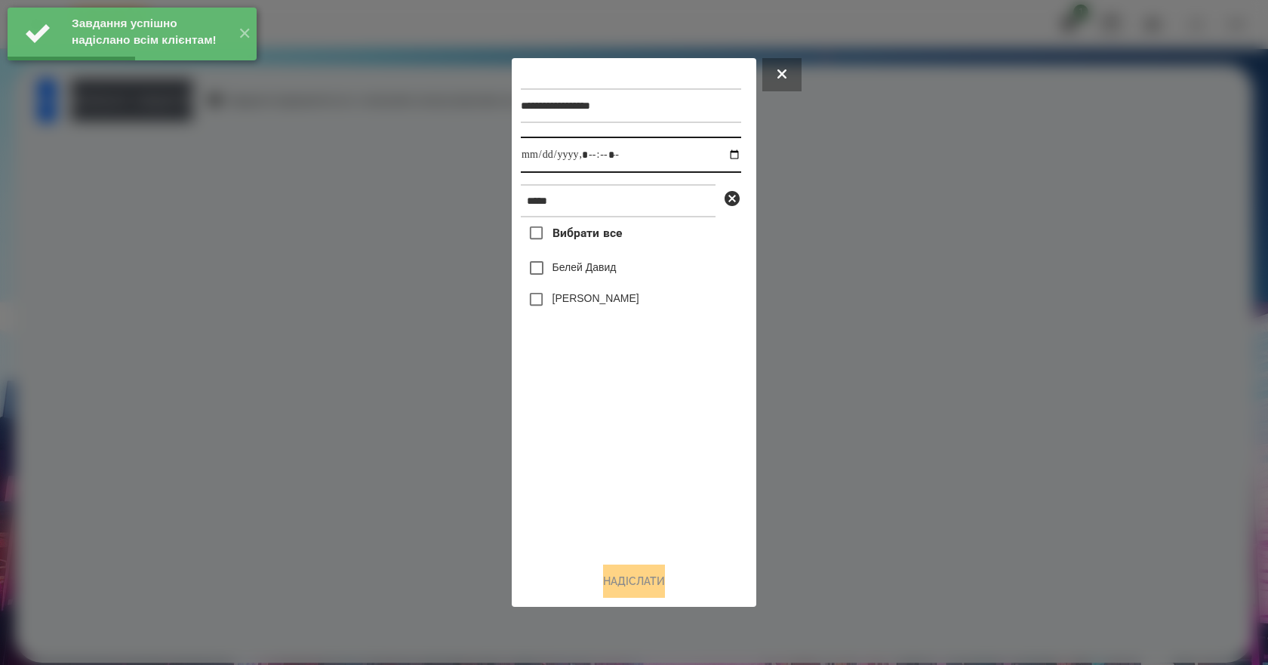
click at [717, 155] on input "datetime-local" at bounding box center [631, 155] width 220 height 36
type input "**********"
drag, startPoint x: 640, startPoint y: 500, endPoint x: 640, endPoint y: 484, distance: 15.1
click at [640, 486] on div "Вибрати все [PERSON_NAME] [PERSON_NAME]" at bounding box center [631, 383] width 220 height 333
click at [580, 275] on label "Белей Давид" at bounding box center [584, 267] width 64 height 15
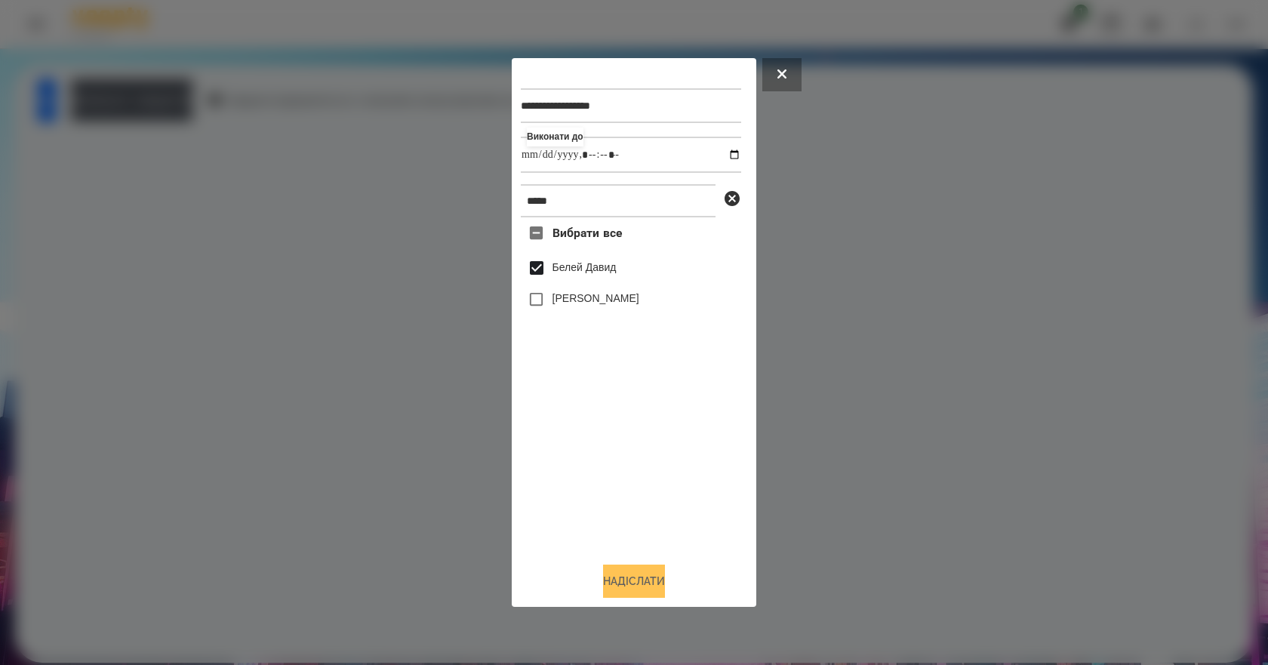
click at [647, 597] on button "Надіслати" at bounding box center [634, 580] width 62 height 33
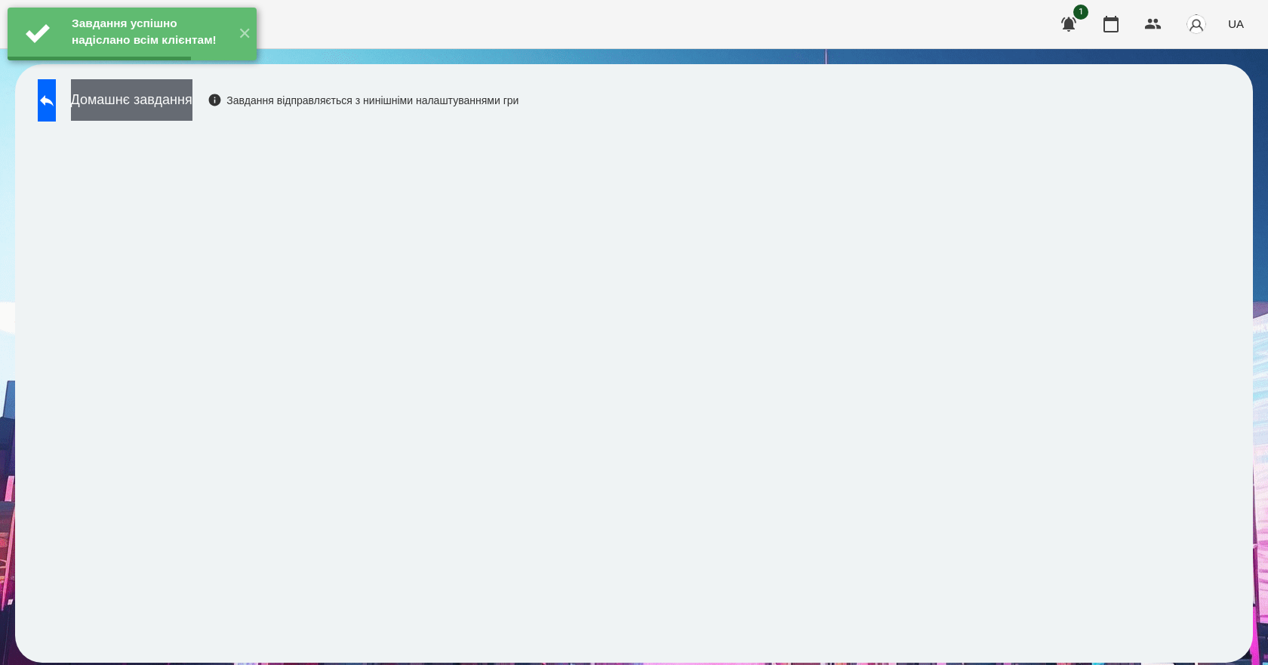
click at [192, 104] on button "Домашнє завдання" at bounding box center [131, 100] width 121 height 42
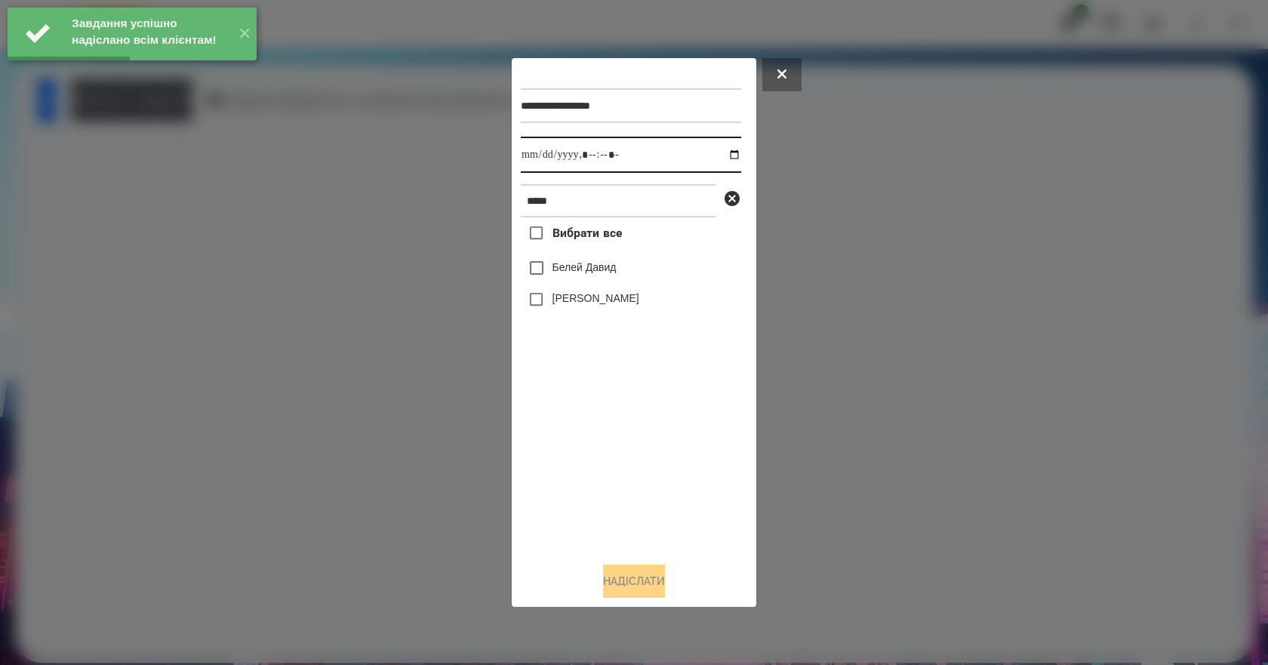
click at [718, 152] on input "datetime-local" at bounding box center [631, 155] width 220 height 36
type input "**********"
click at [626, 534] on div "Вибрати все [PERSON_NAME] [PERSON_NAME]" at bounding box center [631, 383] width 220 height 333
click at [583, 266] on label "Белей Давид" at bounding box center [584, 267] width 64 height 15
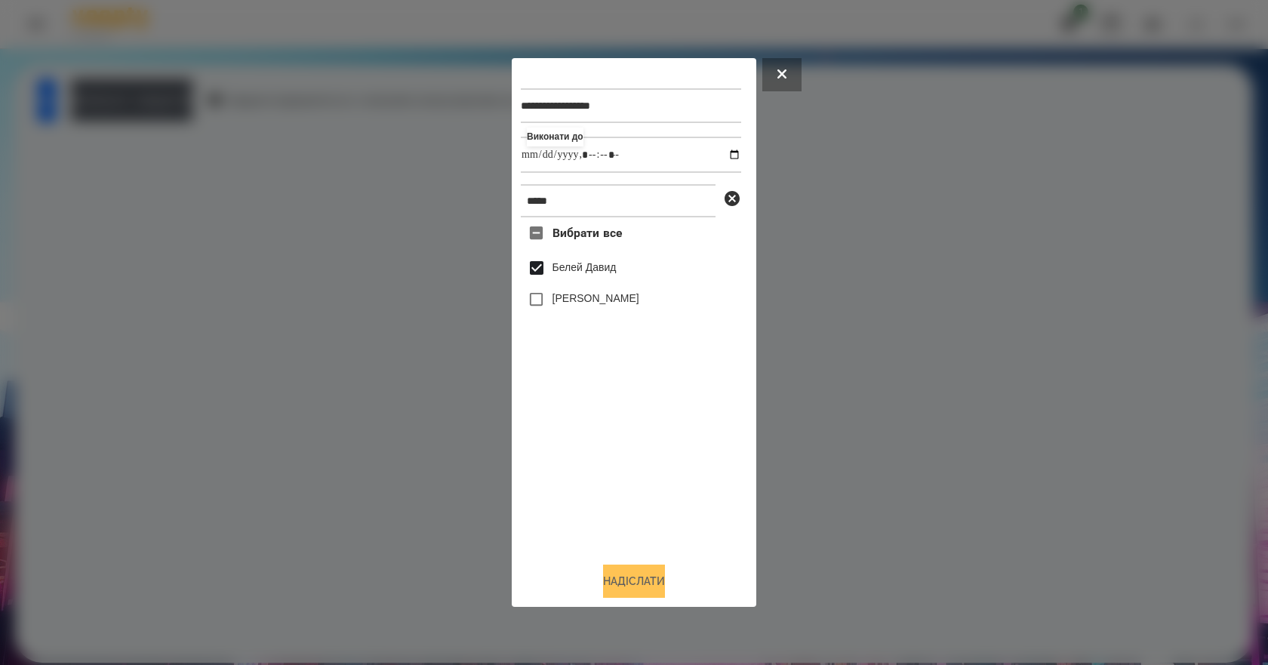
click at [634, 574] on button "Надіслати" at bounding box center [634, 580] width 62 height 33
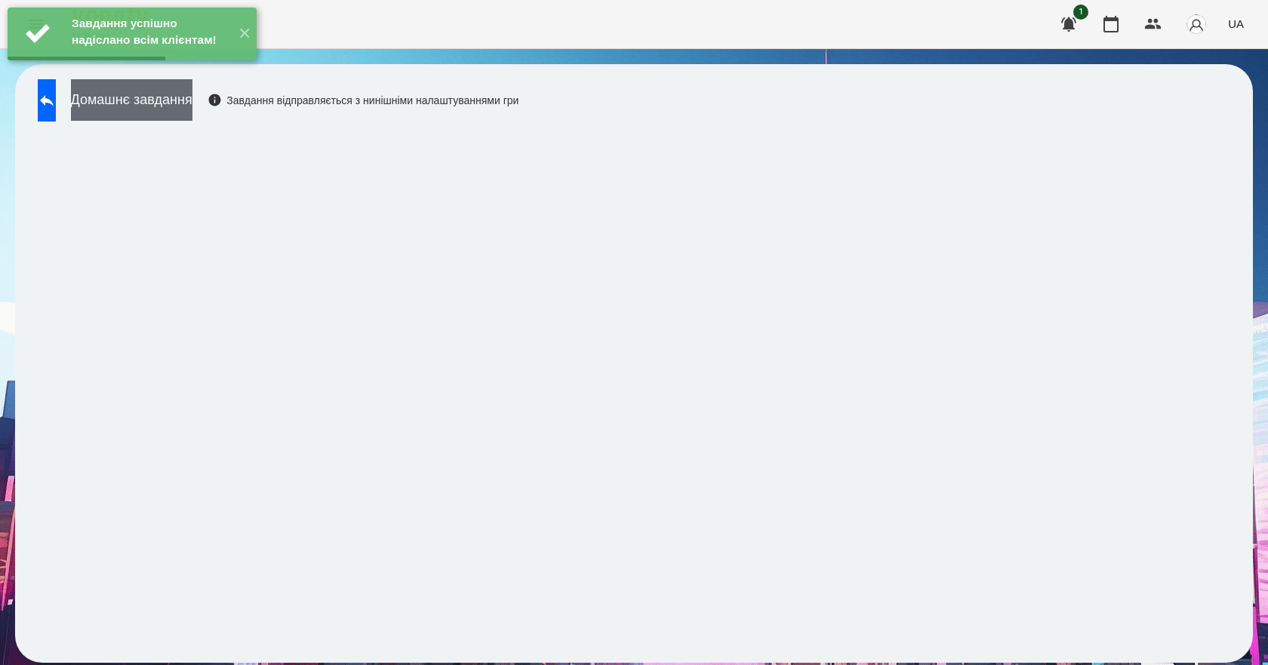
click at [192, 109] on button "Домашнє завдання" at bounding box center [131, 100] width 121 height 42
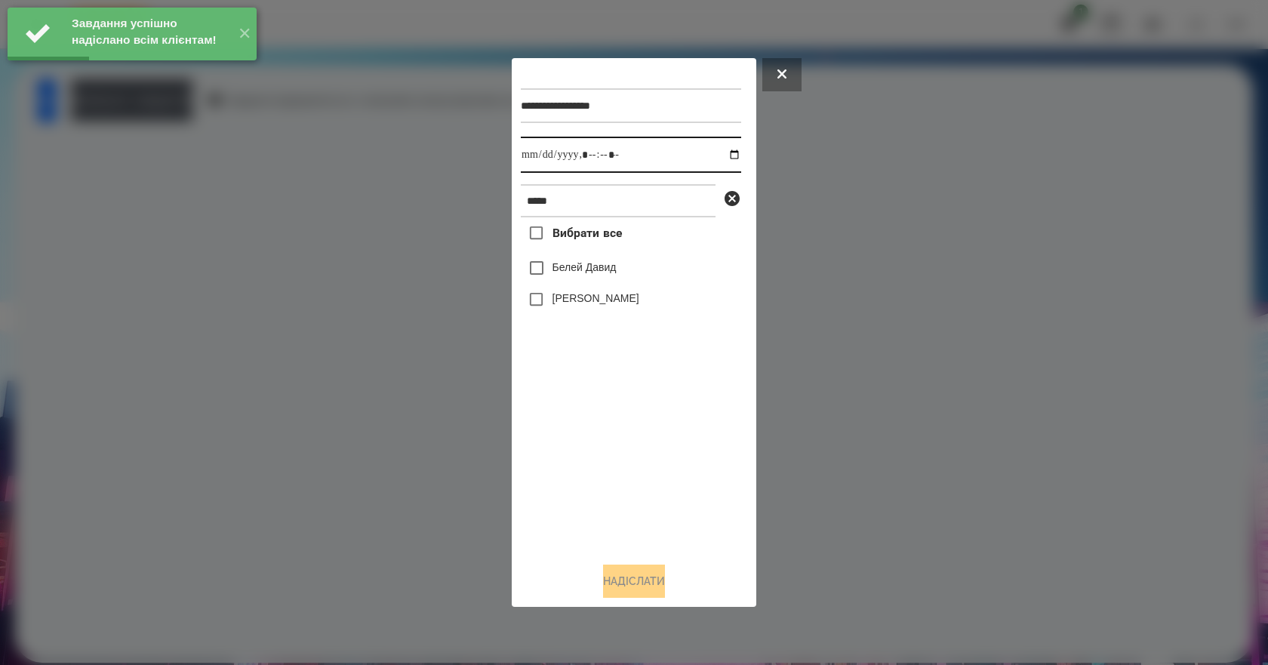
click at [719, 153] on input "datetime-local" at bounding box center [631, 155] width 220 height 36
type input "**********"
click at [564, 506] on div "Вибрати все [PERSON_NAME] [PERSON_NAME]" at bounding box center [631, 383] width 220 height 333
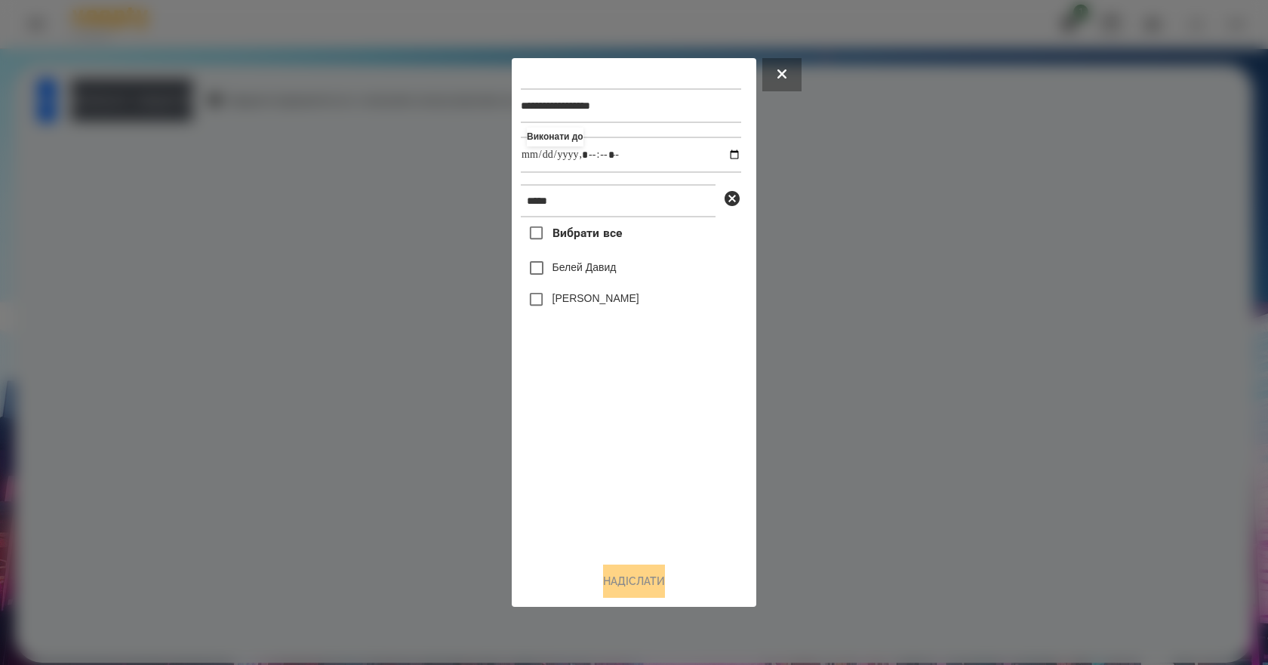
click at [617, 275] on label "Белей Давид" at bounding box center [584, 267] width 64 height 15
click at [638, 595] on button "Надіслати" at bounding box center [634, 580] width 62 height 33
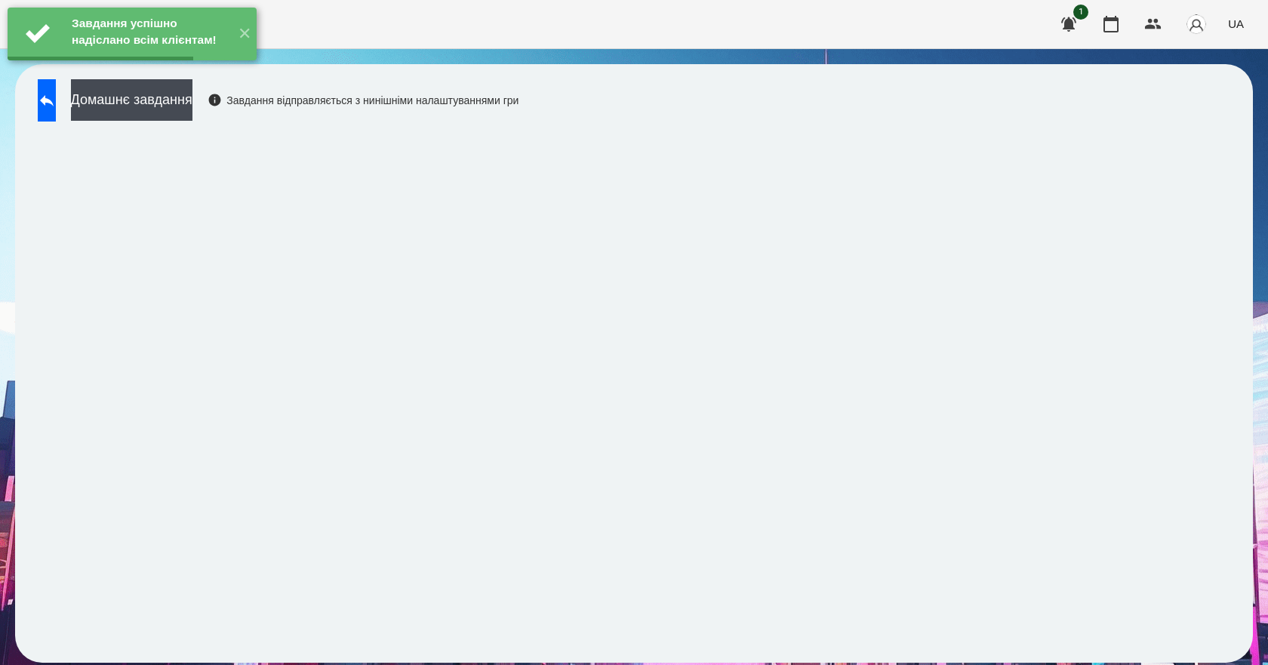
click at [223, 129] on iframe at bounding box center [633, 388] width 1207 height 518
click at [192, 113] on button "Домашнє завдання" at bounding box center [131, 100] width 121 height 42
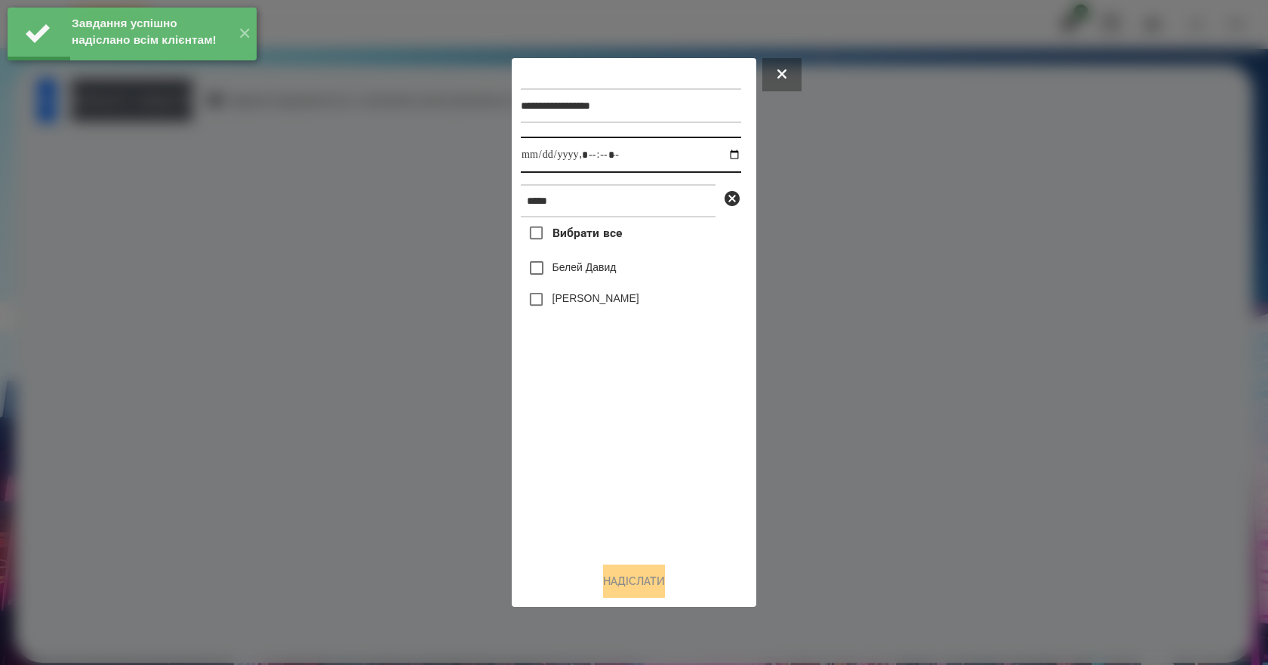
click at [728, 153] on input "datetime-local" at bounding box center [631, 155] width 220 height 36
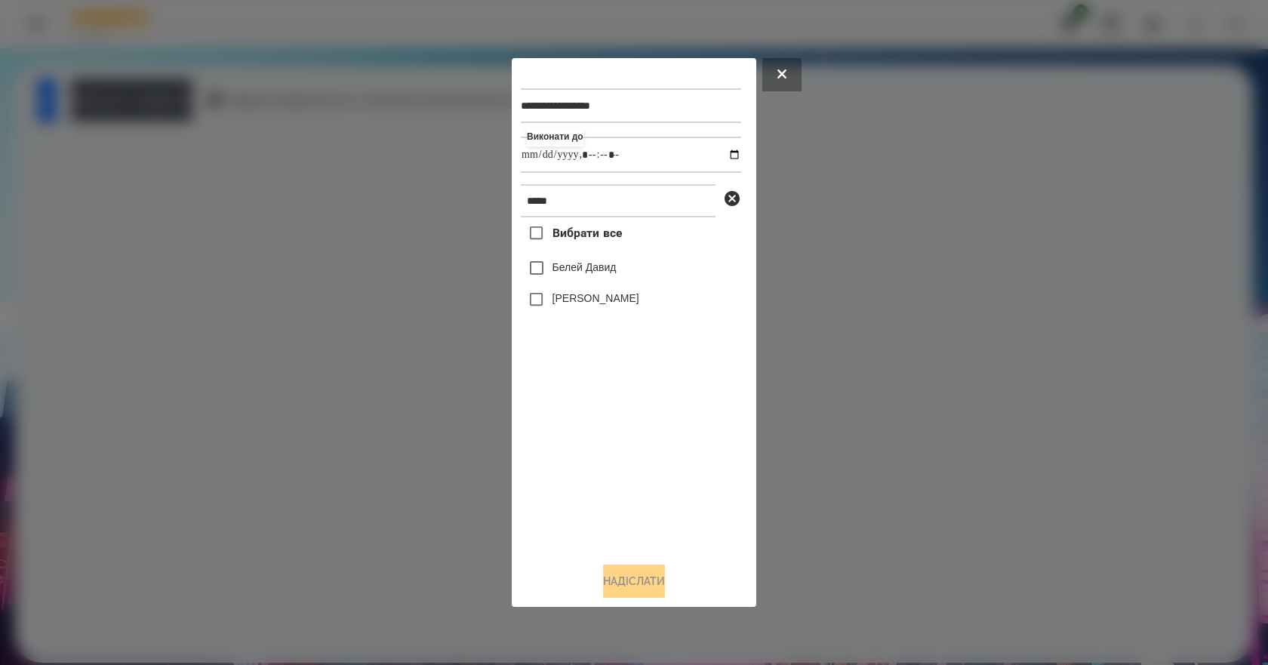
type input "**********"
click at [595, 492] on div "Вибрати все [PERSON_NAME] [PERSON_NAME]" at bounding box center [631, 383] width 220 height 333
click at [592, 272] on label "Белей Давид" at bounding box center [584, 267] width 64 height 15
click at [621, 592] on button "Надіслати" at bounding box center [634, 580] width 62 height 33
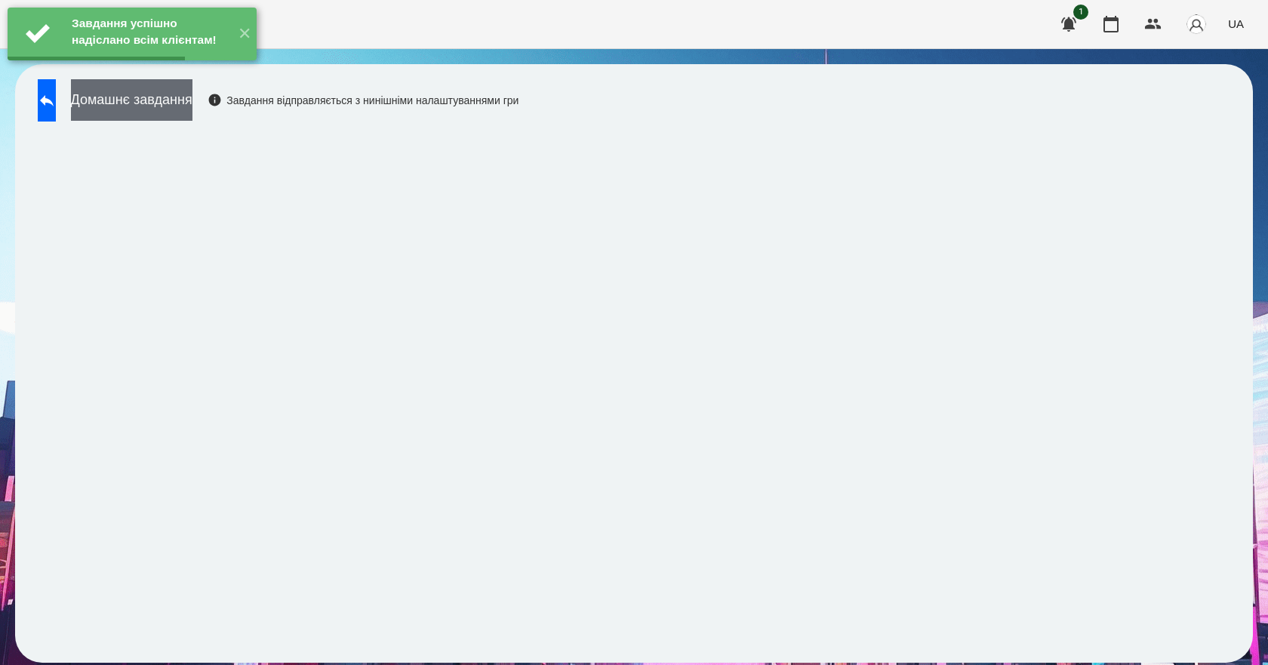
click at [192, 112] on button "Домашнє завдання" at bounding box center [131, 100] width 121 height 42
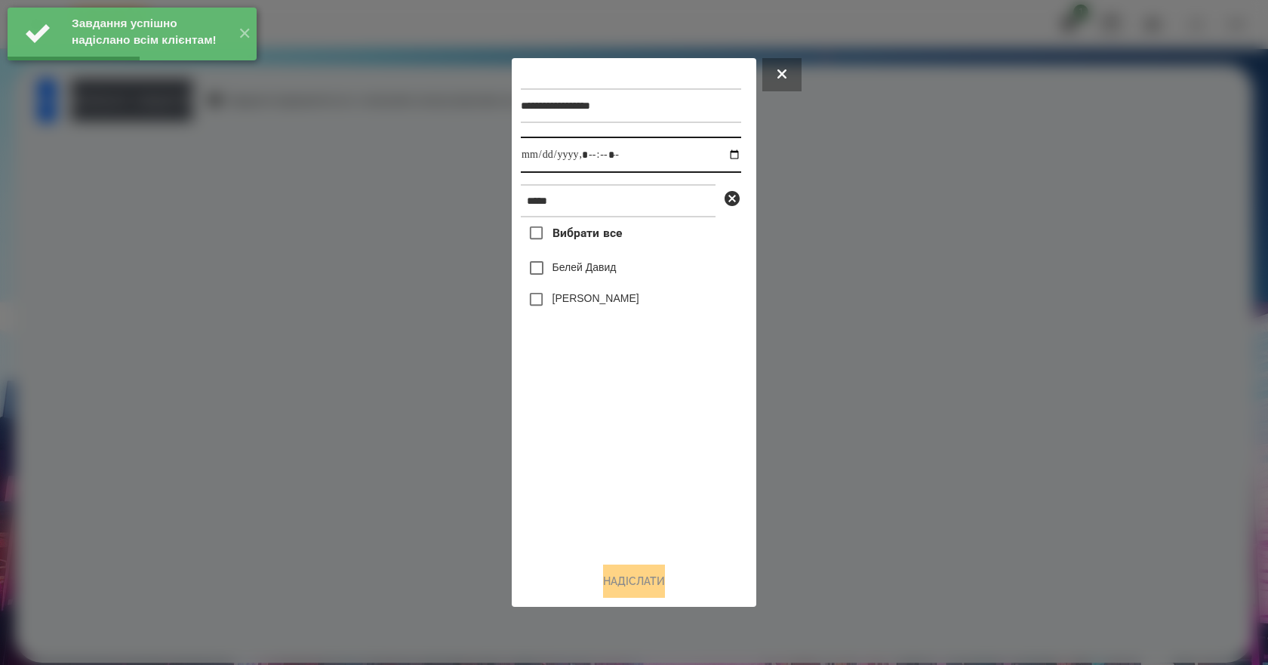
click at [724, 154] on input "datetime-local" at bounding box center [631, 155] width 220 height 36
type input "**********"
drag, startPoint x: 581, startPoint y: 459, endPoint x: 584, endPoint y: 362, distance: 96.6
click at [581, 459] on div "Вибрати все [PERSON_NAME] [PERSON_NAME]" at bounding box center [631, 383] width 220 height 333
click at [592, 272] on label "Белей Давид" at bounding box center [584, 267] width 64 height 15
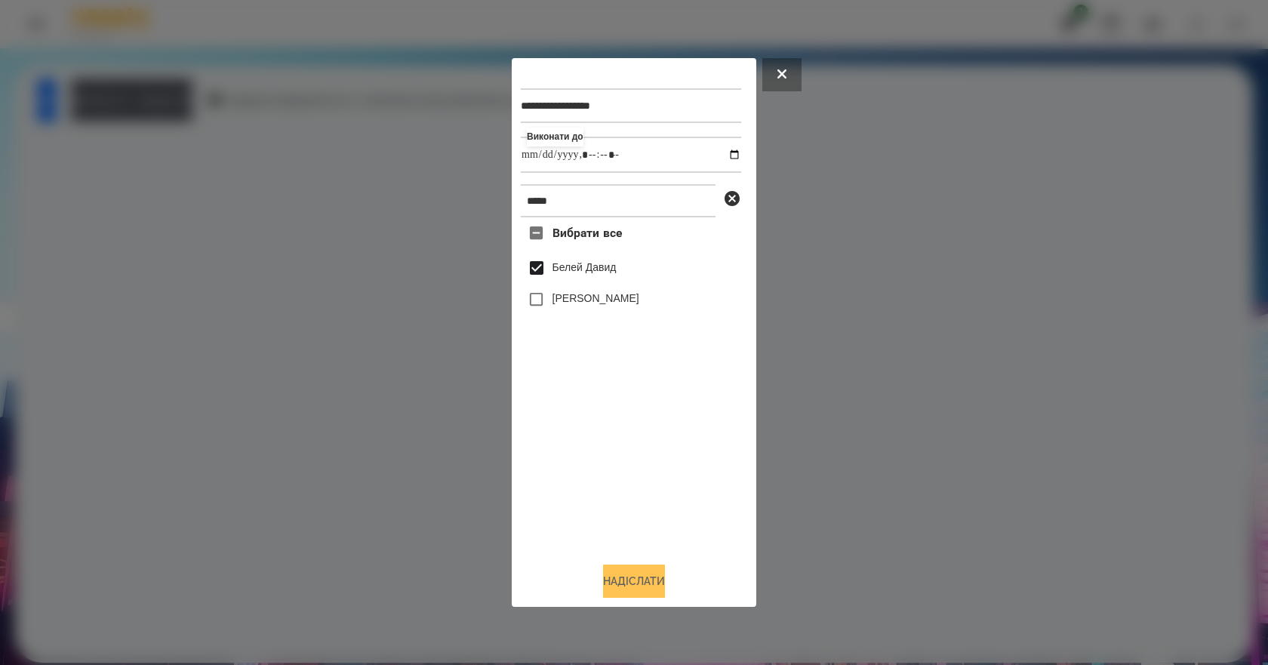
click at [632, 586] on button "Надіслати" at bounding box center [634, 580] width 62 height 33
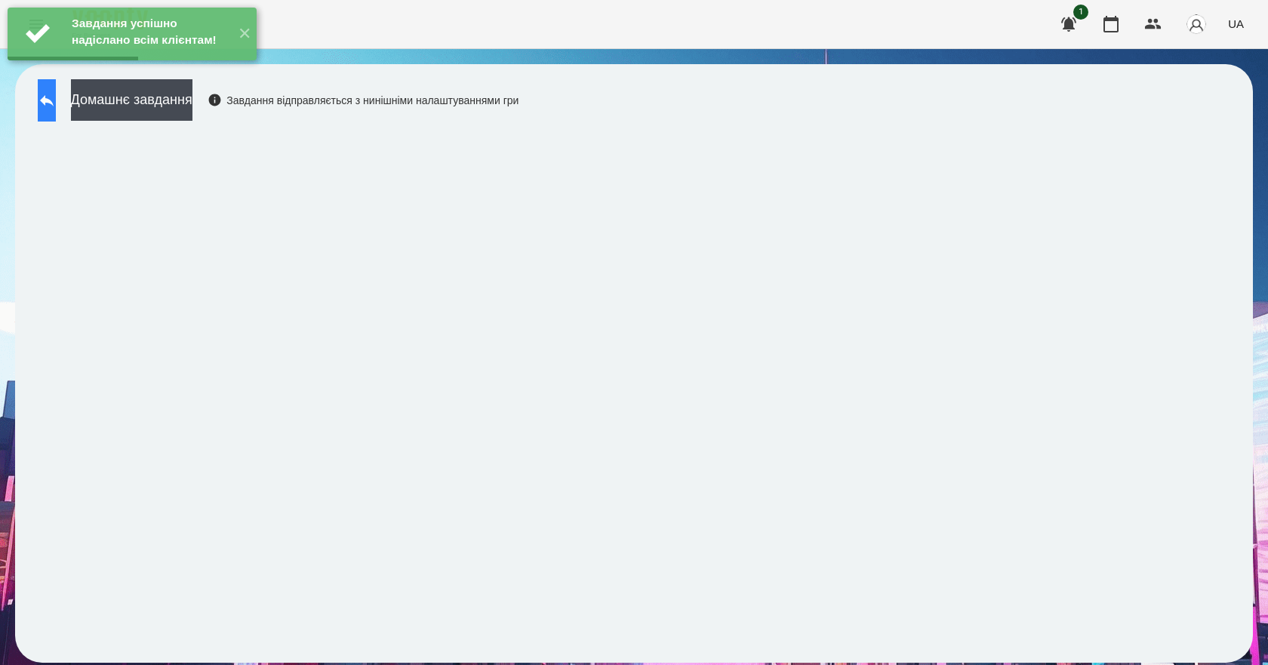
click at [56, 103] on button at bounding box center [47, 100] width 18 height 42
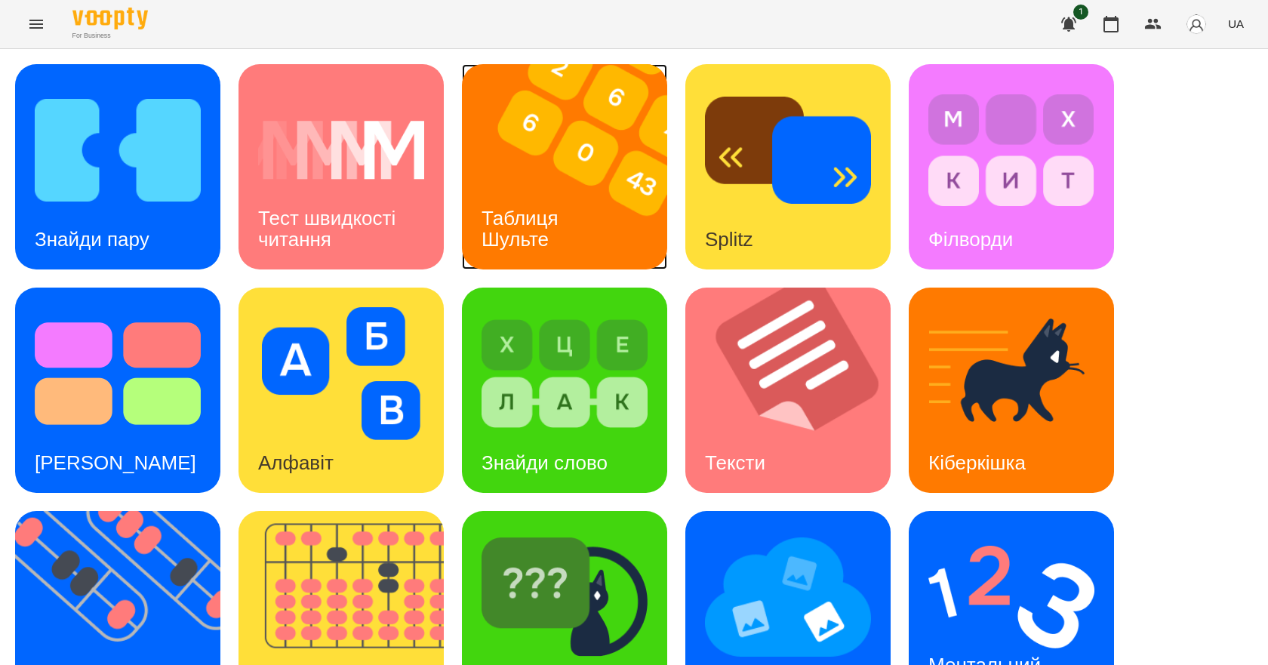
click at [579, 219] on div "Таблиця Шульте" at bounding box center [522, 229] width 121 height 81
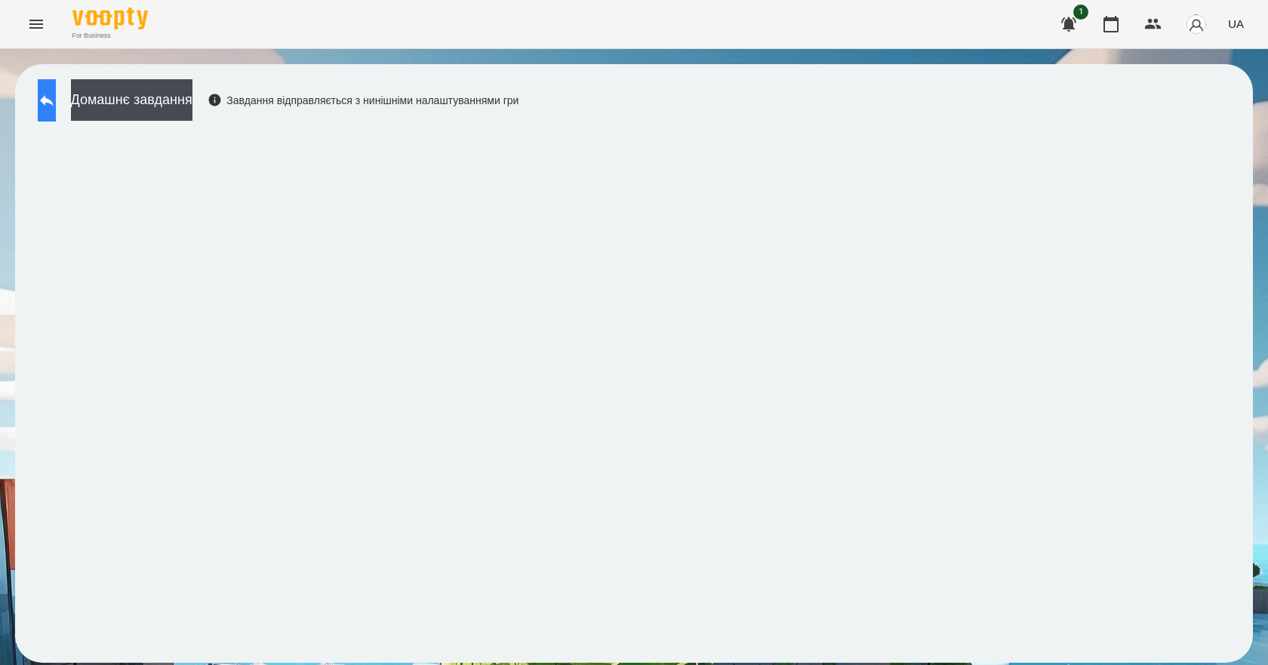
drag, startPoint x: 82, startPoint y: 93, endPoint x: 82, endPoint y: 82, distance: 10.6
click at [125, 59] on div "Домашнє завдання Завдання відправляється з нинішніми налаштуваннями гри" at bounding box center [634, 363] width 1268 height 629
click at [56, 103] on icon at bounding box center [47, 100] width 18 height 18
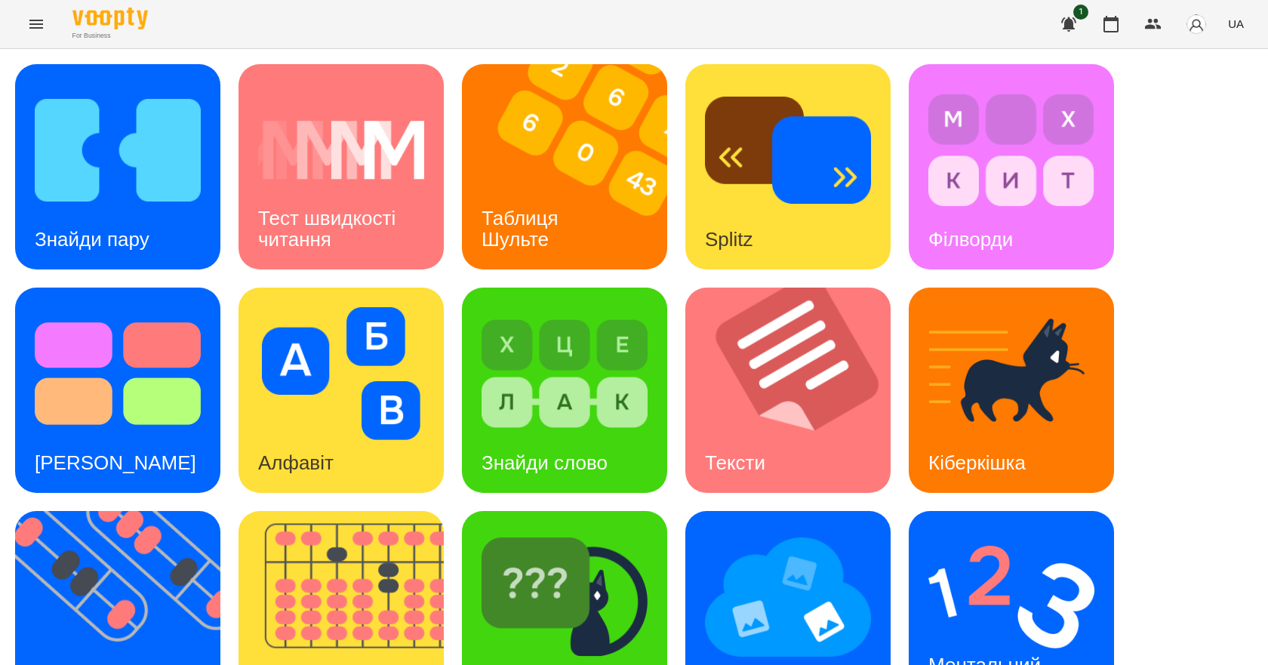
scroll to position [290, 0]
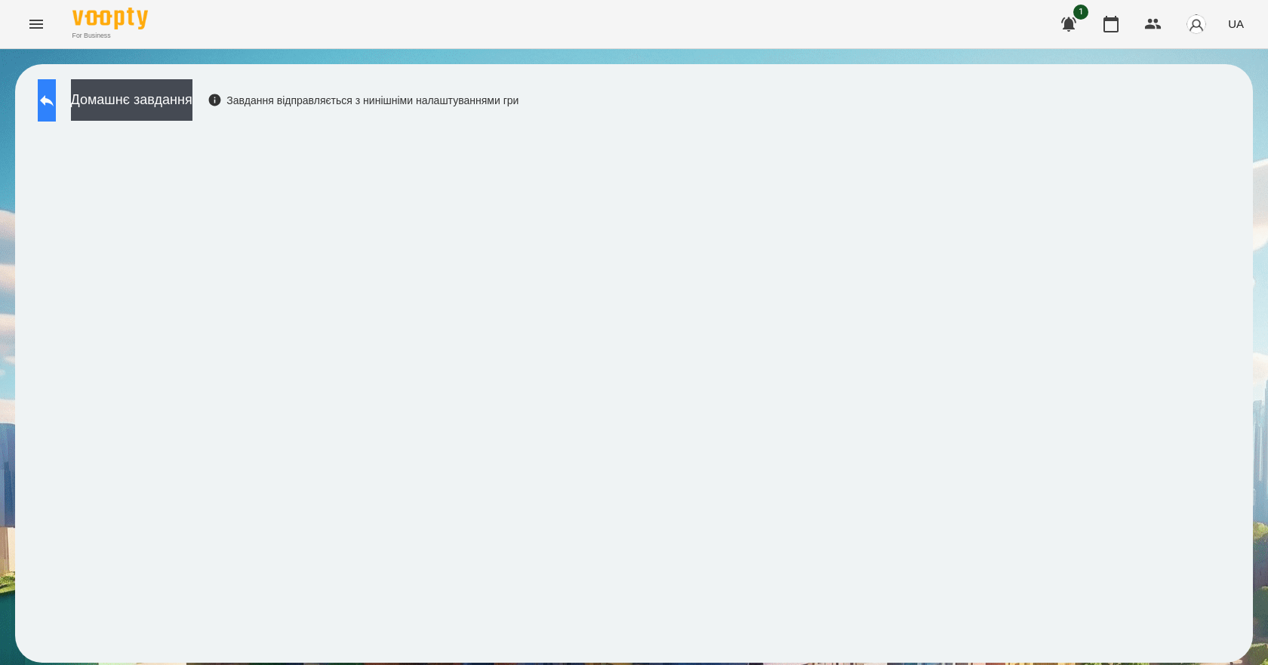
click at [56, 96] on button at bounding box center [47, 100] width 18 height 42
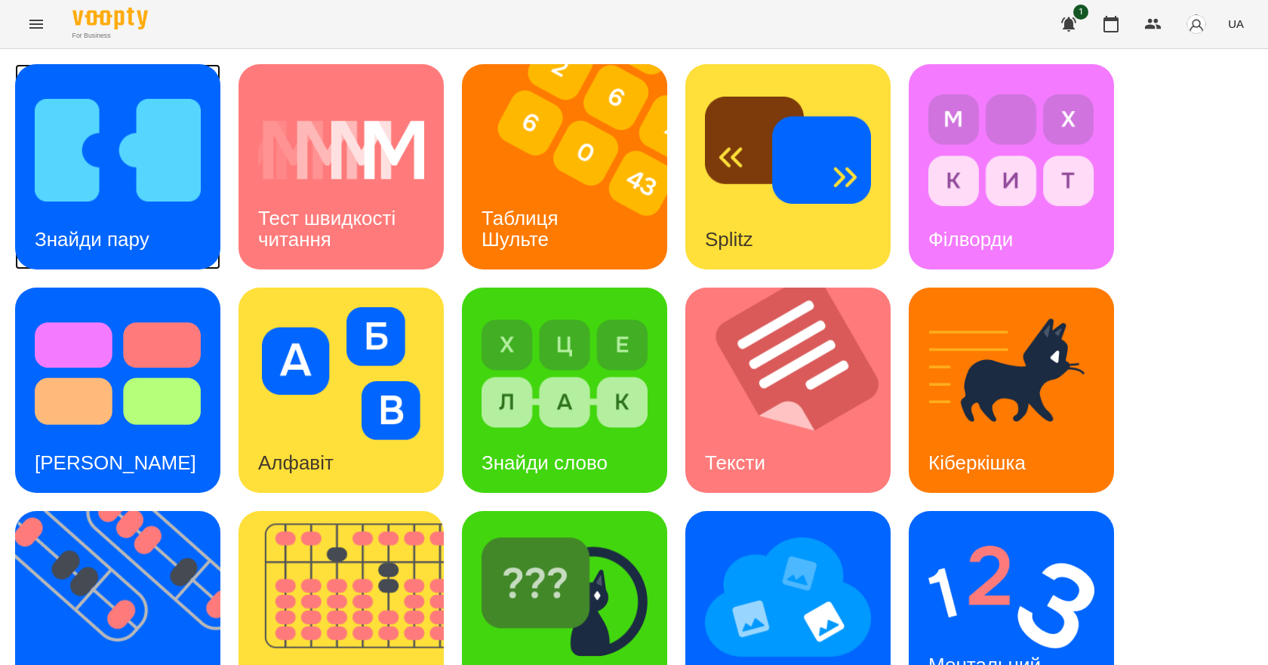
click at [123, 248] on h3 "Знайди пару" at bounding box center [92, 239] width 115 height 23
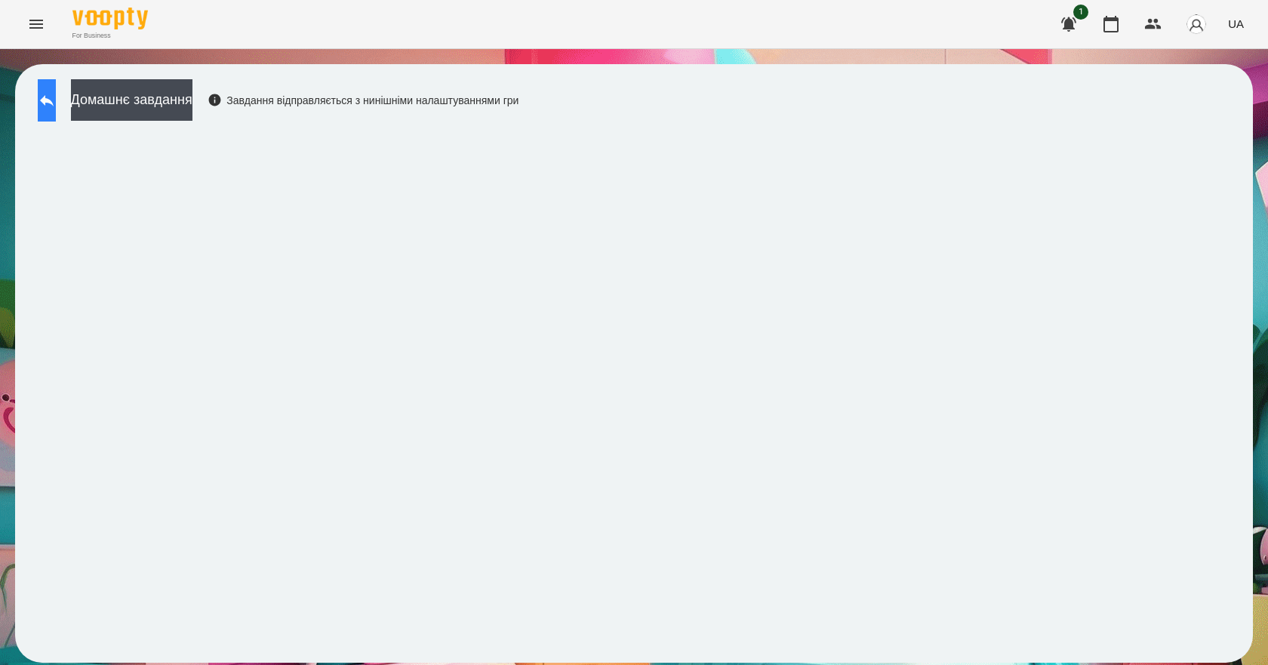
click at [56, 106] on button at bounding box center [47, 100] width 18 height 42
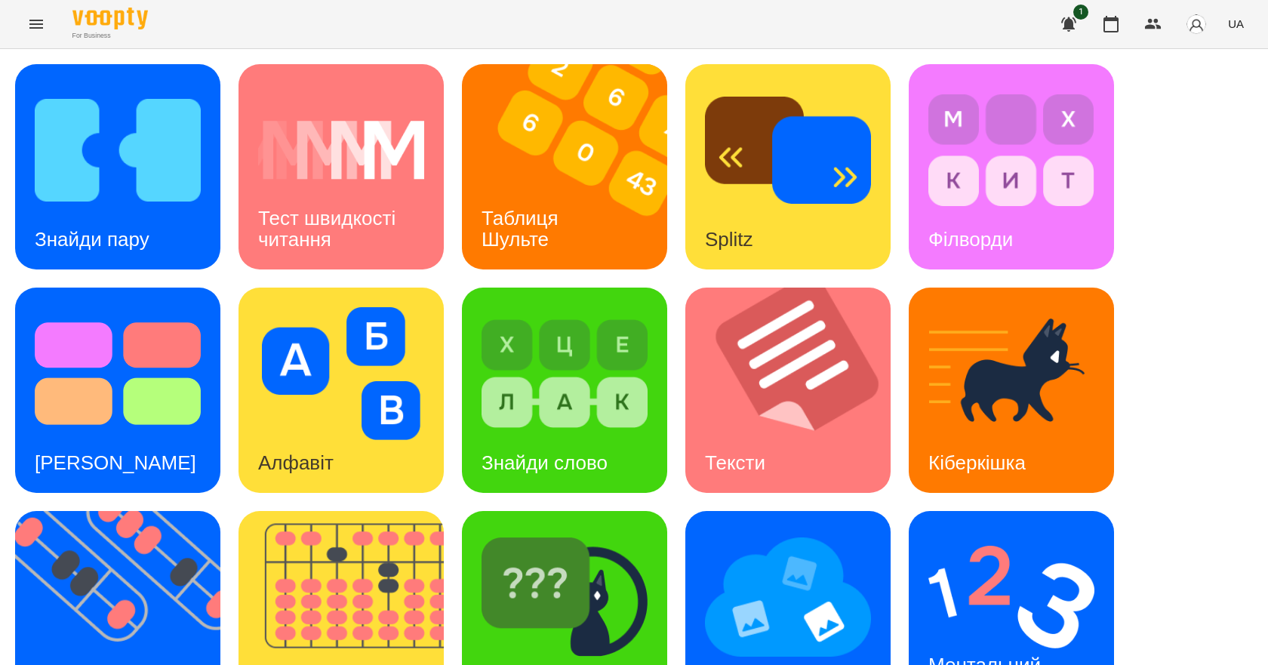
scroll to position [290, 0]
click at [966, 654] on h3 "Ментальний рахунок" at bounding box center [987, 675] width 118 height 43
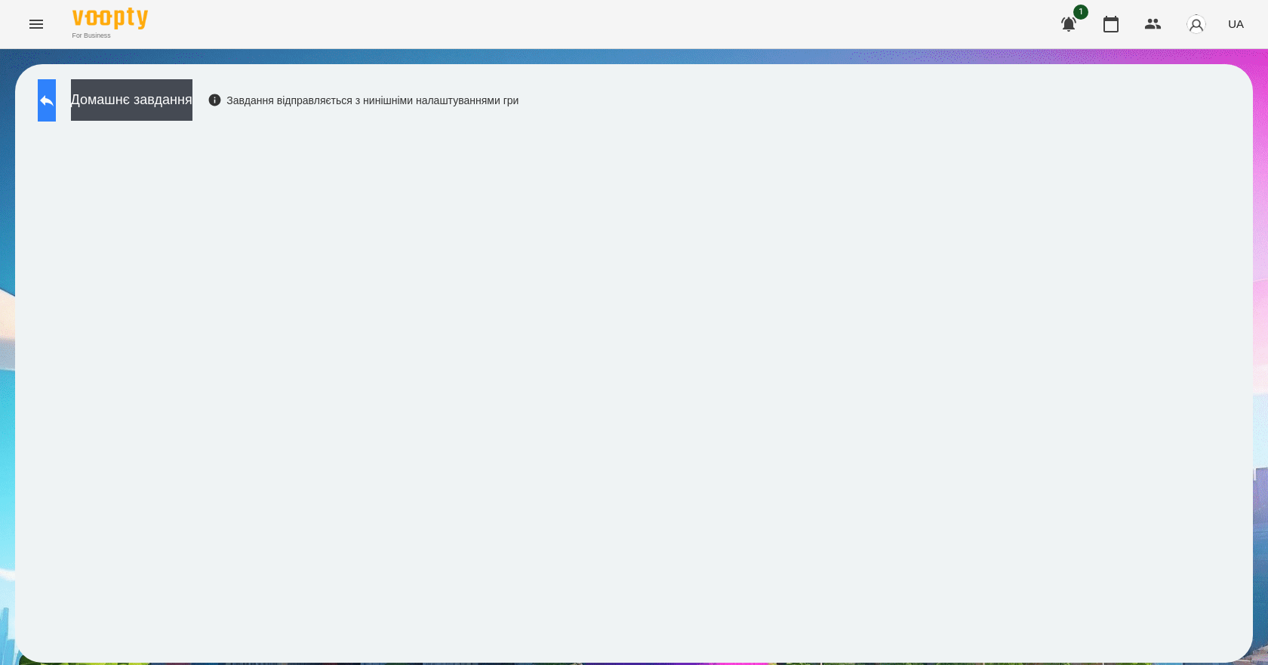
click at [56, 106] on button at bounding box center [47, 100] width 18 height 42
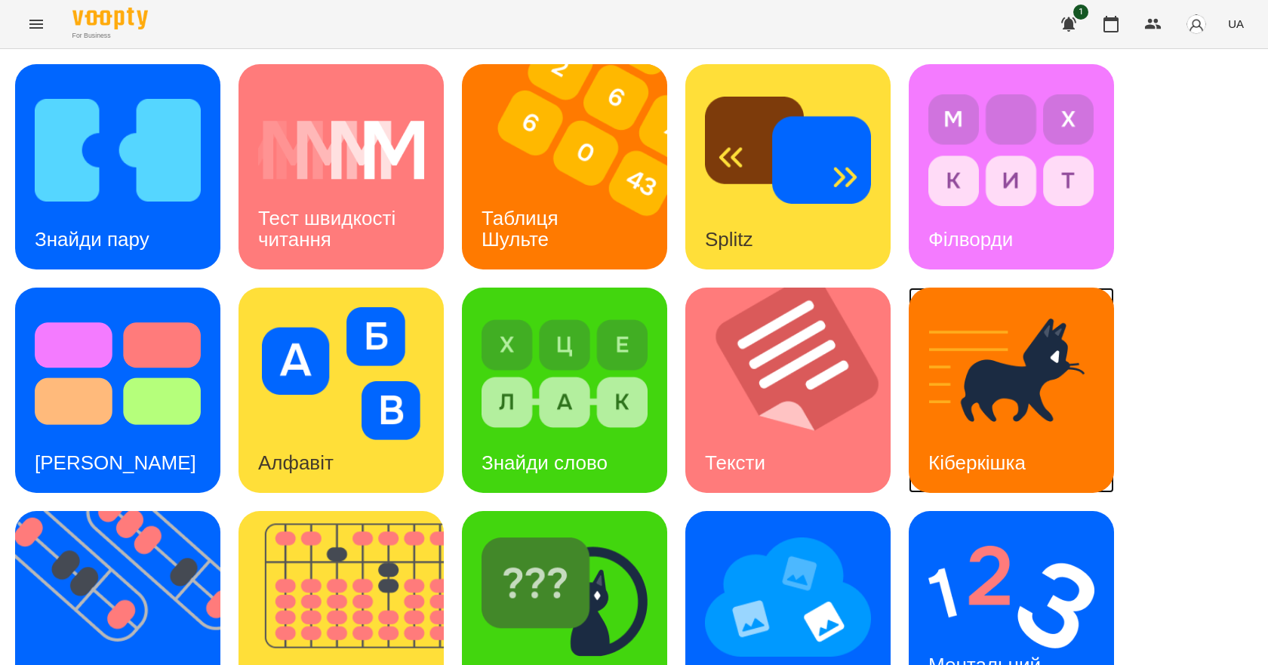
click at [970, 391] on img at bounding box center [1011, 373] width 166 height 133
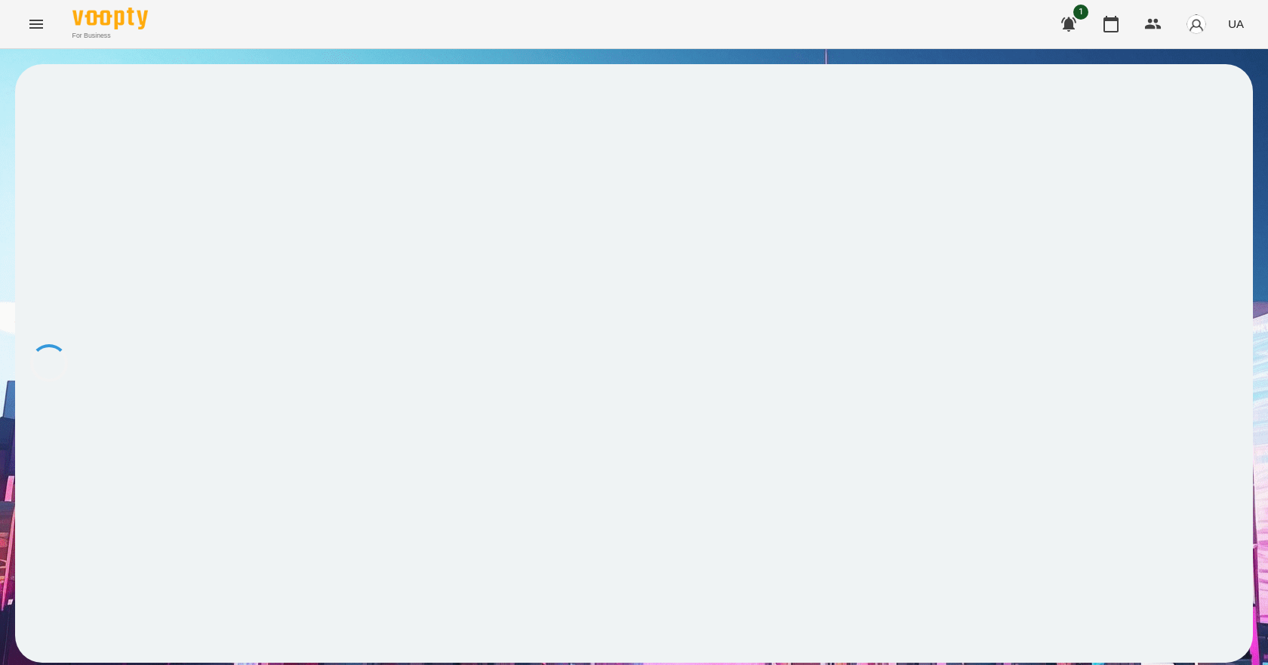
click at [970, 391] on div at bounding box center [634, 363] width 1238 height 598
click at [1147, 286] on div at bounding box center [634, 363] width 1238 height 598
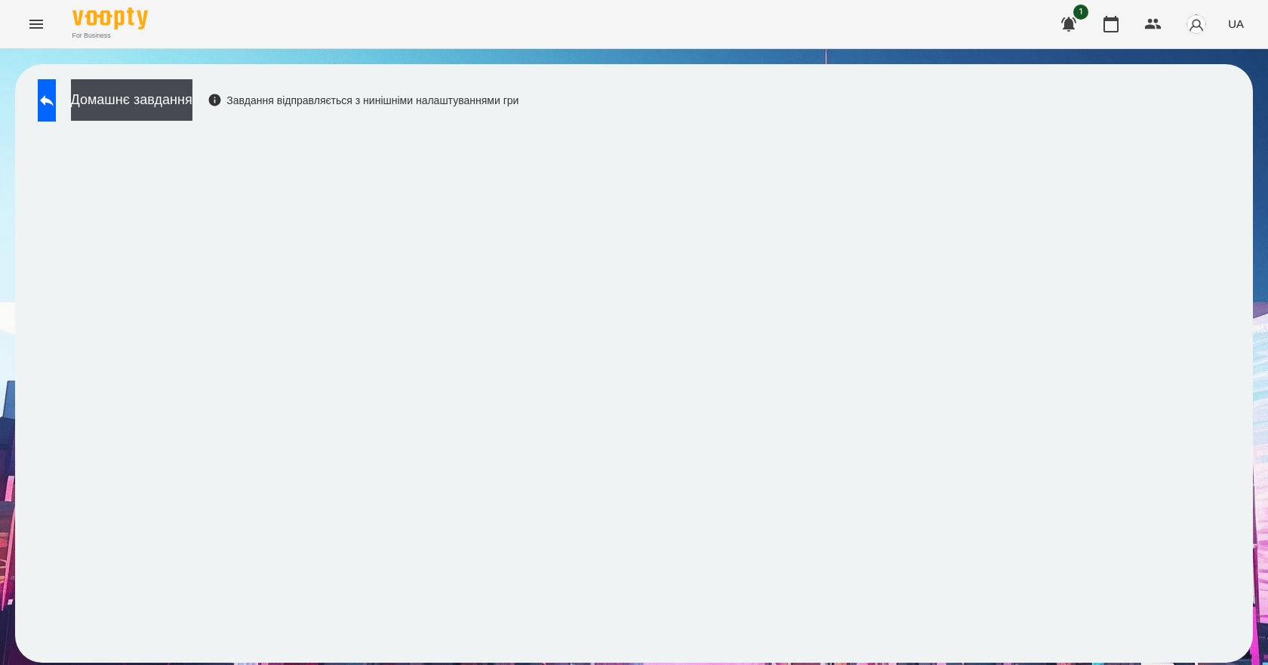
click at [1176, 117] on div "Домашнє завдання Завдання відправляється з нинішніми налаштуваннями гри" at bounding box center [634, 363] width 1238 height 598
click at [56, 97] on icon at bounding box center [47, 100] width 18 height 18
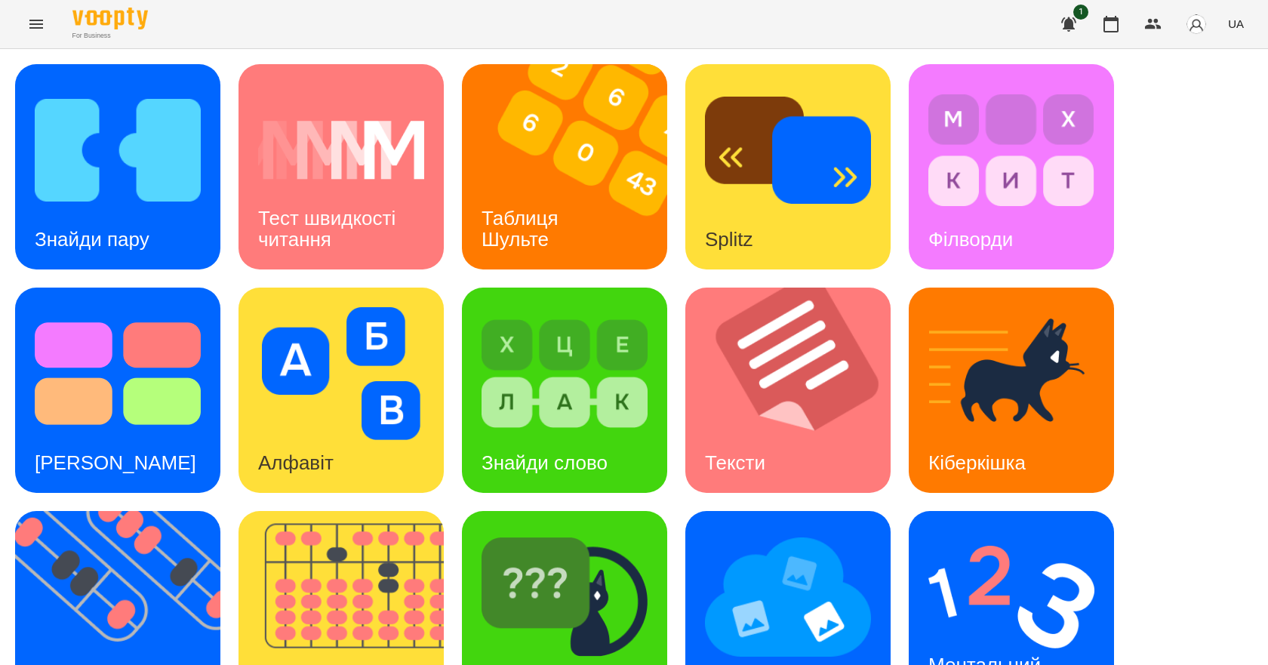
scroll to position [290, 0]
click at [992, 531] on img at bounding box center [1011, 597] width 166 height 133
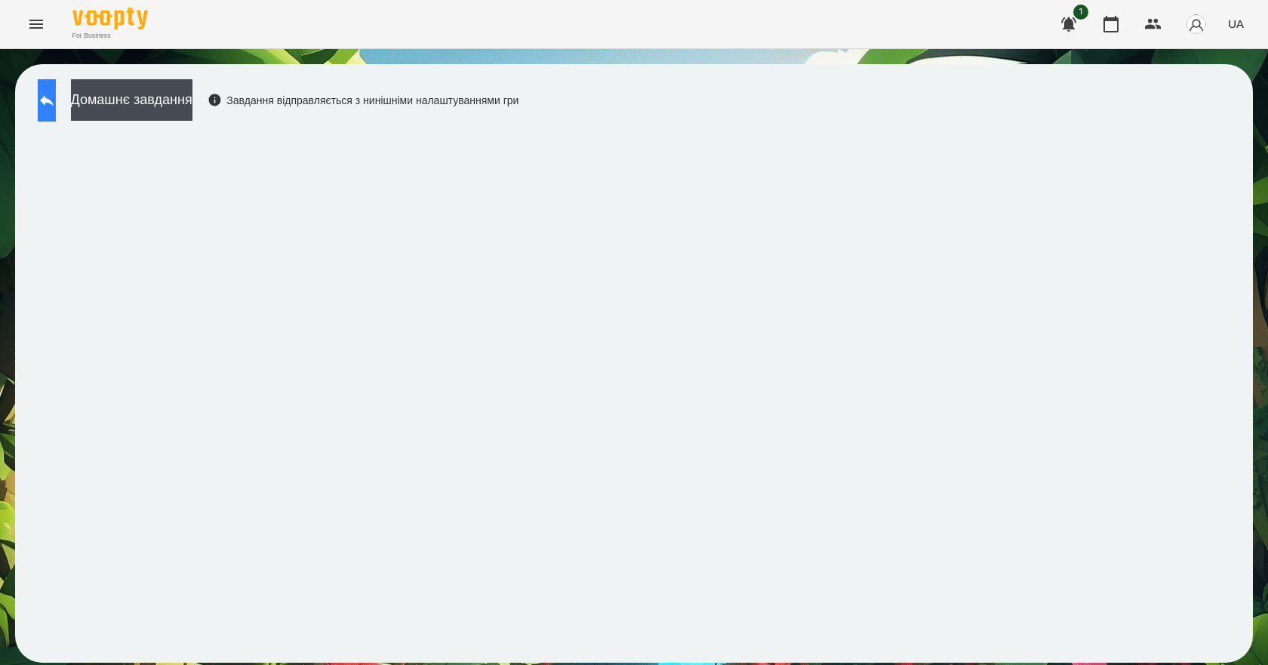
click at [47, 86] on button at bounding box center [47, 100] width 18 height 42
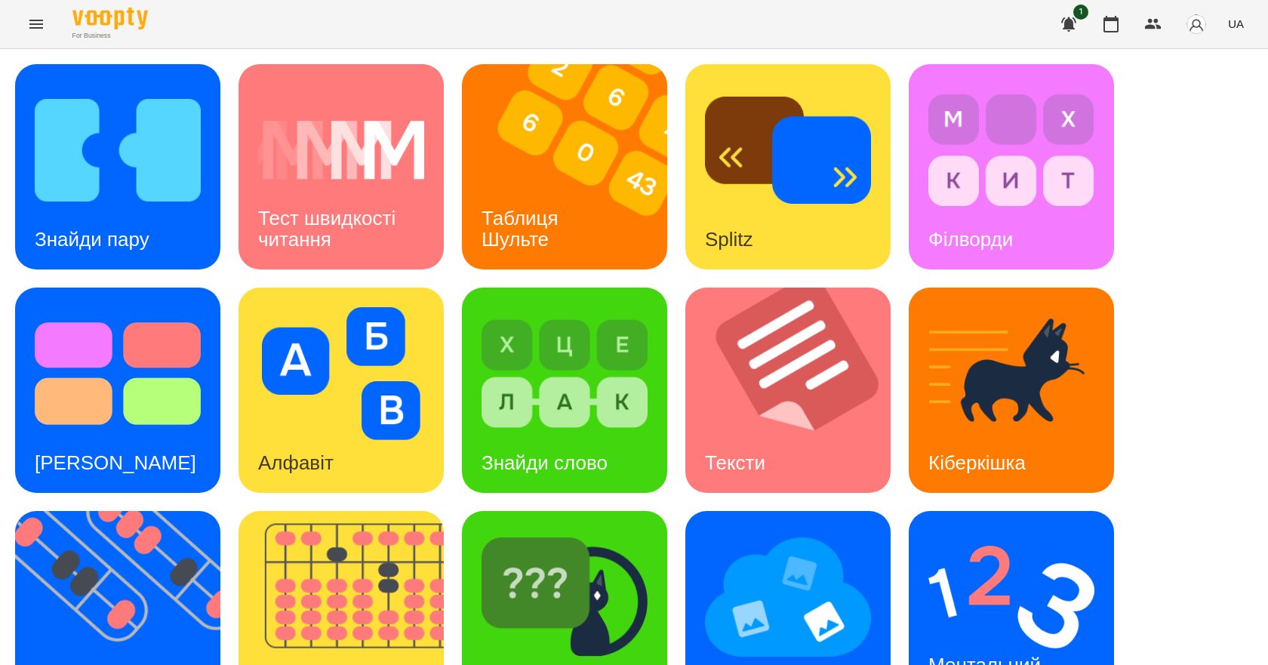
scroll to position [290, 0]
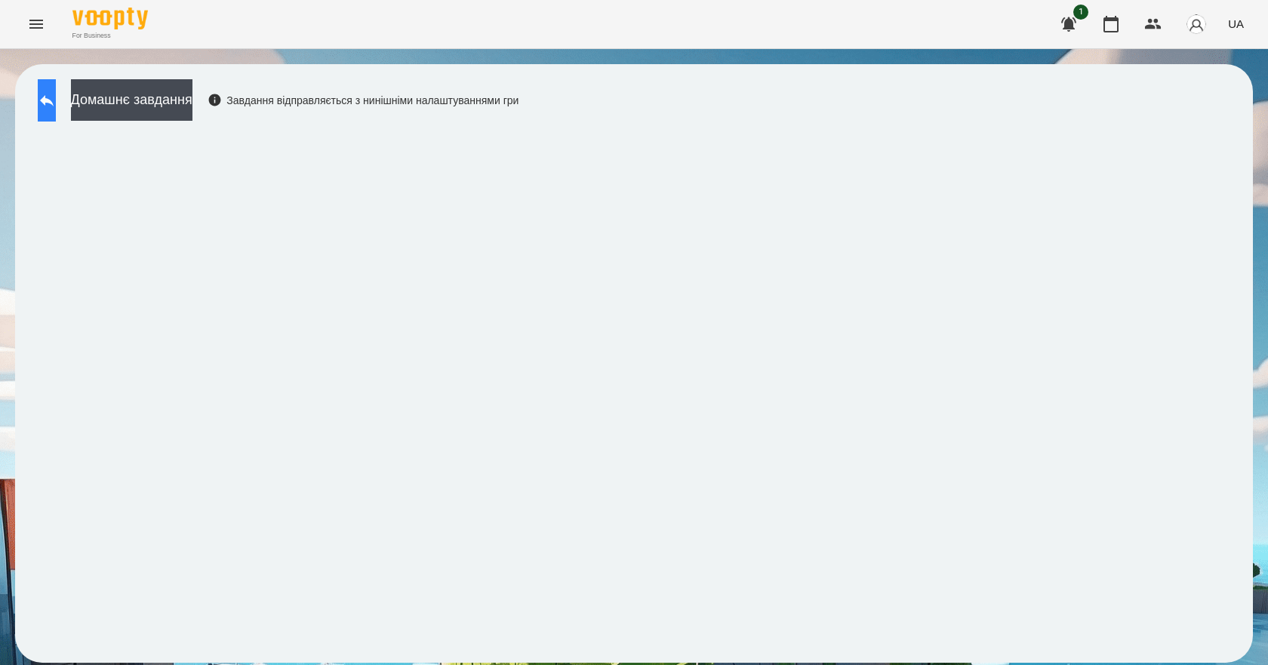
click at [56, 105] on icon at bounding box center [47, 100] width 18 height 18
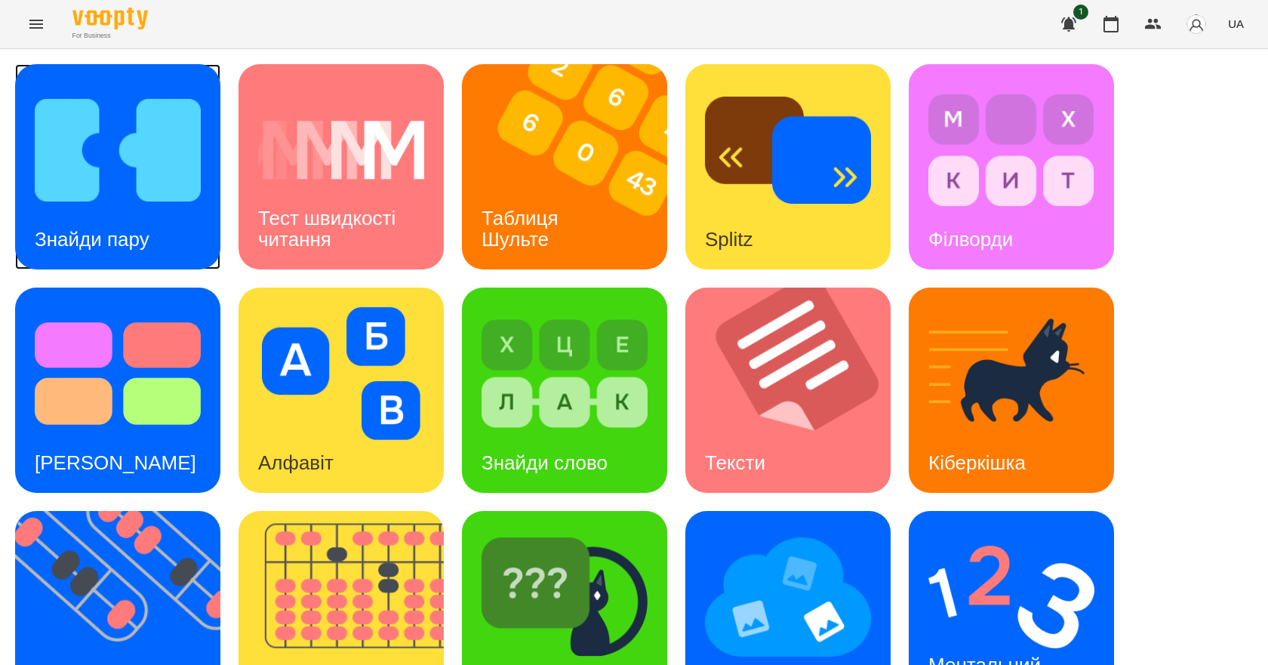
click at [121, 157] on img at bounding box center [118, 150] width 166 height 133
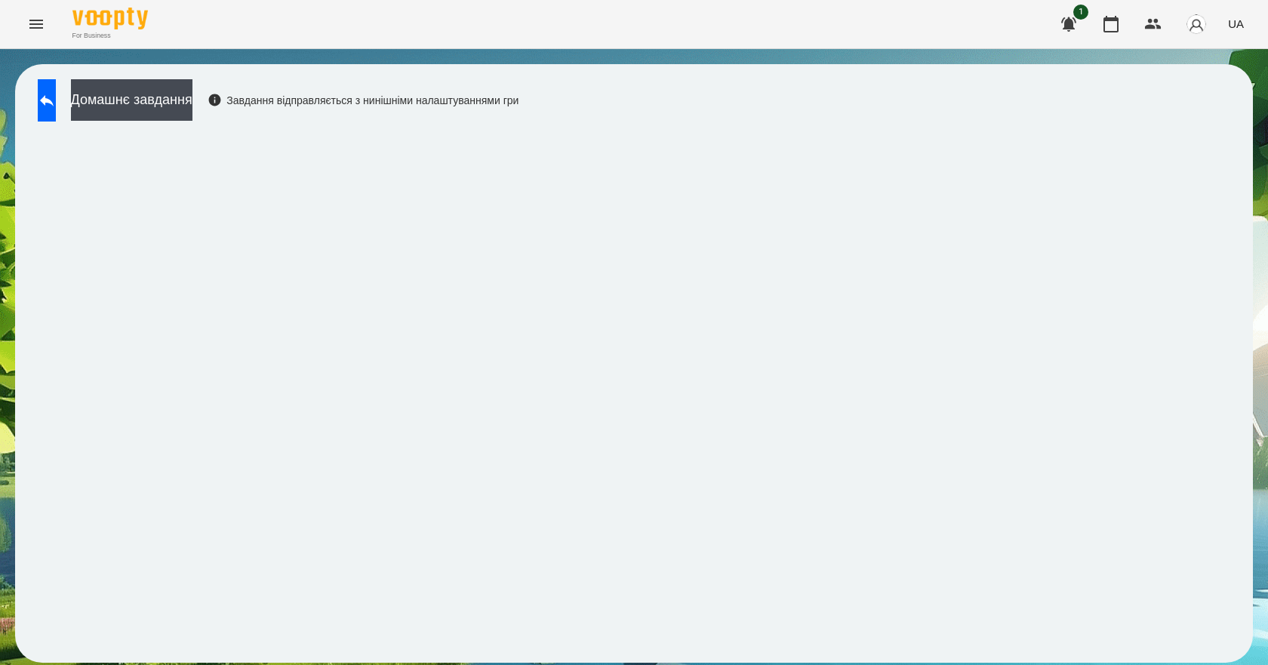
click at [714, 32] on div "For Business 1 UA" at bounding box center [634, 24] width 1268 height 48
click at [56, 114] on button at bounding box center [47, 100] width 18 height 42
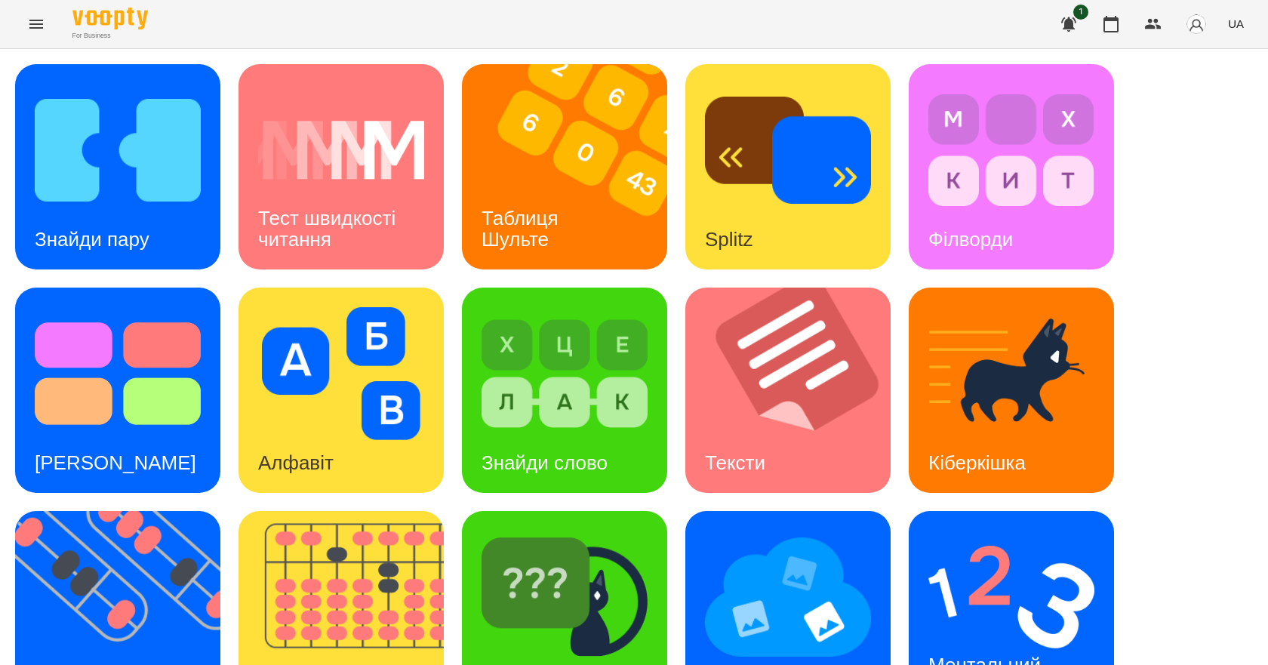
scroll to position [290, 0]
click at [355, 511] on img at bounding box center [350, 613] width 224 height 205
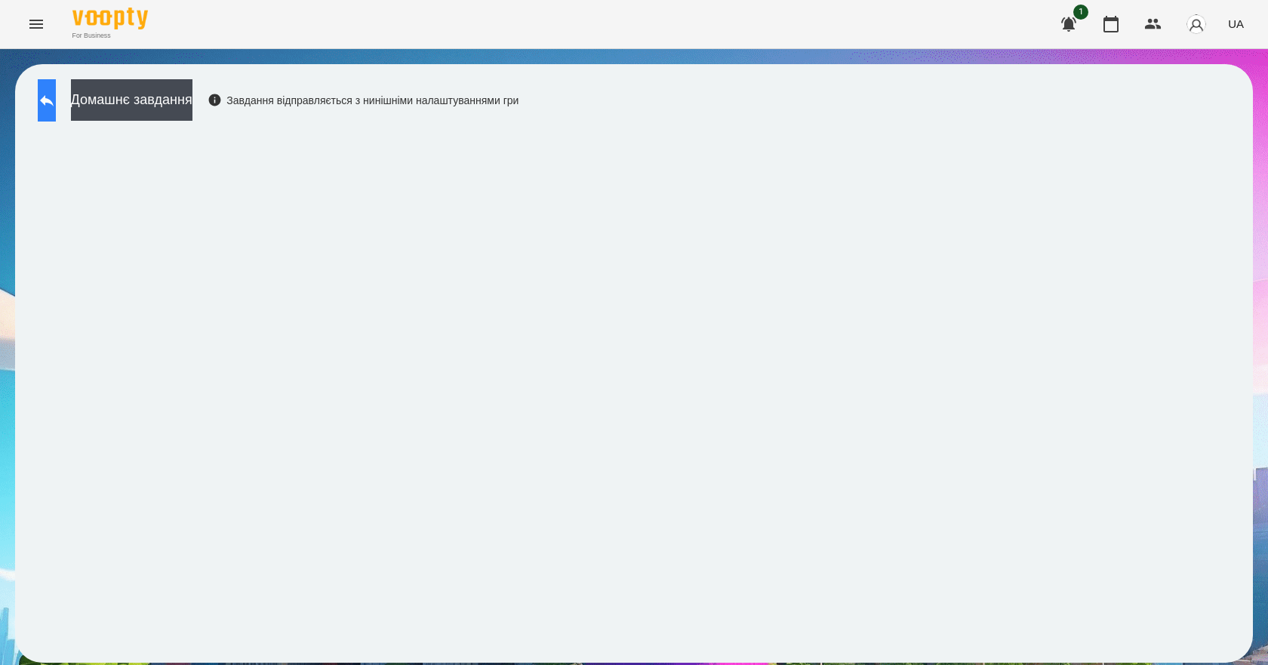
click at [54, 100] on icon at bounding box center [47, 100] width 14 height 11
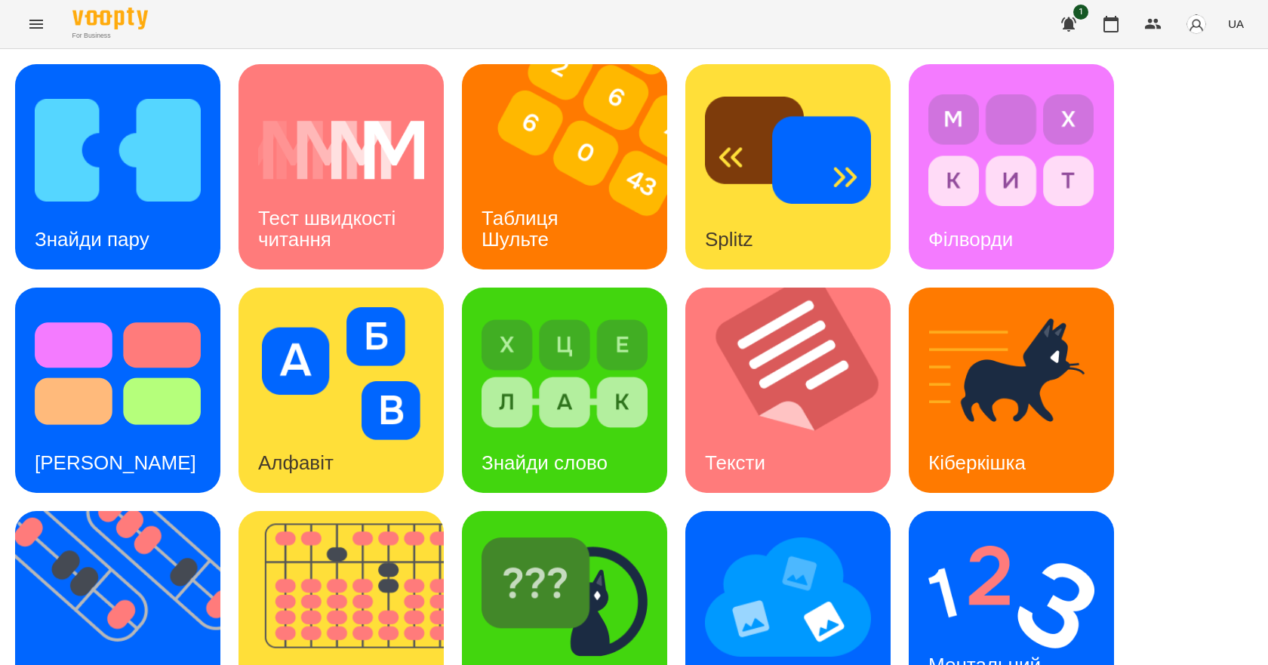
scroll to position [290, 0]
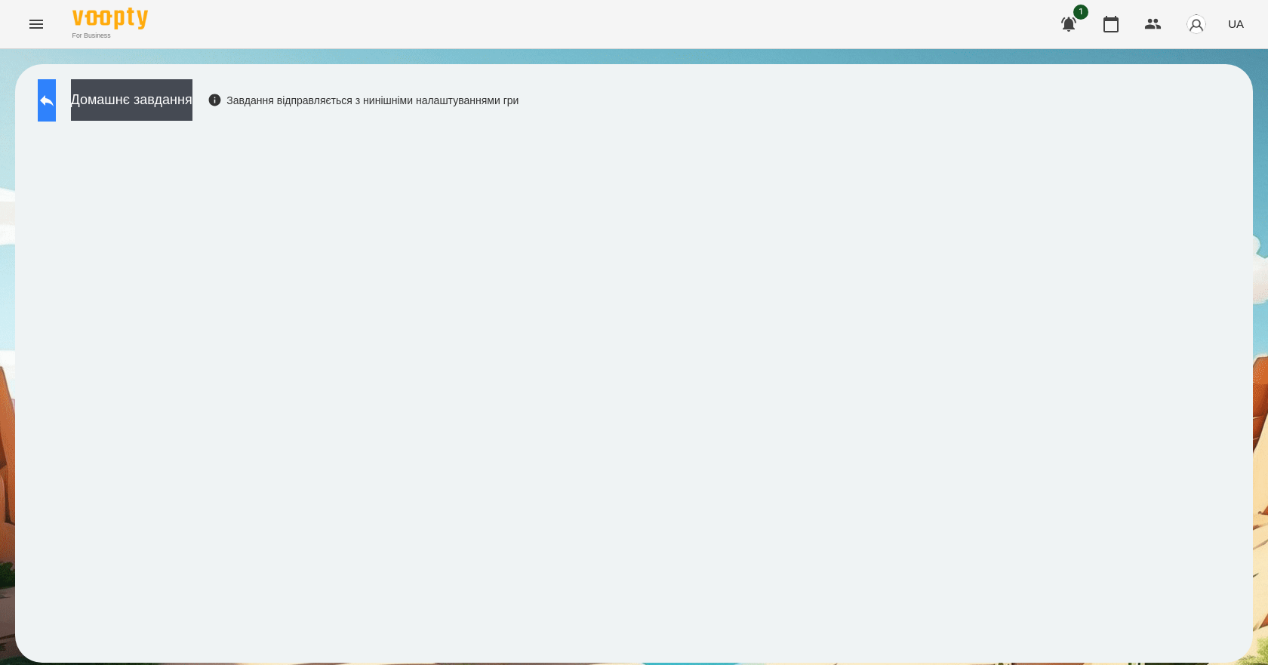
click at [55, 106] on icon at bounding box center [47, 100] width 18 height 18
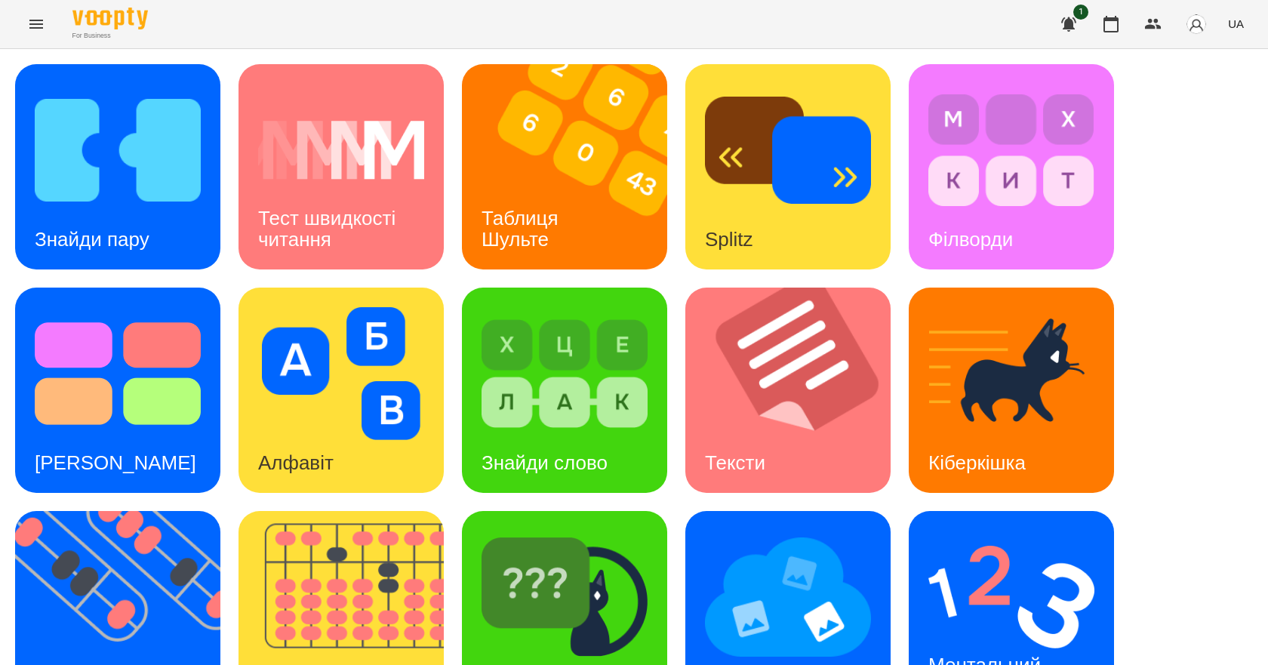
scroll to position [226, 0]
click at [786, 531] on img at bounding box center [788, 597] width 166 height 133
